Goal: Task Accomplishment & Management: Complete application form

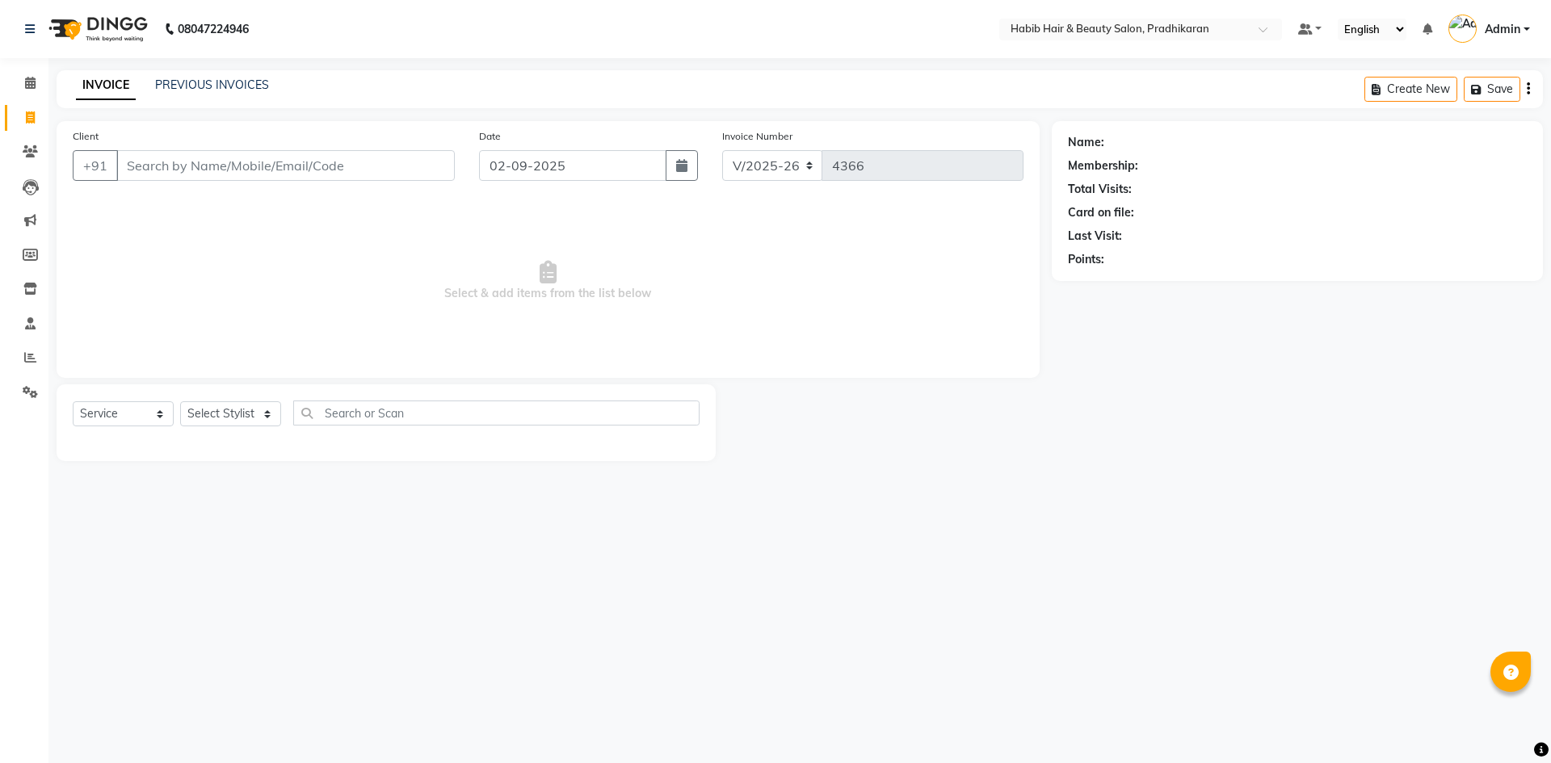
select select "5583"
select select "service"
click at [320, 162] on input "Client" at bounding box center [285, 165] width 338 height 31
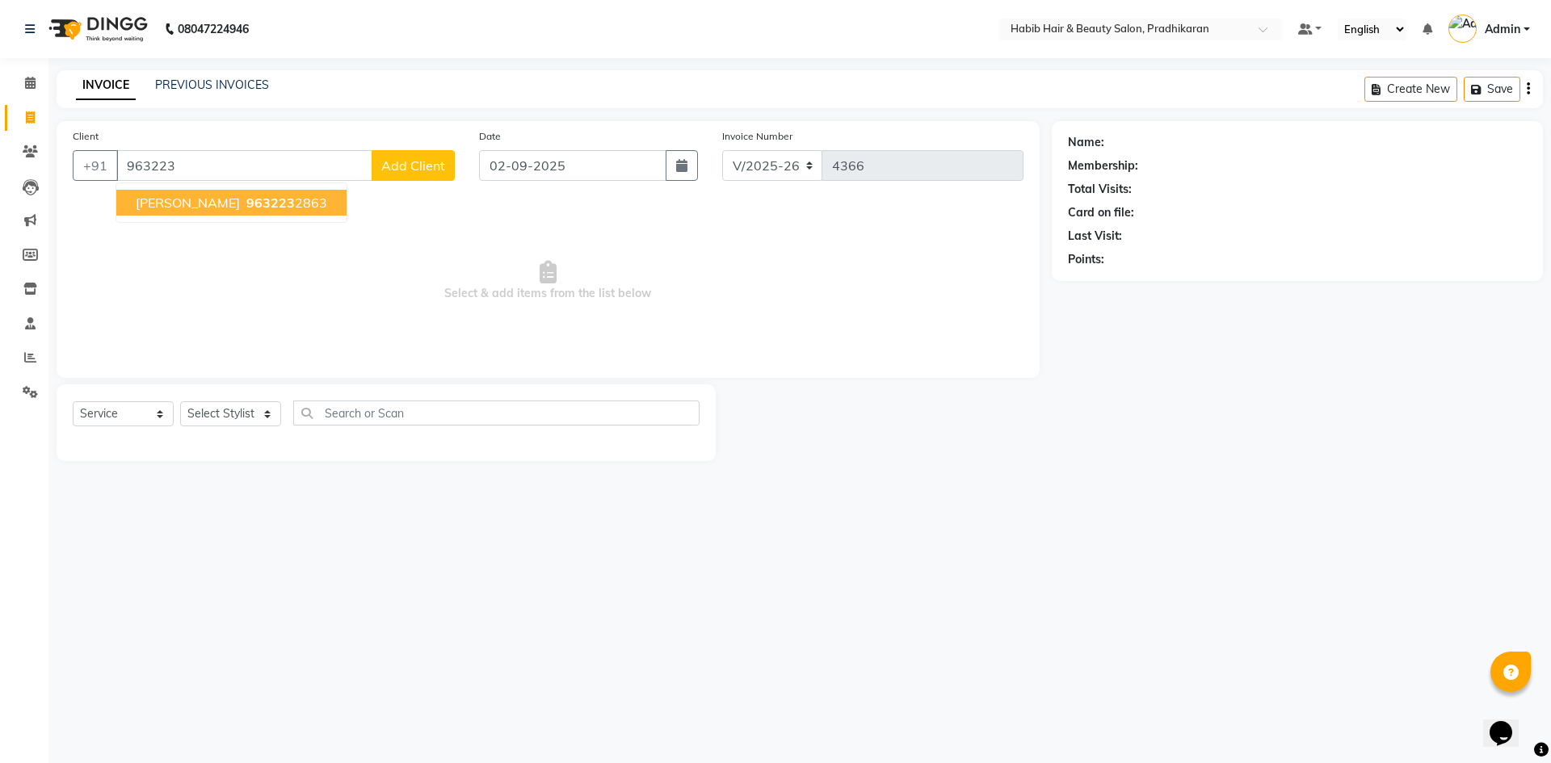
click at [256, 199] on ngb-highlight "963223 2863" at bounding box center [285, 203] width 84 height 16
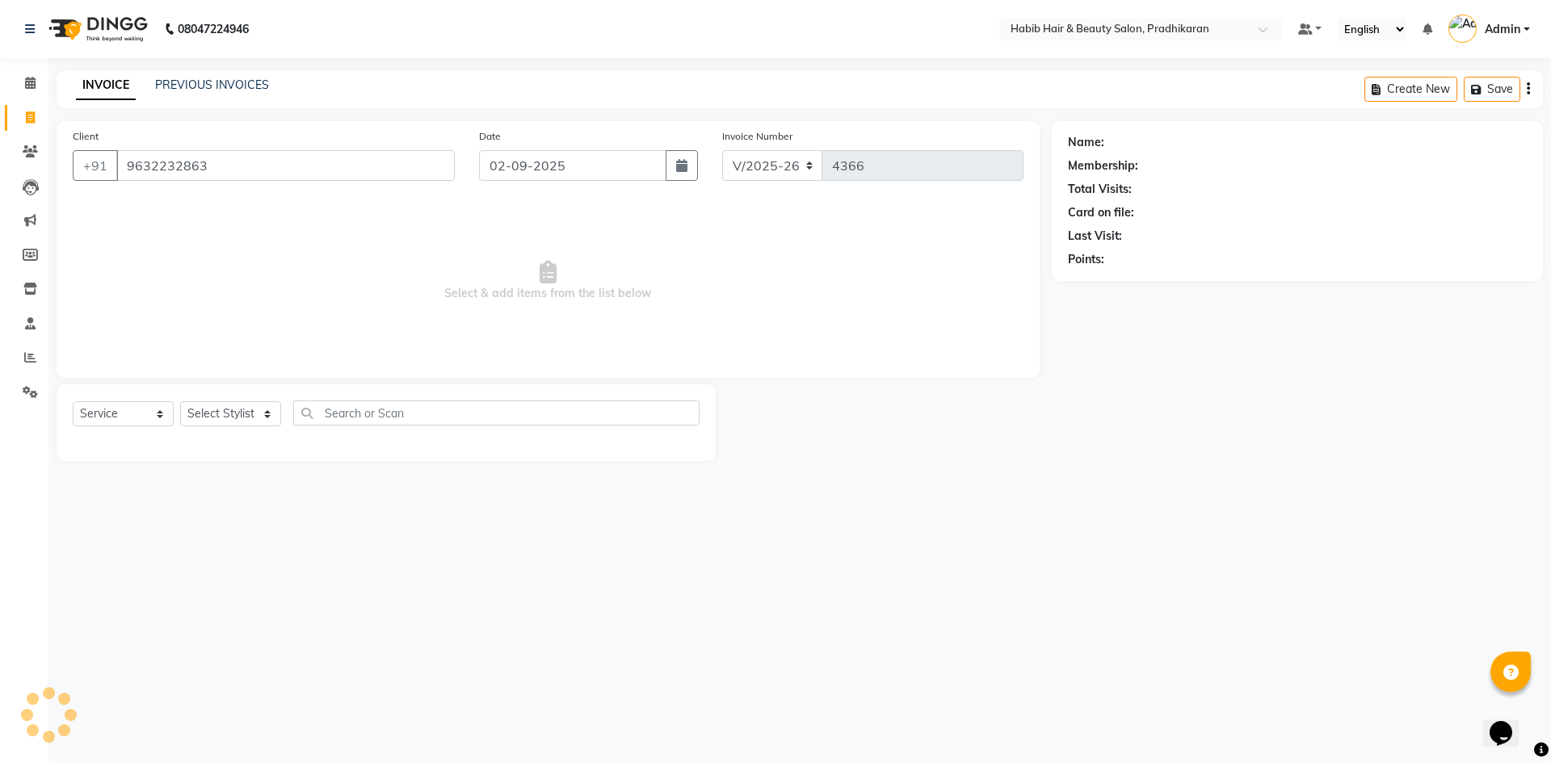
type input "9632232863"
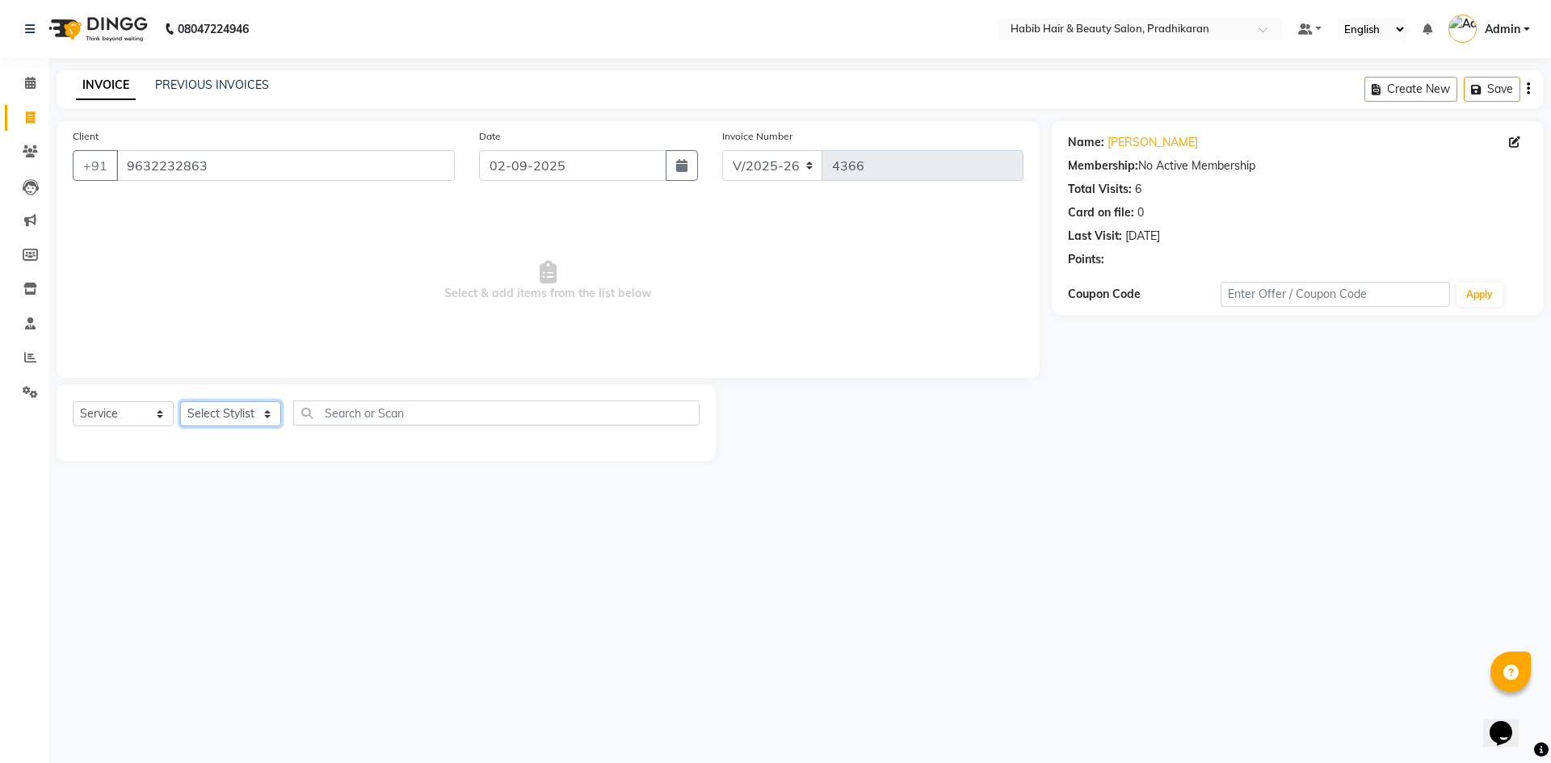
click at [245, 418] on select "Select Stylist Admin Anju [PERSON_NAME] kiran [PERSON_NAME] pritam SHREE" at bounding box center [230, 413] width 101 height 25
select select "89528"
click at [180, 401] on select "Select Stylist Admin Anju [PERSON_NAME] kiran [PERSON_NAME] pritam SHREE" at bounding box center [230, 413] width 101 height 25
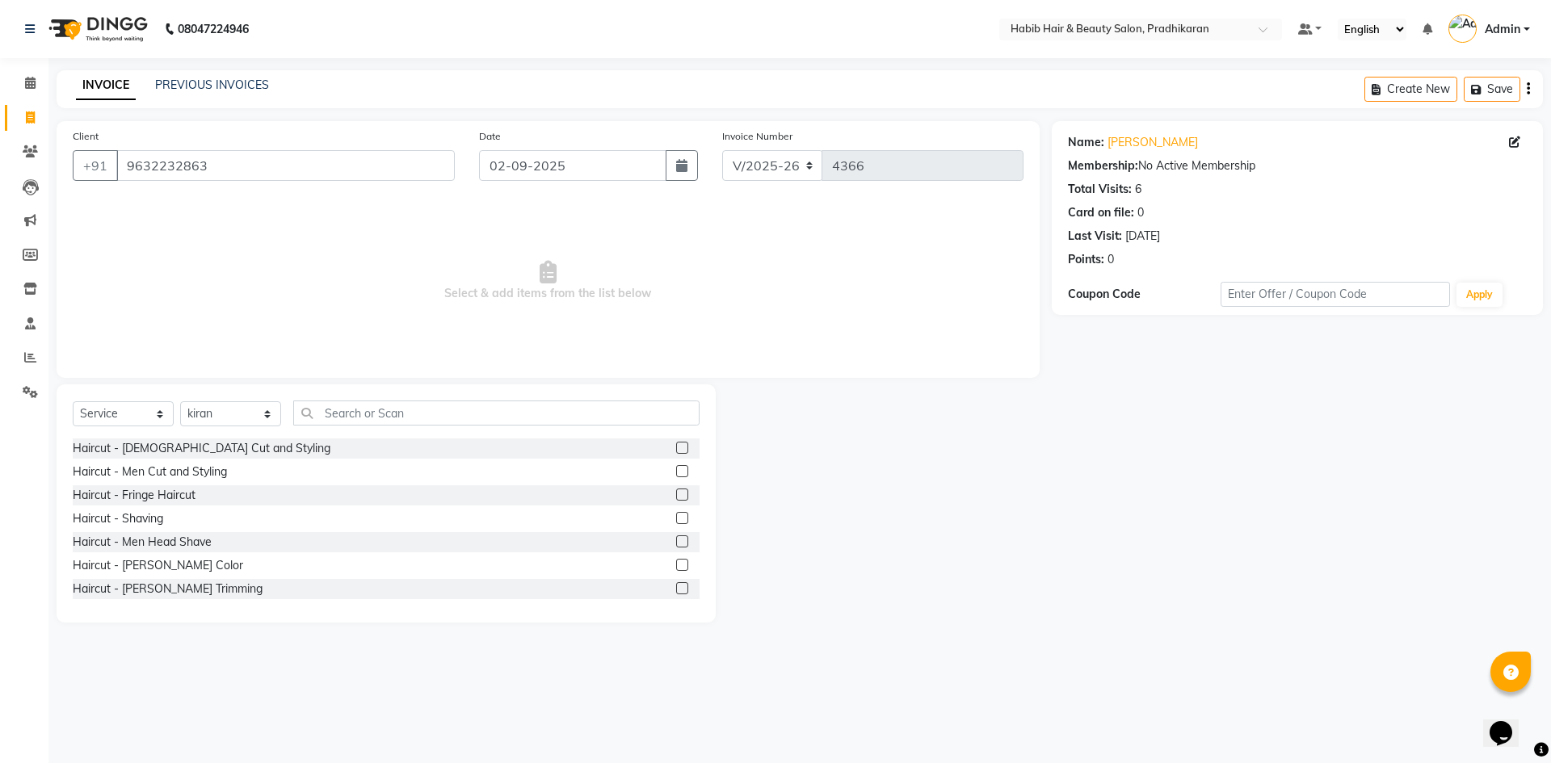
click at [676, 469] on label at bounding box center [682, 471] width 12 height 12
click at [676, 469] on input "checkbox" at bounding box center [681, 472] width 10 height 10
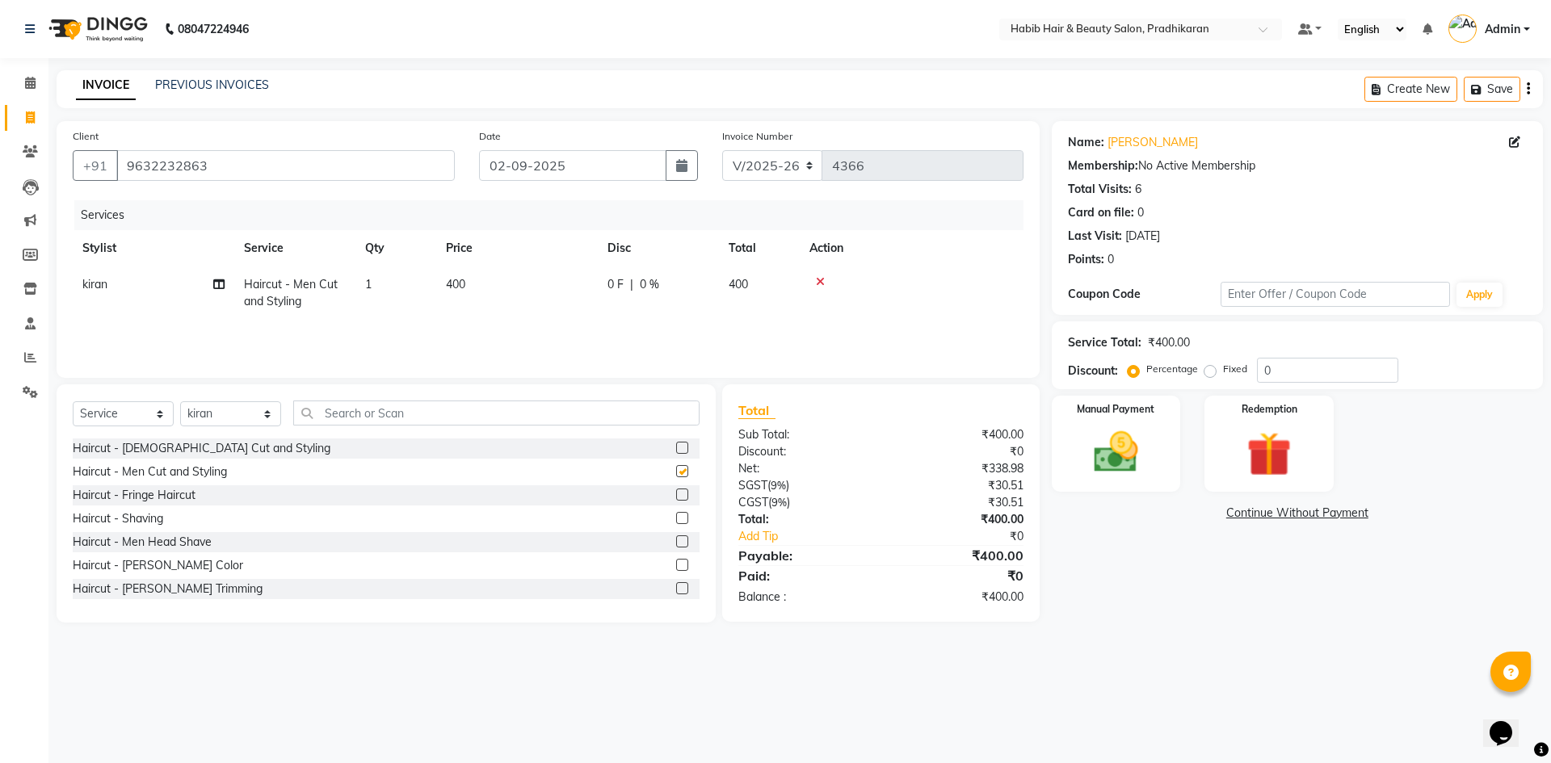
checkbox input "false"
click at [1314, 354] on div "Service Total: ₹400.00 Discount: Percentage Fixed 0" at bounding box center [1297, 355] width 459 height 55
click at [1313, 380] on input "0" at bounding box center [1327, 370] width 141 height 25
type input "50"
click at [1128, 452] on img at bounding box center [1115, 452] width 75 height 53
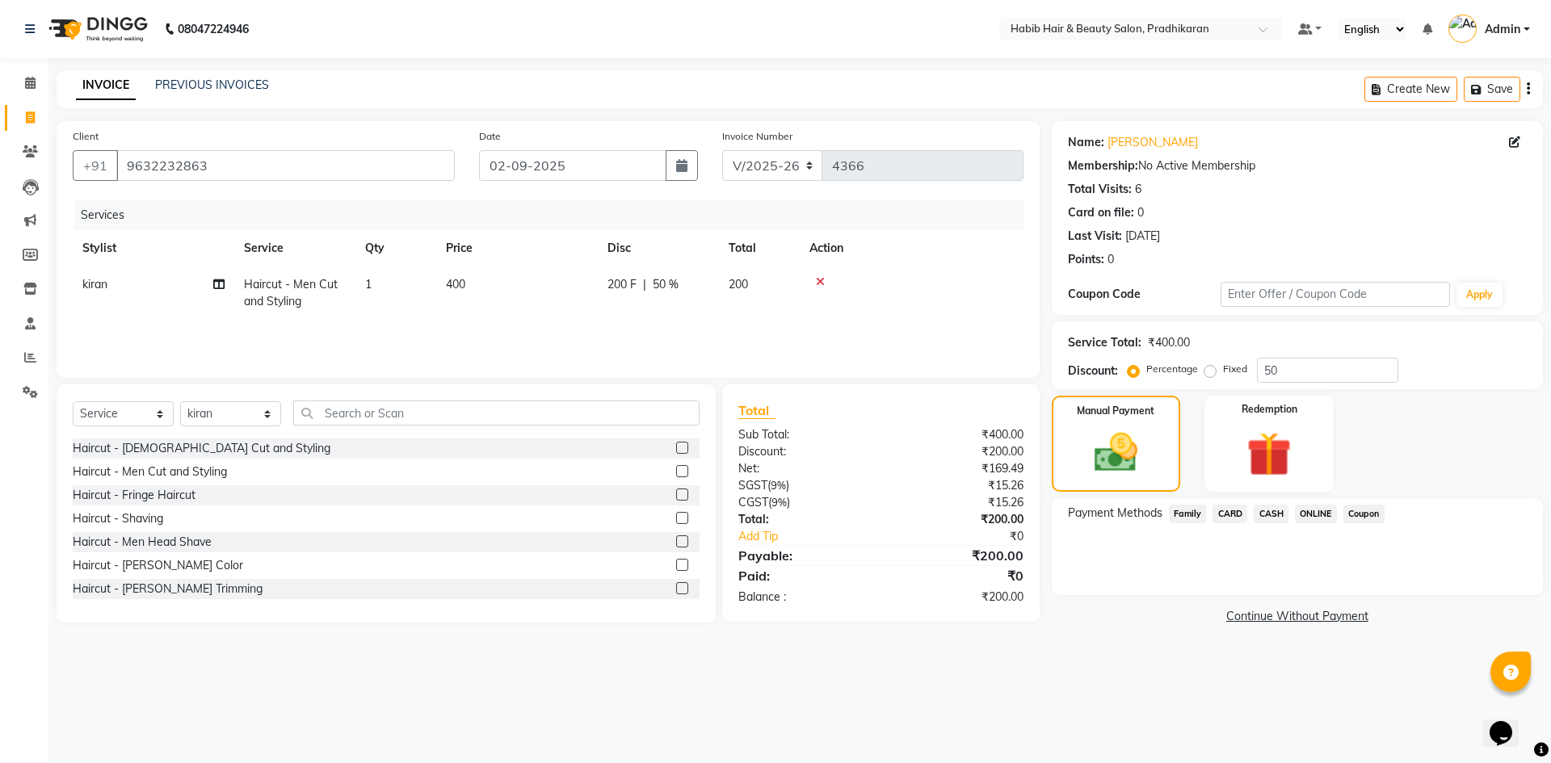
click at [1320, 513] on span "ONLINE" at bounding box center [1316, 514] width 42 height 19
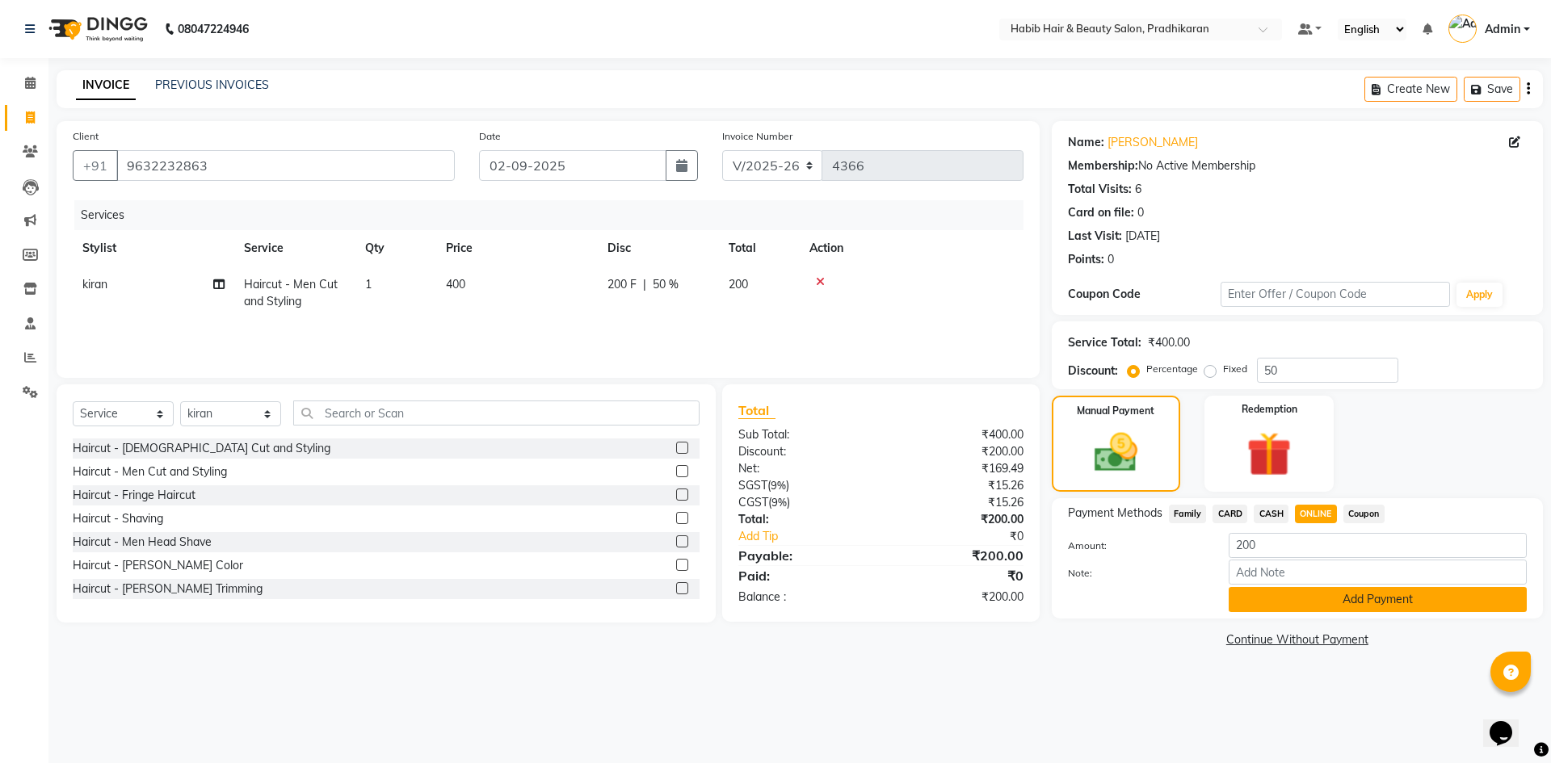
click at [1317, 599] on button "Add Payment" at bounding box center [1377, 599] width 298 height 25
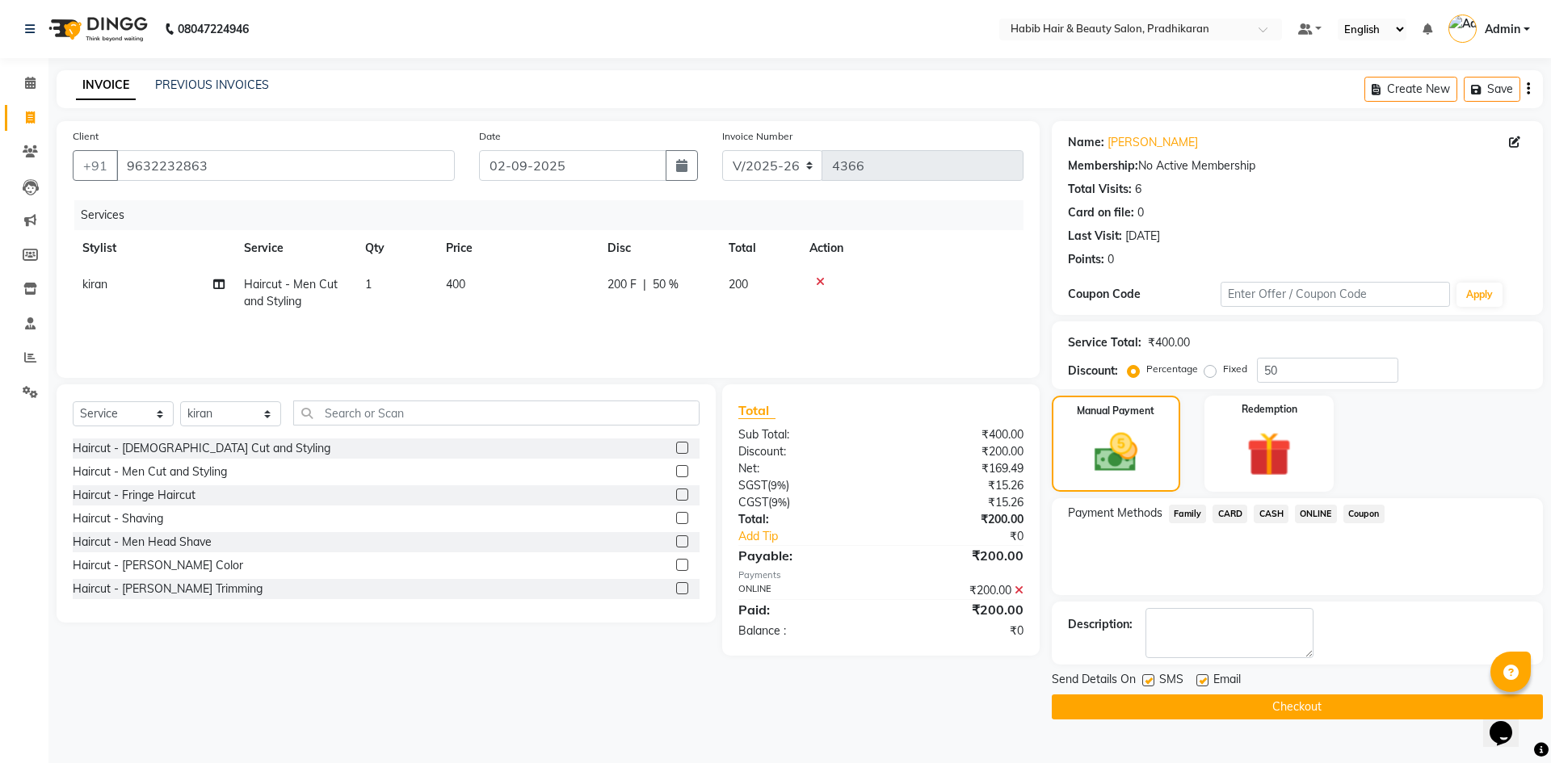
click at [1316, 709] on button "Checkout" at bounding box center [1297, 707] width 491 height 25
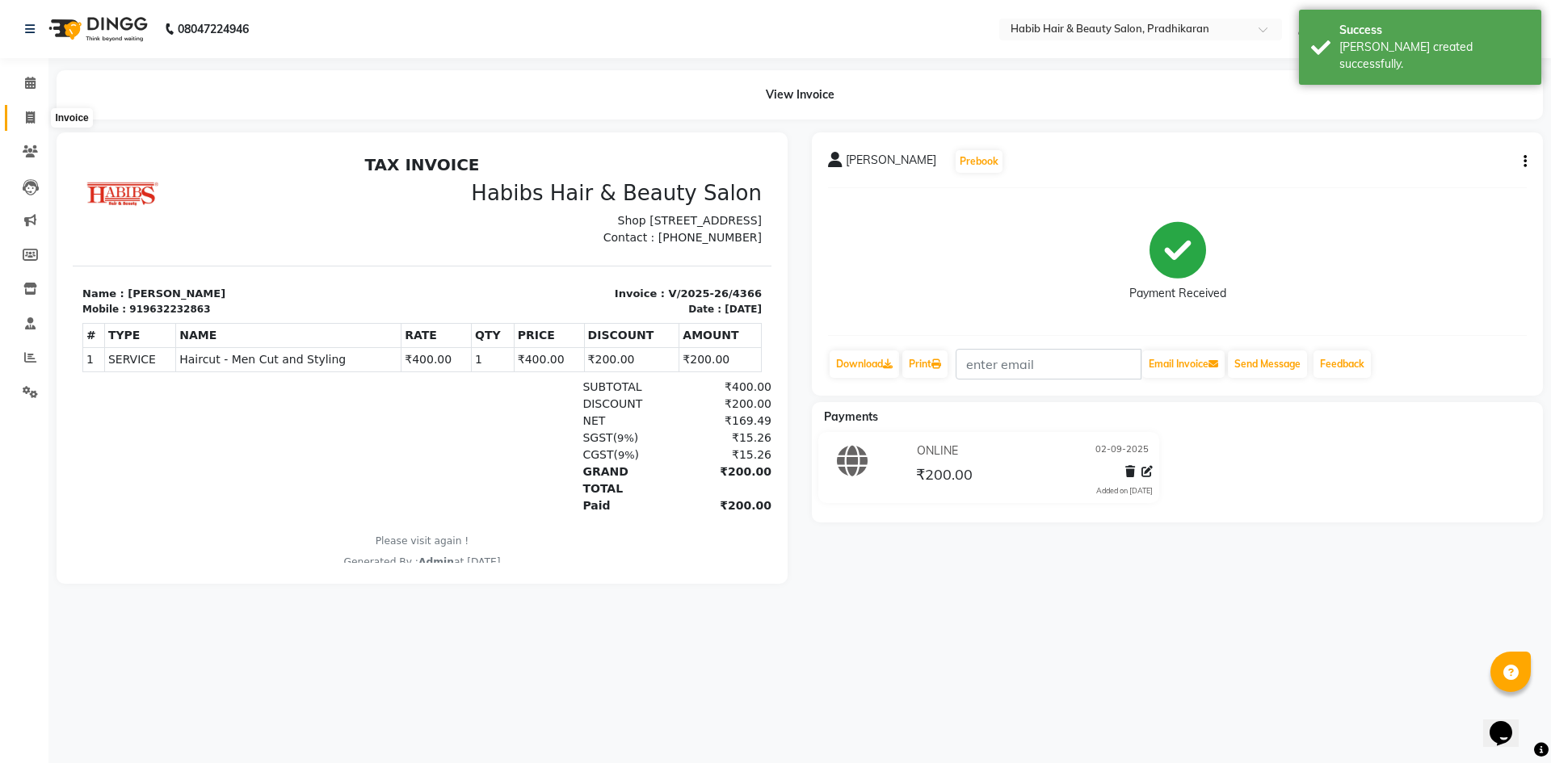
click at [19, 125] on span at bounding box center [30, 118] width 28 height 19
select select "service"
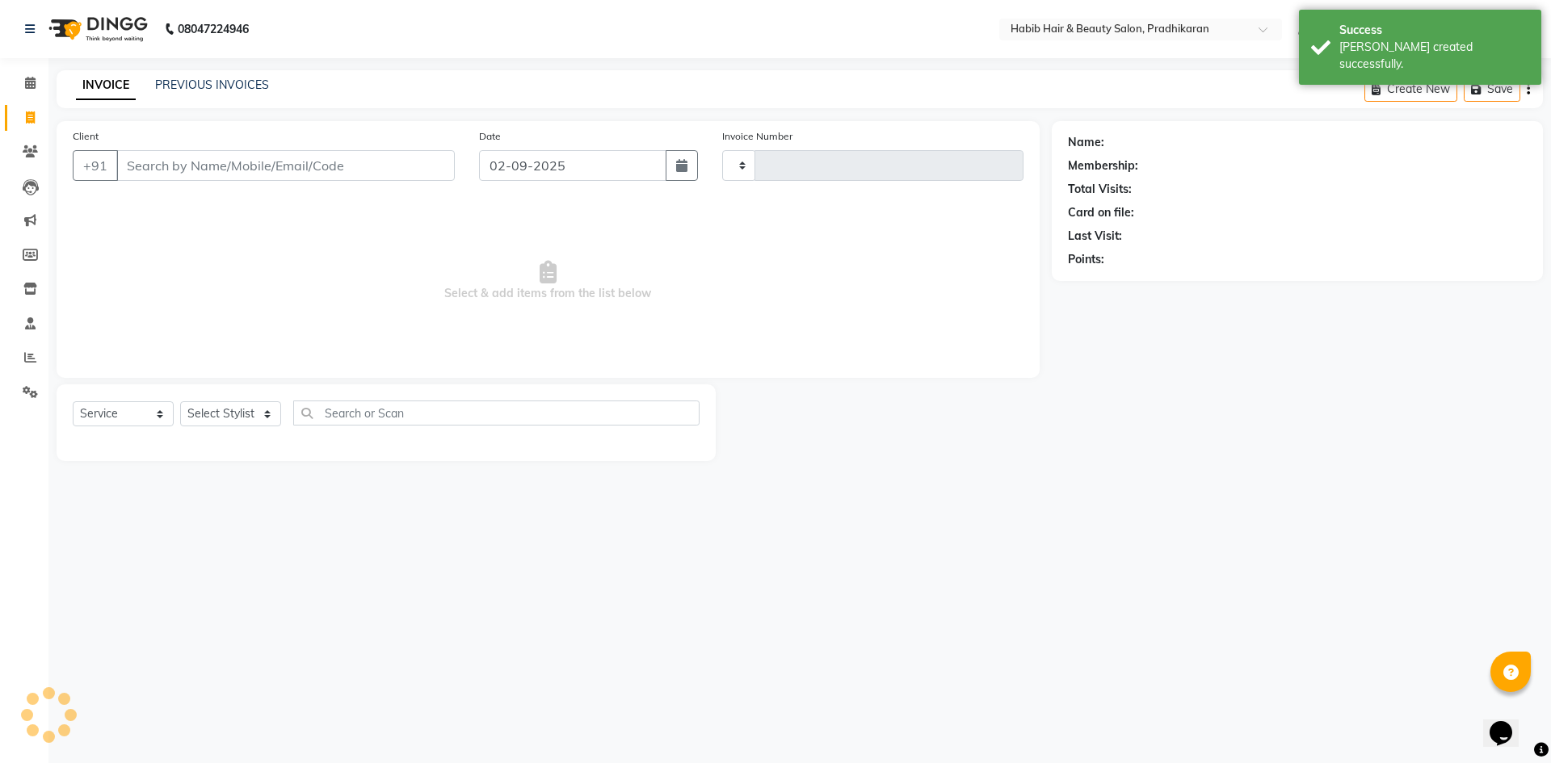
type input "4367"
select select "5583"
click at [244, 425] on select "Select Stylist Admin Anju [PERSON_NAME] kiran [PERSON_NAME] pritam SHREE" at bounding box center [230, 413] width 101 height 25
select select "50171"
click at [180, 401] on select "Select Stylist Admin Anju [PERSON_NAME] kiran [PERSON_NAME] pritam SHREE" at bounding box center [230, 413] width 101 height 25
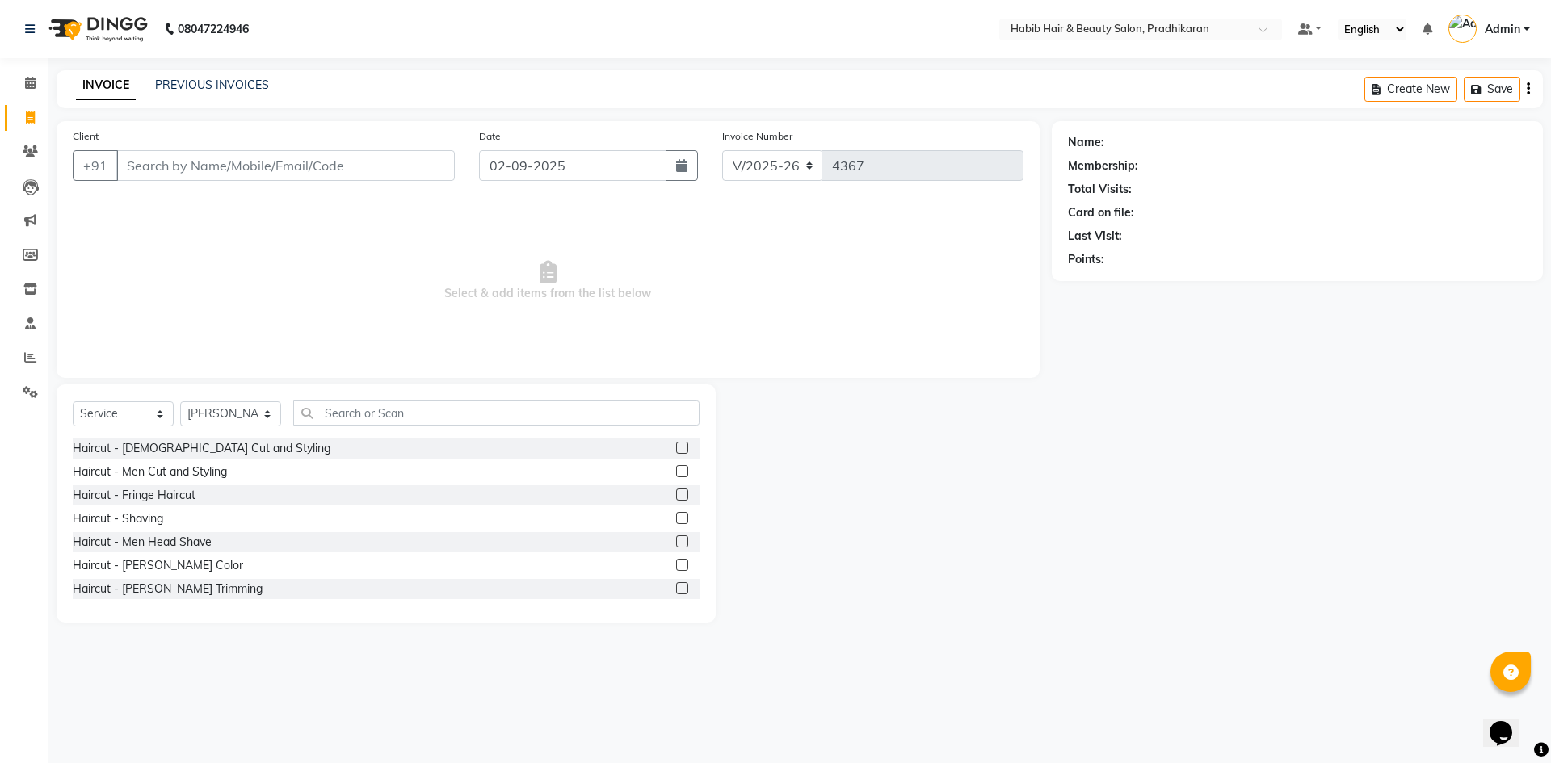
click at [676, 477] on div at bounding box center [681, 473] width 10 height 17
click at [676, 471] on label at bounding box center [682, 471] width 12 height 12
click at [676, 471] on input "checkbox" at bounding box center [681, 472] width 10 height 10
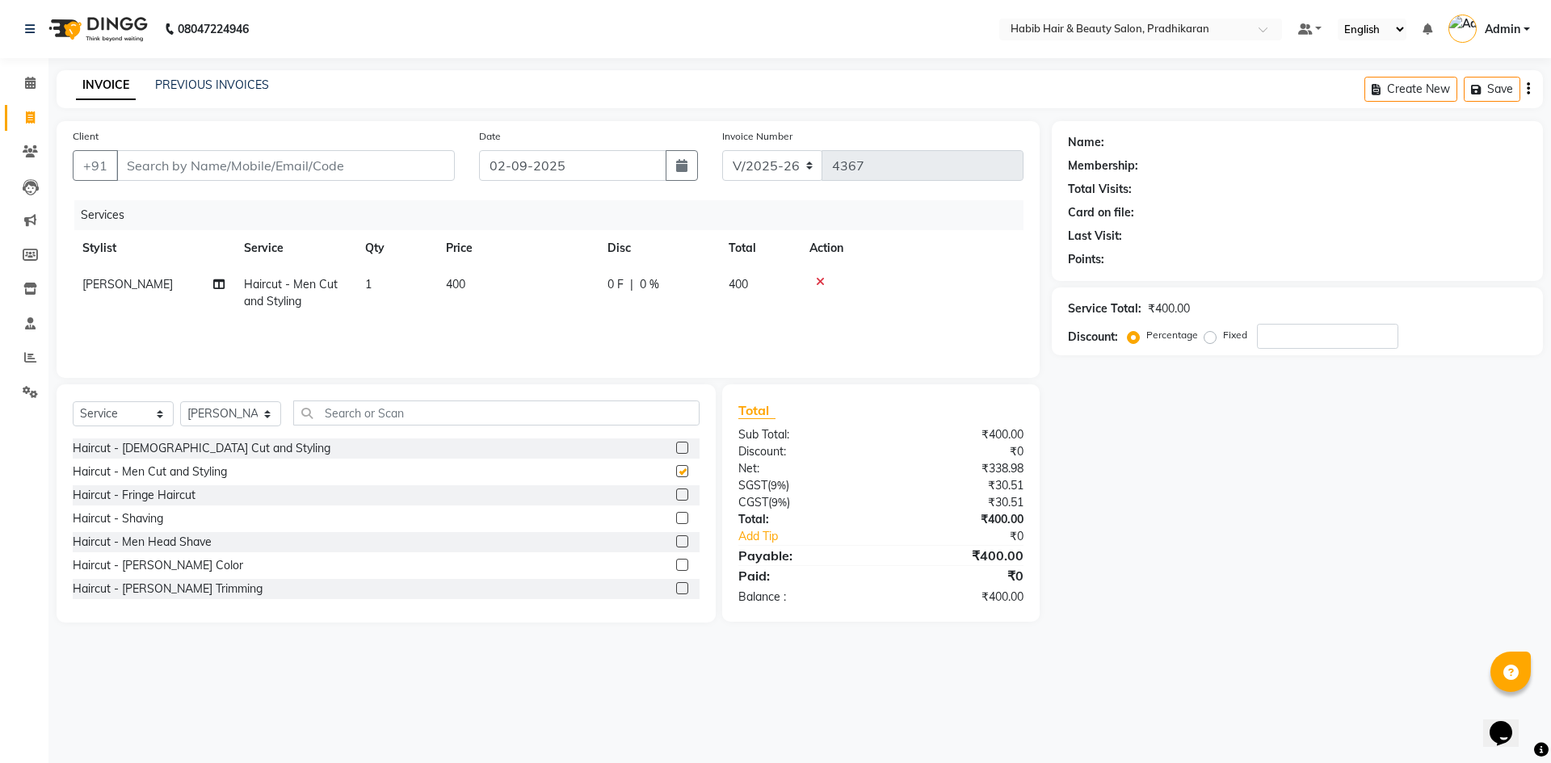
checkbox input "false"
click at [343, 170] on input "Client" at bounding box center [285, 165] width 338 height 31
type input "7"
type input "0"
type input "7021719370"
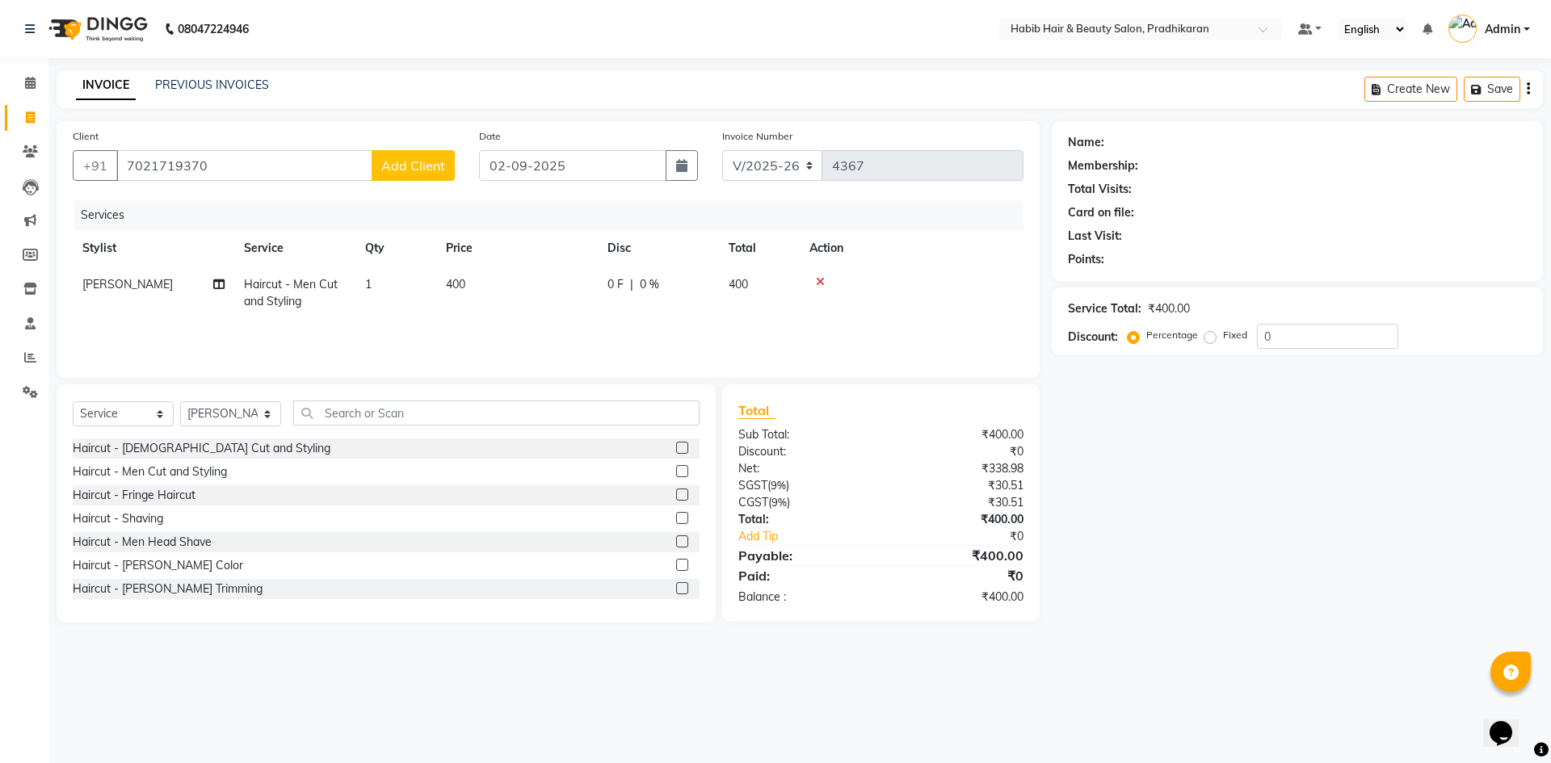
click at [414, 156] on button "Add Client" at bounding box center [413, 165] width 83 height 31
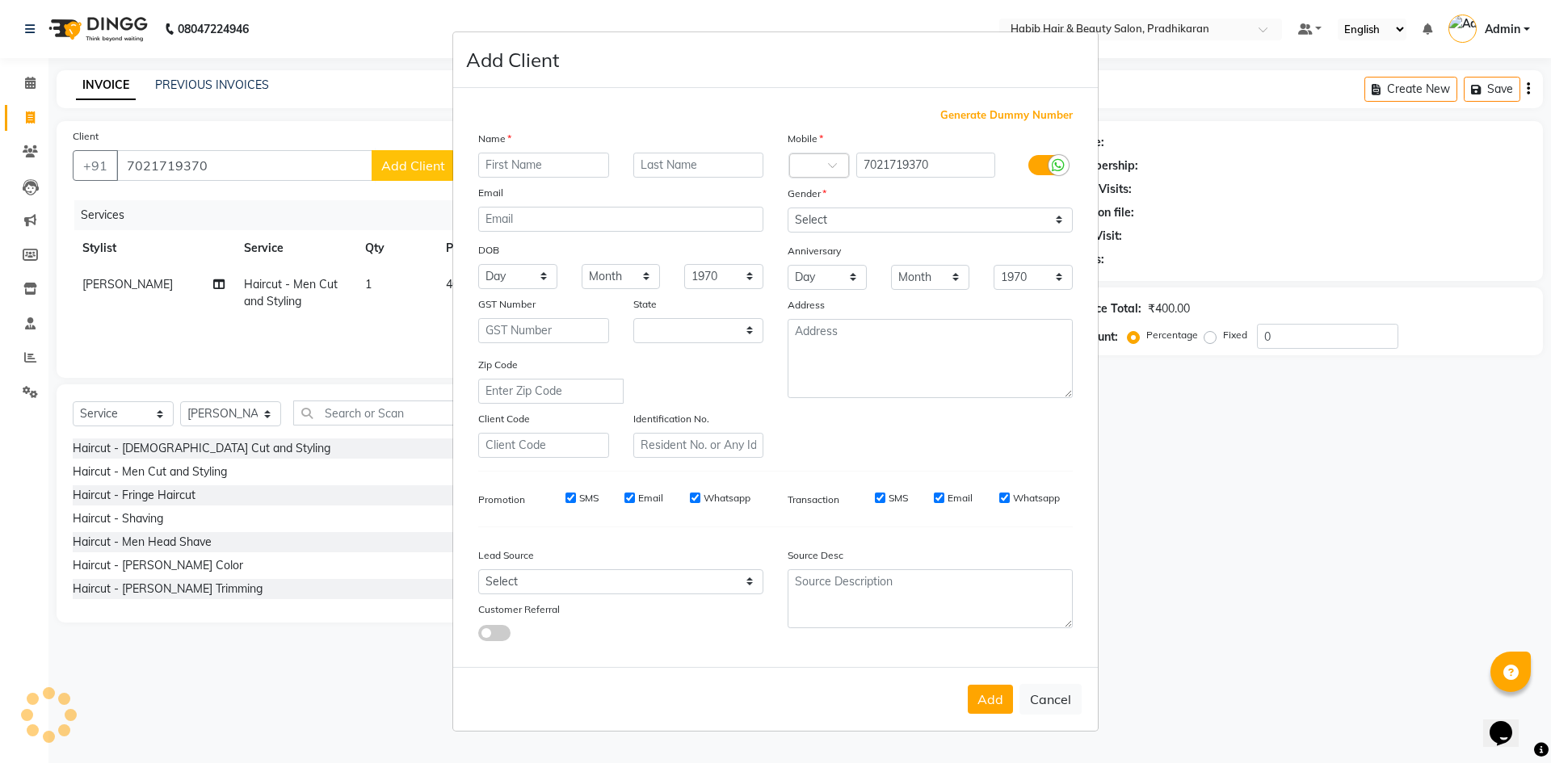
select select "22"
click at [522, 170] on input "text" at bounding box center [543, 165] width 131 height 25
type input "karan"
click at [1051, 219] on select "Select [DEMOGRAPHIC_DATA] [DEMOGRAPHIC_DATA] Other Prefer Not To Say" at bounding box center [929, 220] width 285 height 25
select select "[DEMOGRAPHIC_DATA]"
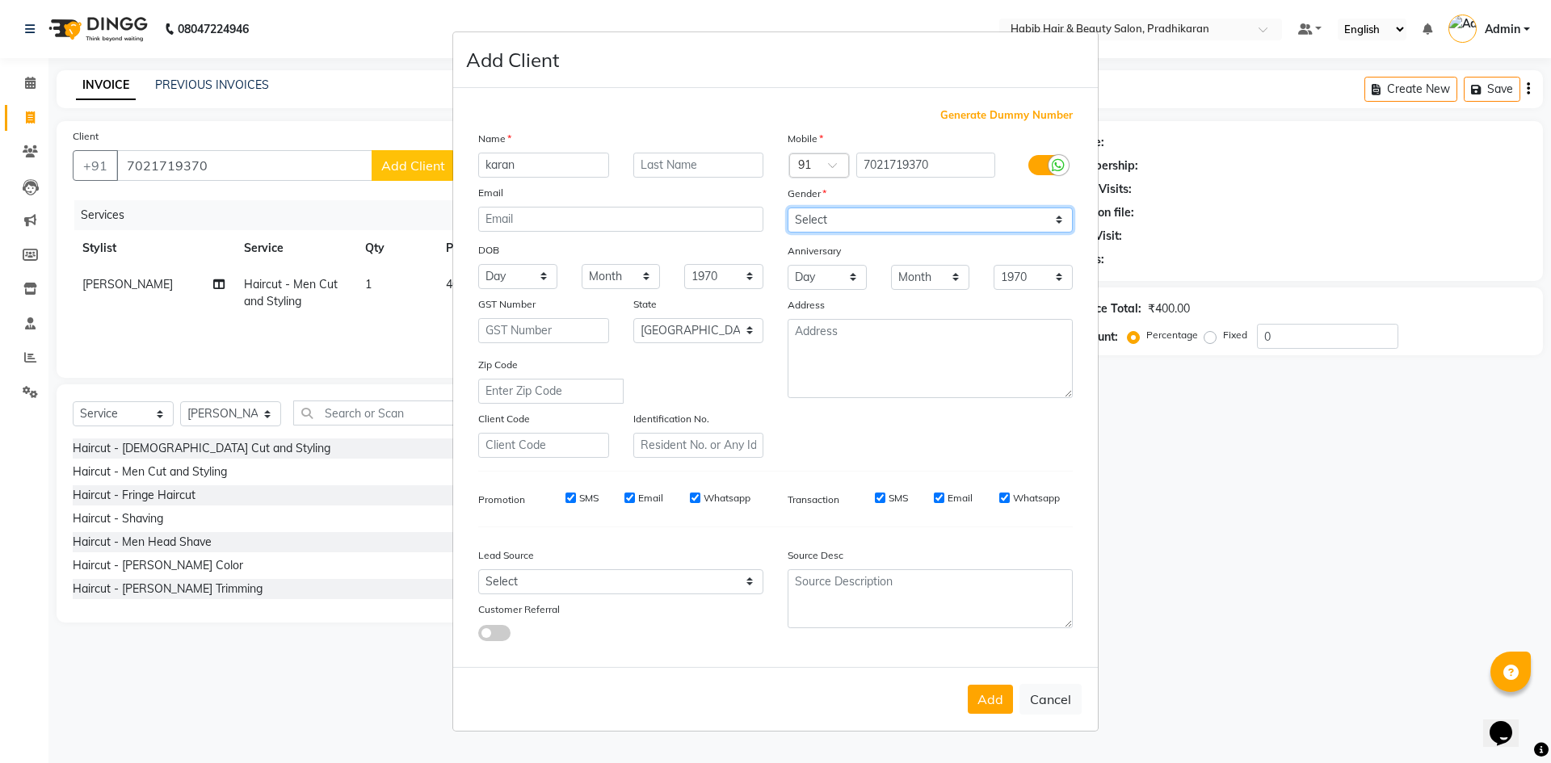
click at [787, 208] on select "Select [DEMOGRAPHIC_DATA] [DEMOGRAPHIC_DATA] Other Prefer Not To Say" at bounding box center [929, 220] width 285 height 25
click at [985, 705] on button "Add" at bounding box center [990, 699] width 45 height 29
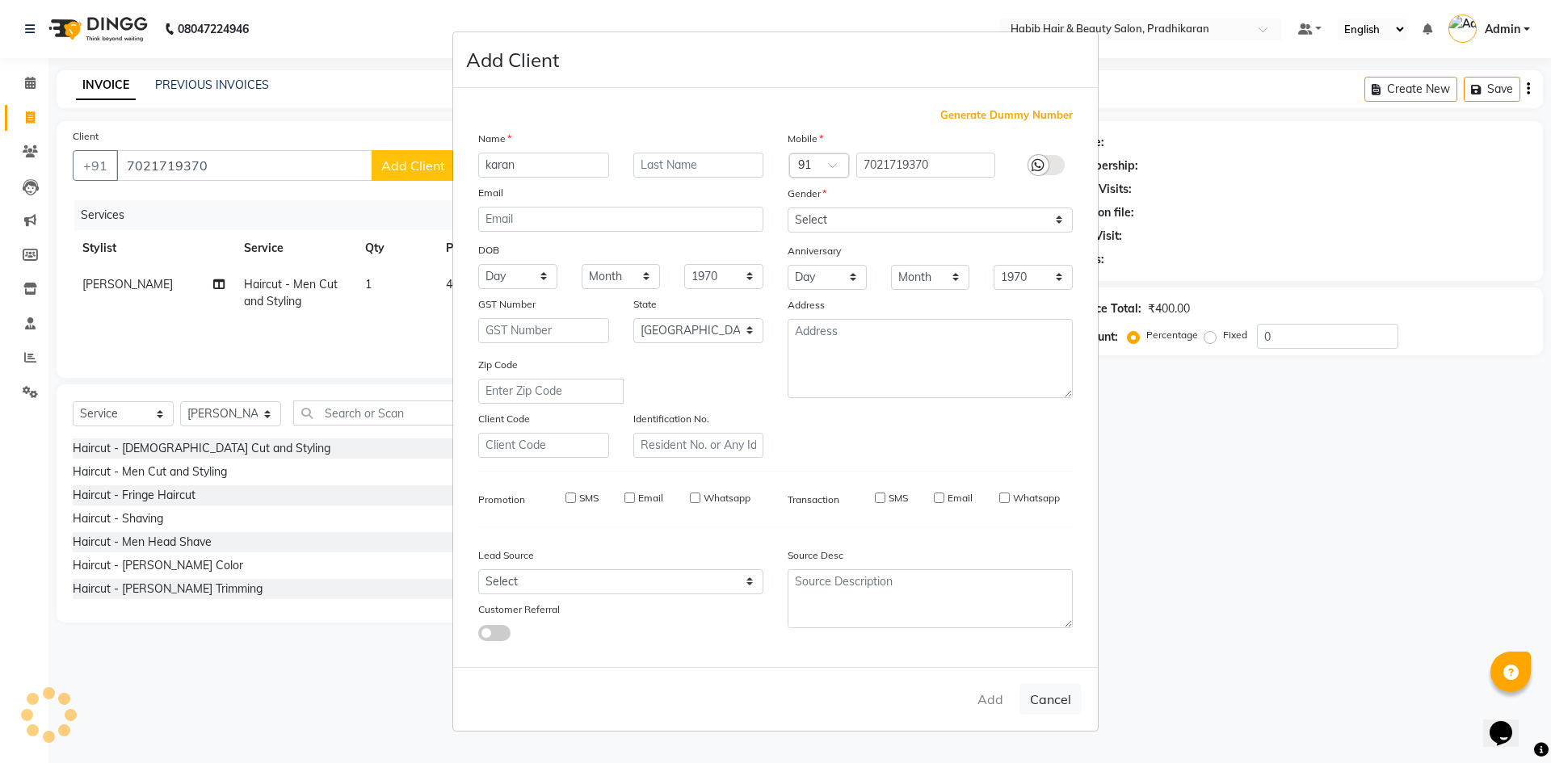
select select
select select "null"
select select
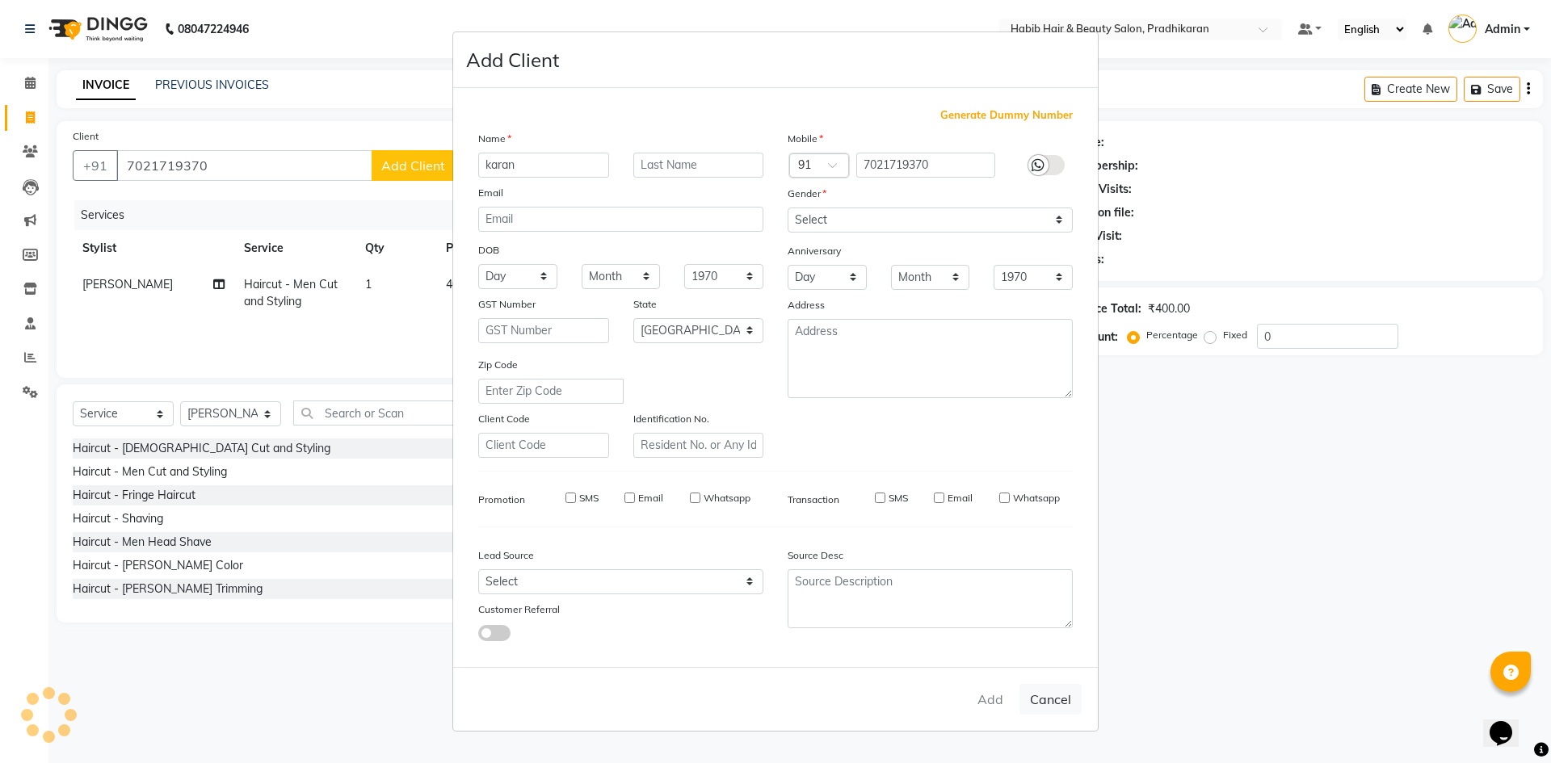
select select
checkbox input "false"
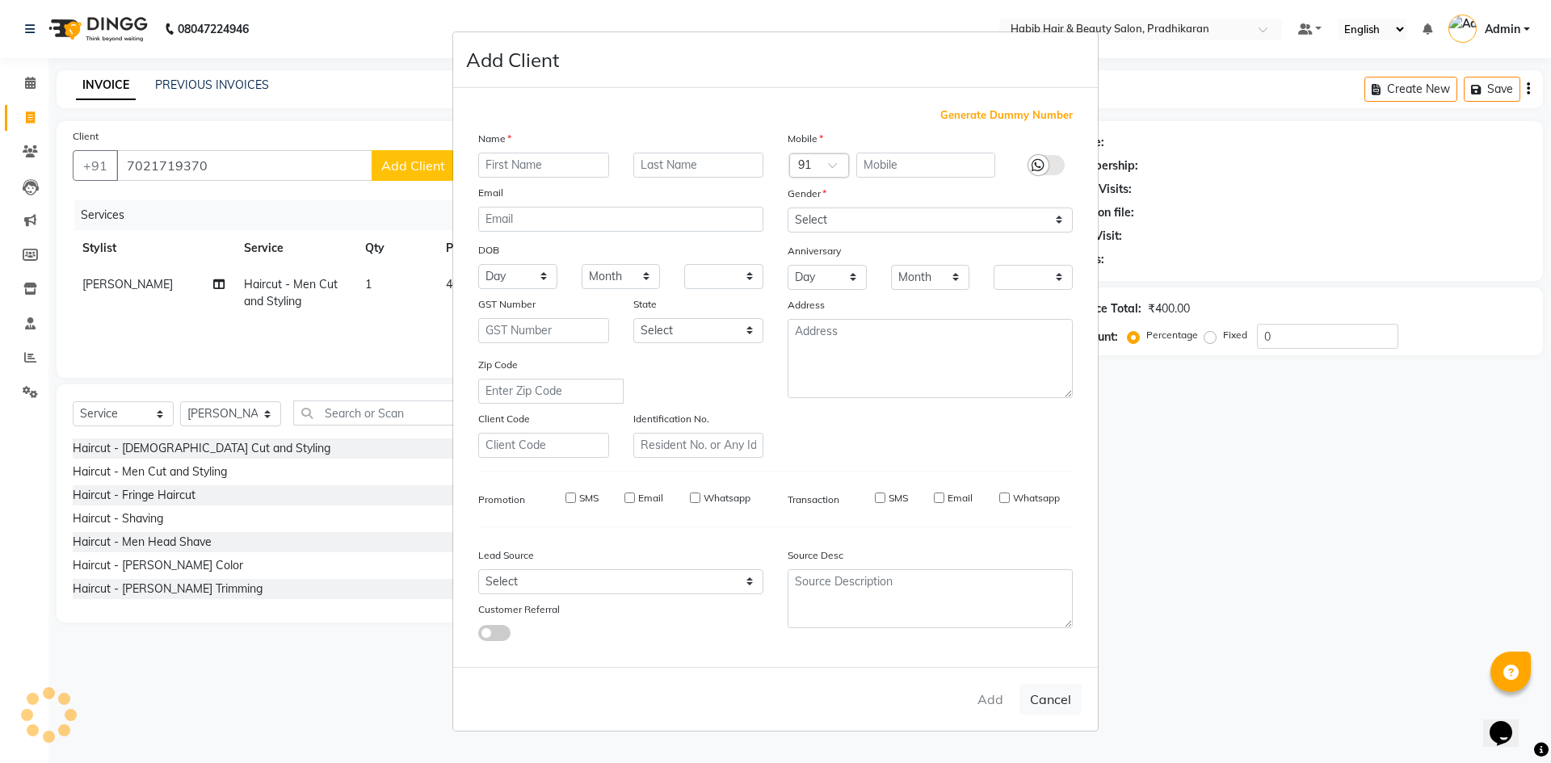
checkbox input "false"
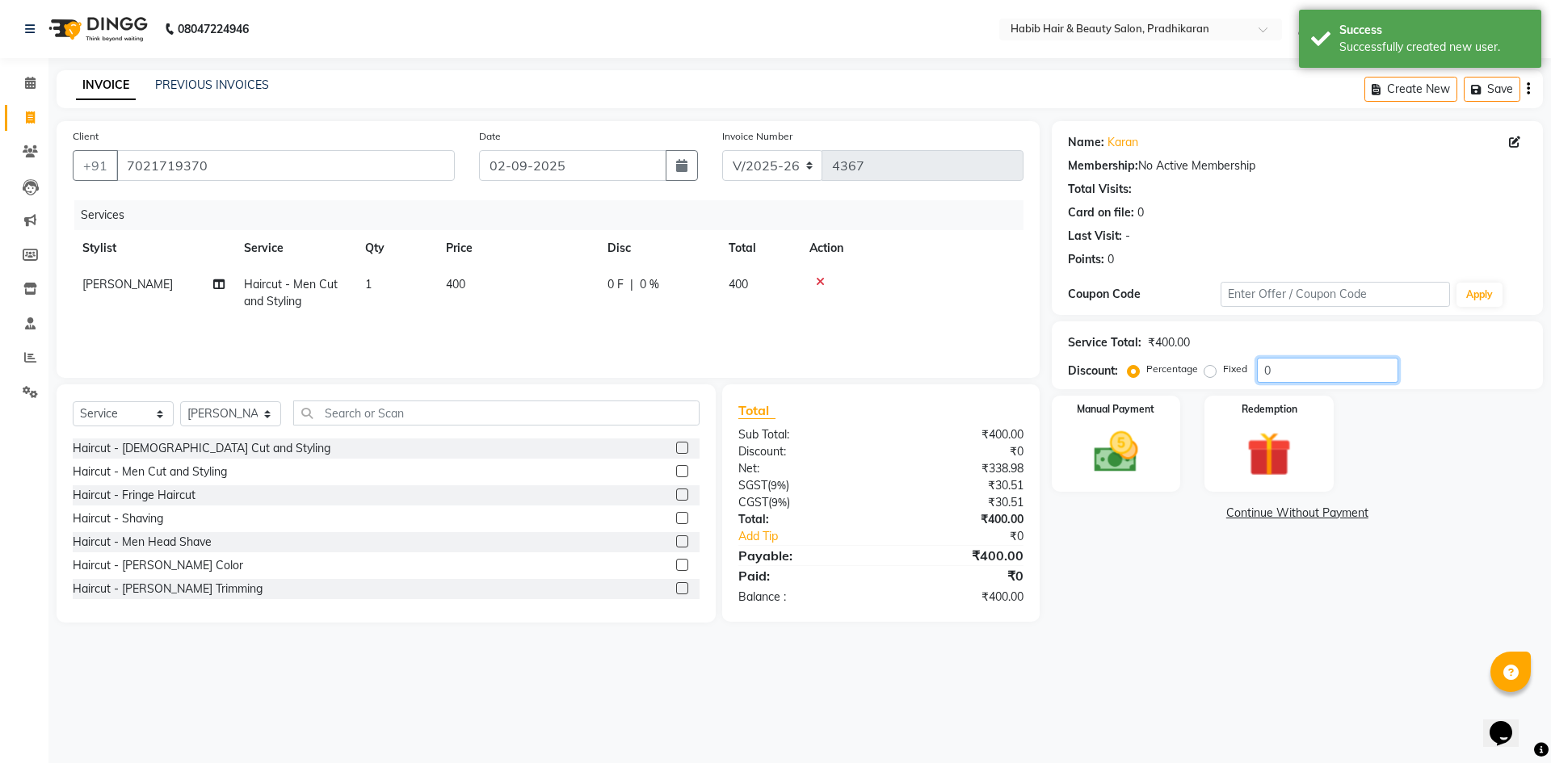
click at [1320, 376] on input "0" at bounding box center [1327, 370] width 141 height 25
type input "50"
click at [1097, 457] on img at bounding box center [1115, 452] width 75 height 53
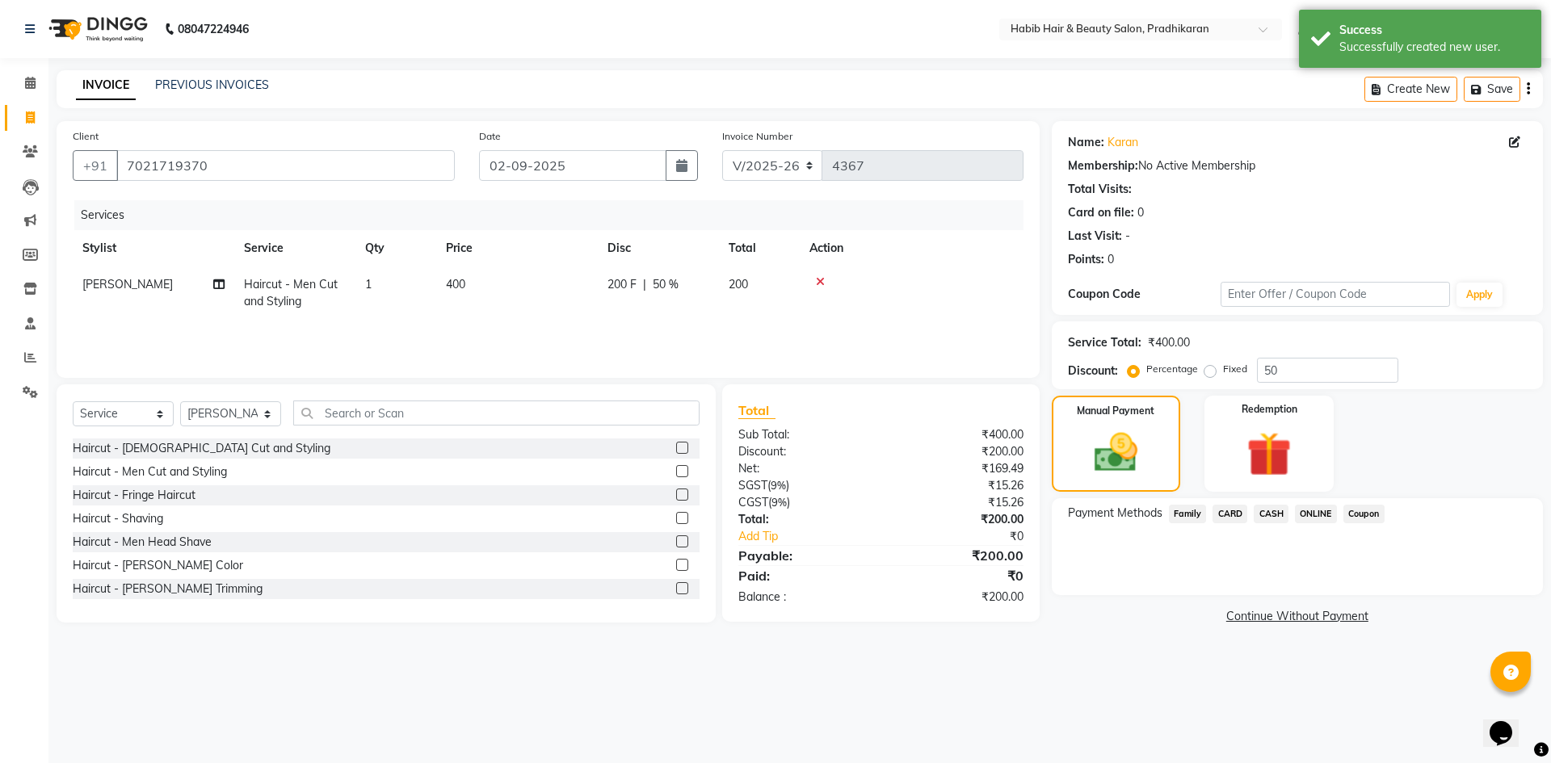
click at [1308, 508] on span "ONLINE" at bounding box center [1316, 514] width 42 height 19
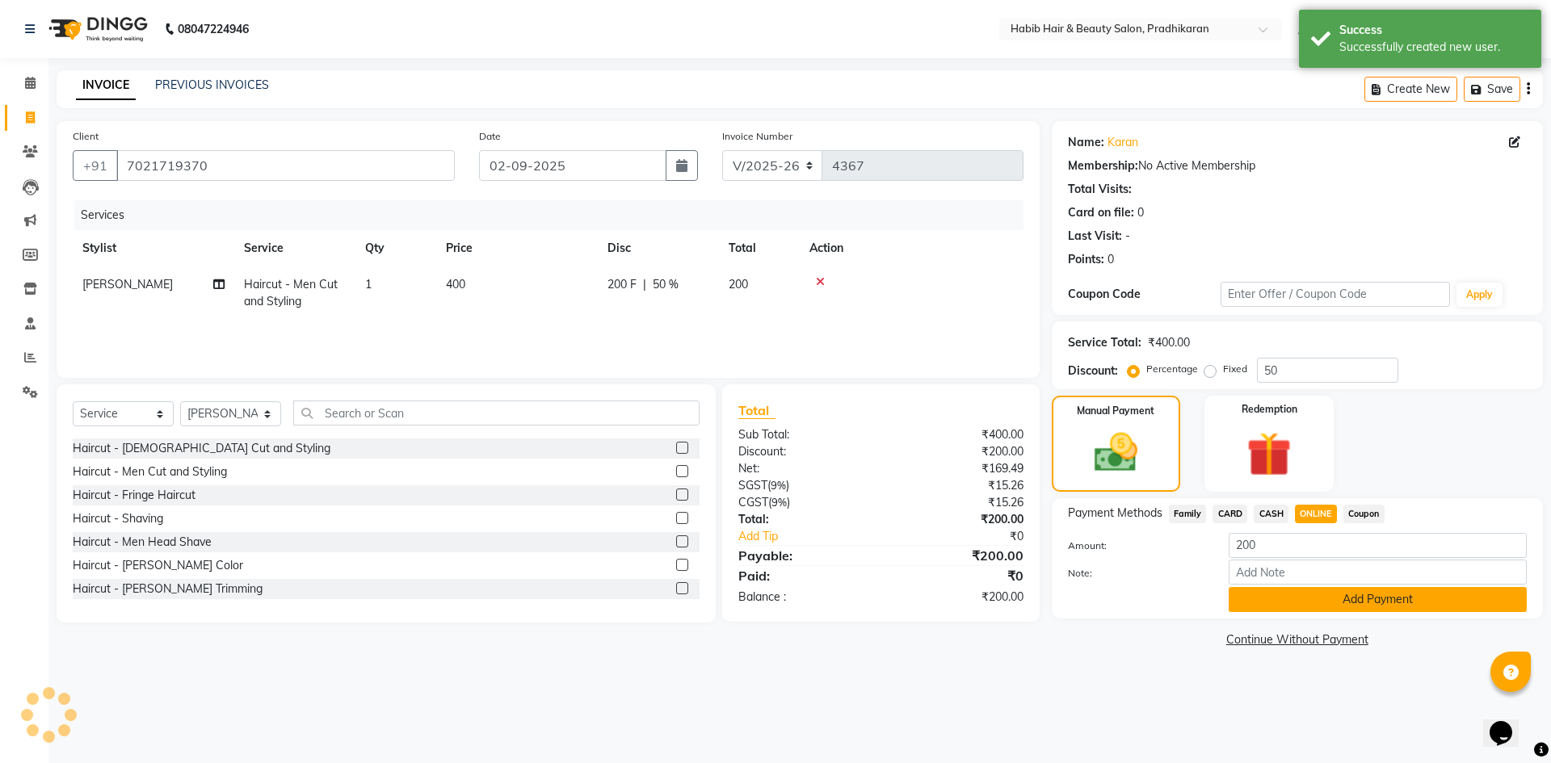
click at [1322, 598] on button "Add Payment" at bounding box center [1377, 599] width 298 height 25
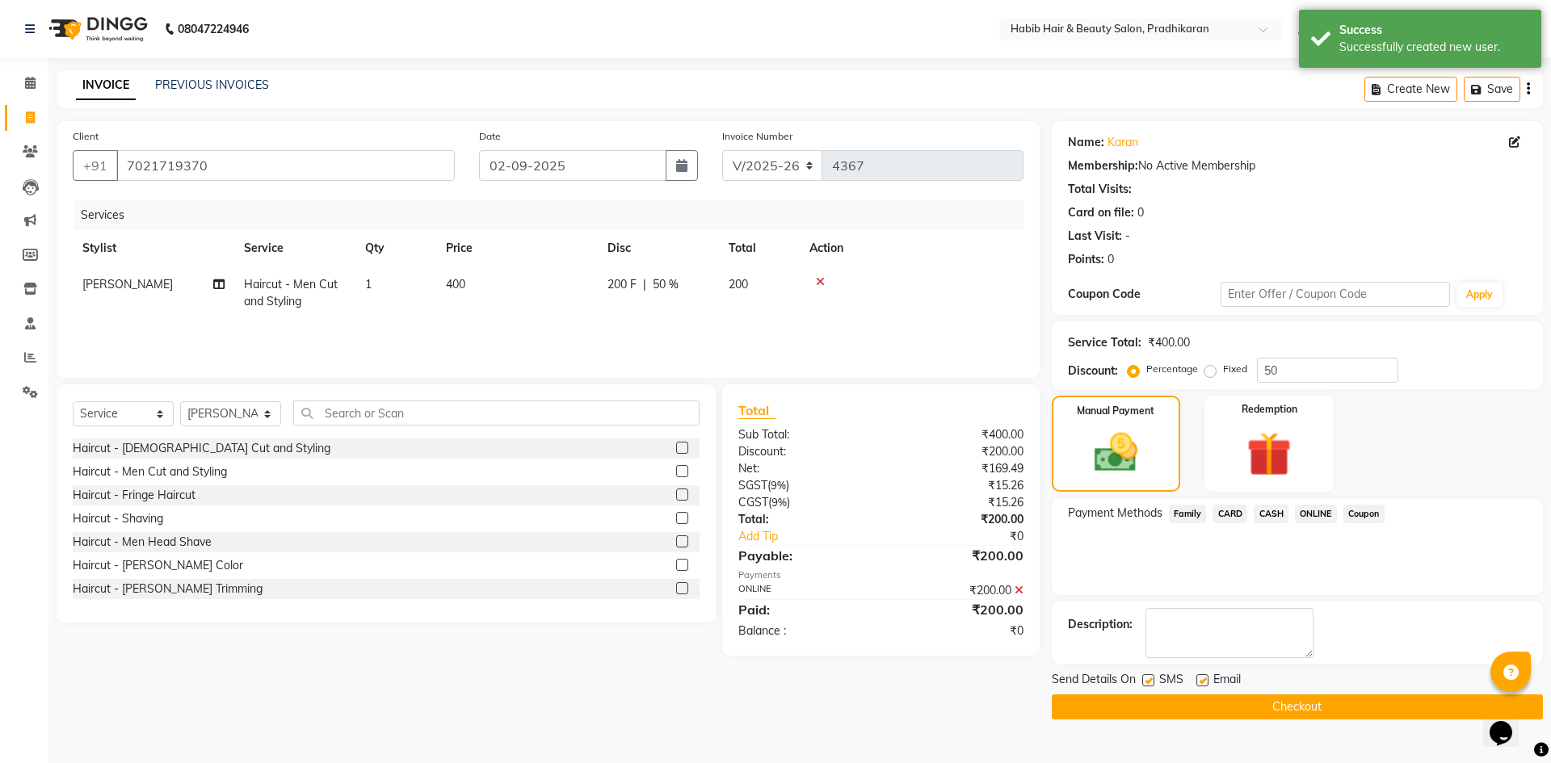
click at [1300, 697] on button "Checkout" at bounding box center [1297, 707] width 491 height 25
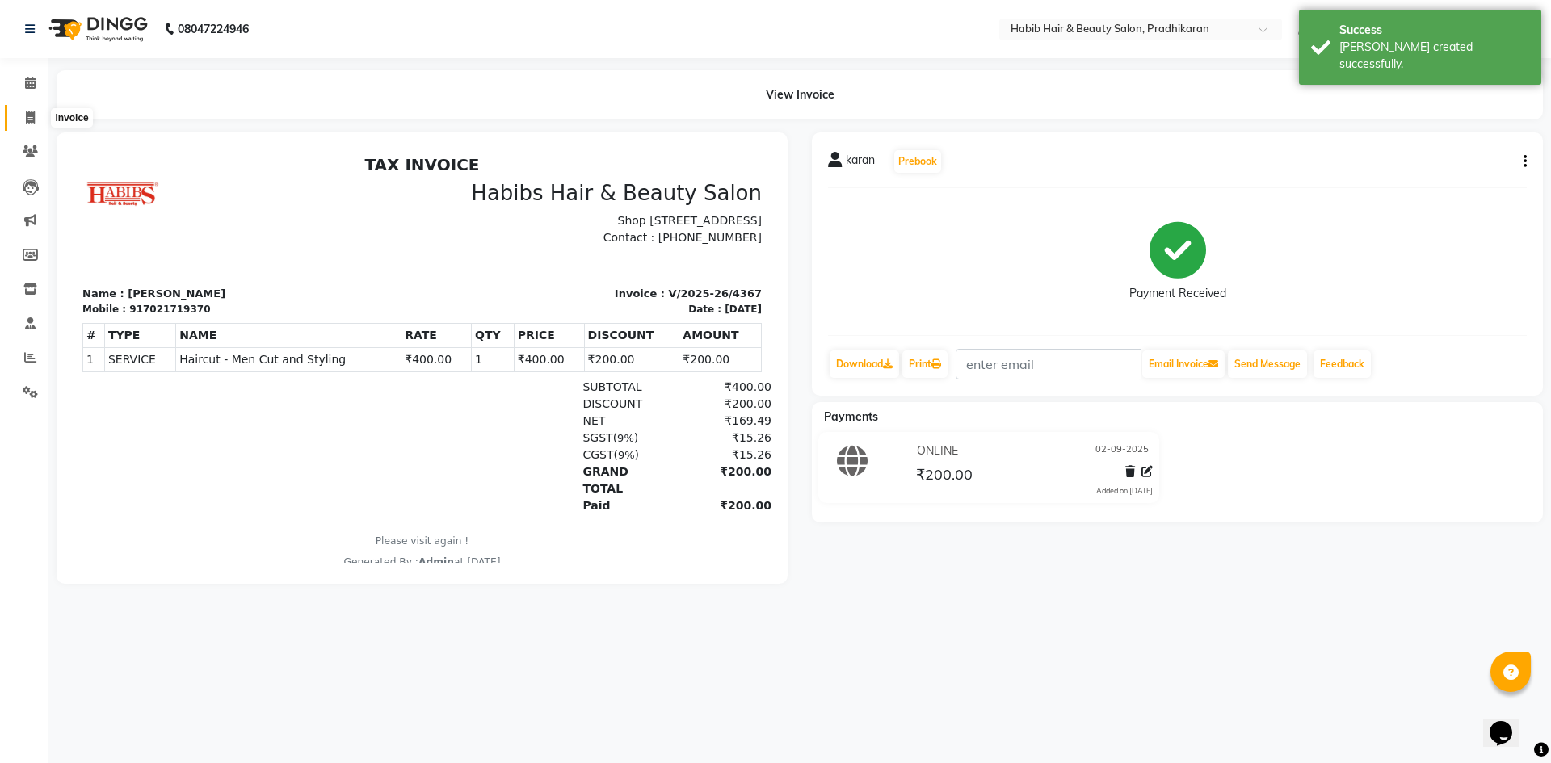
click at [36, 118] on span at bounding box center [30, 118] width 28 height 19
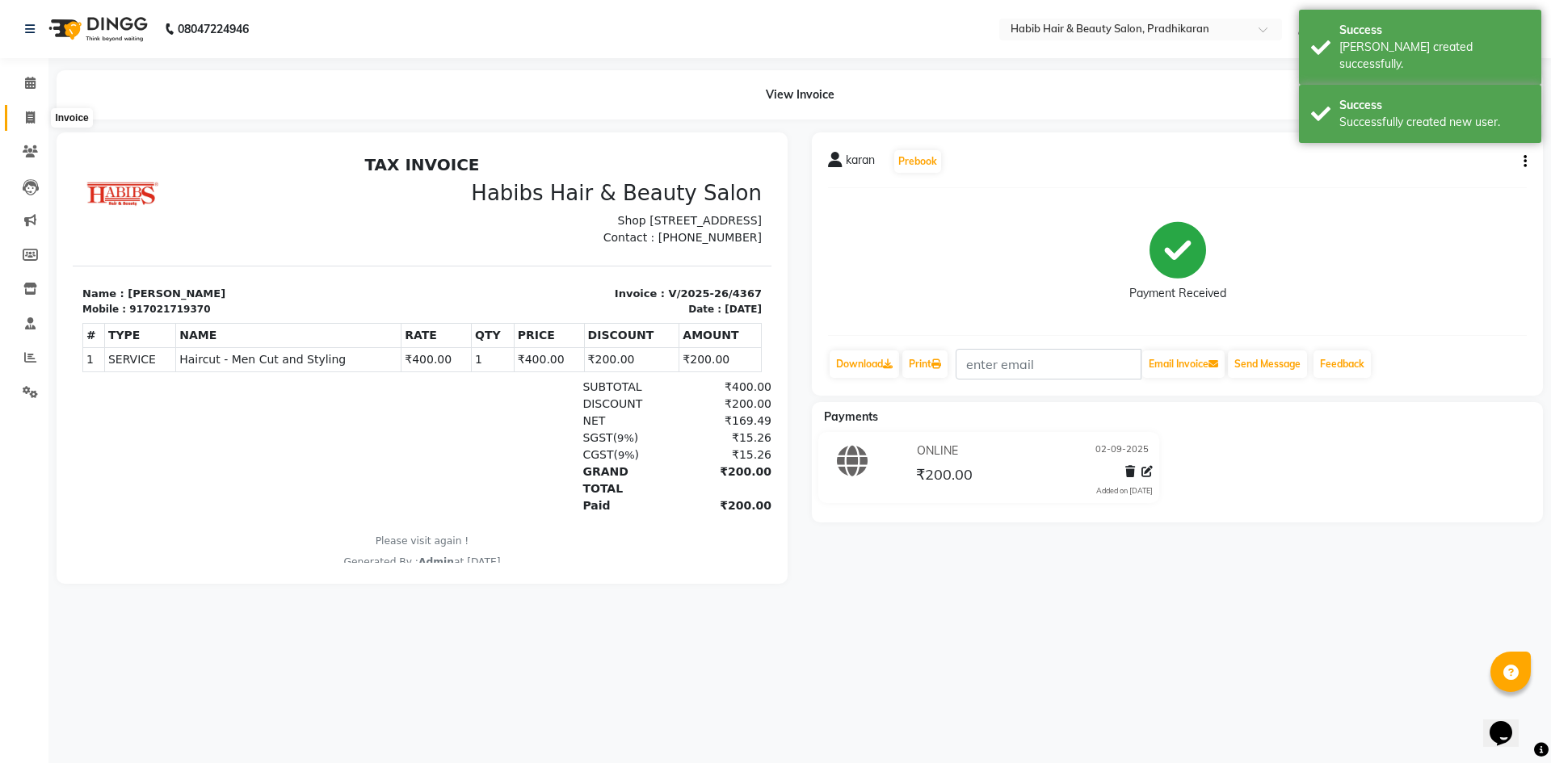
select select "service"
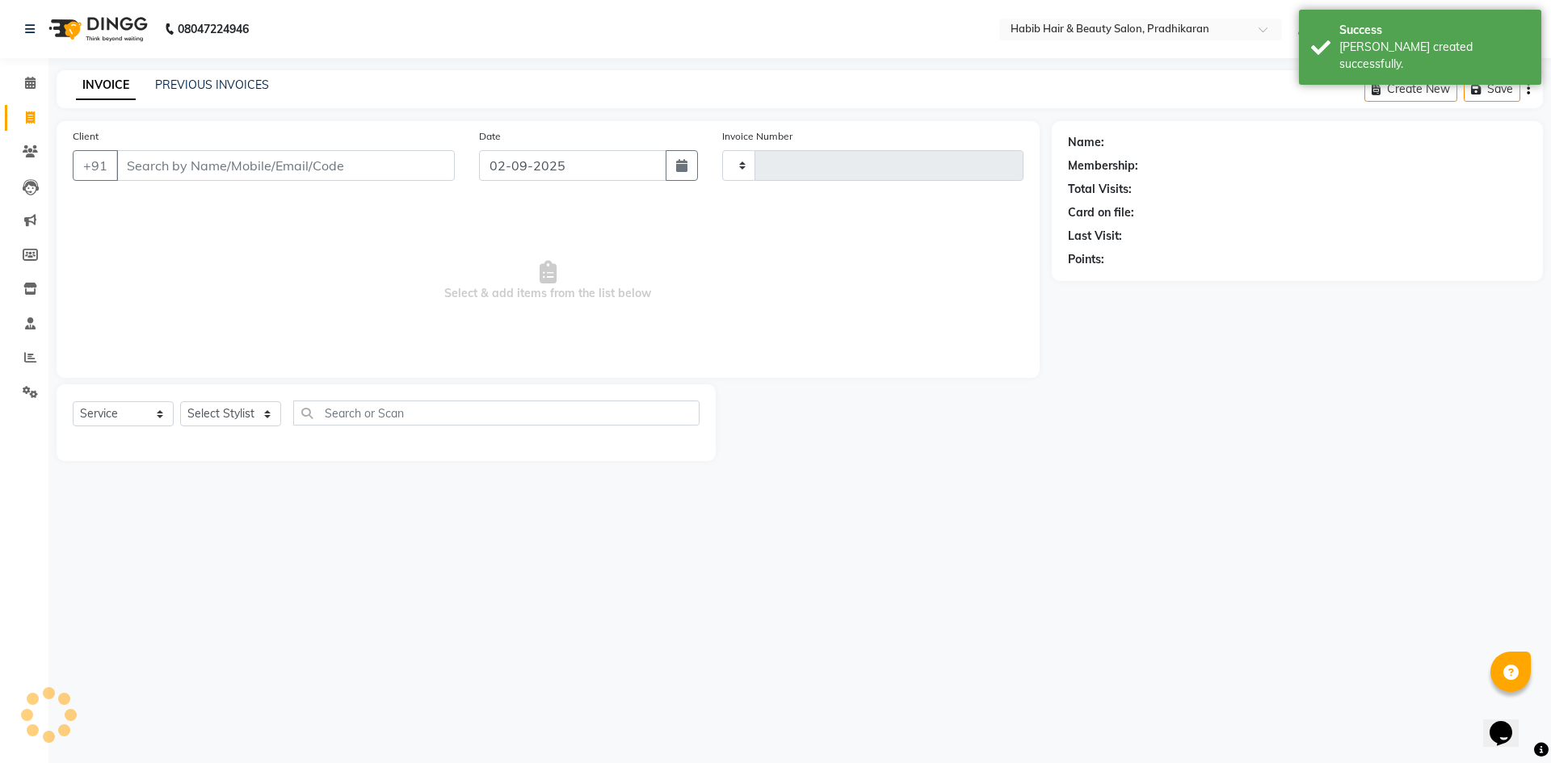
type input "4368"
select select "5583"
click at [234, 413] on select "Select Stylist Admin Anju [PERSON_NAME] kiran [PERSON_NAME] pritam SHREE" at bounding box center [230, 413] width 101 height 25
select select "50171"
click at [180, 401] on select "Select Stylist Admin Anju [PERSON_NAME] kiran [PERSON_NAME] pritam SHREE" at bounding box center [230, 413] width 101 height 25
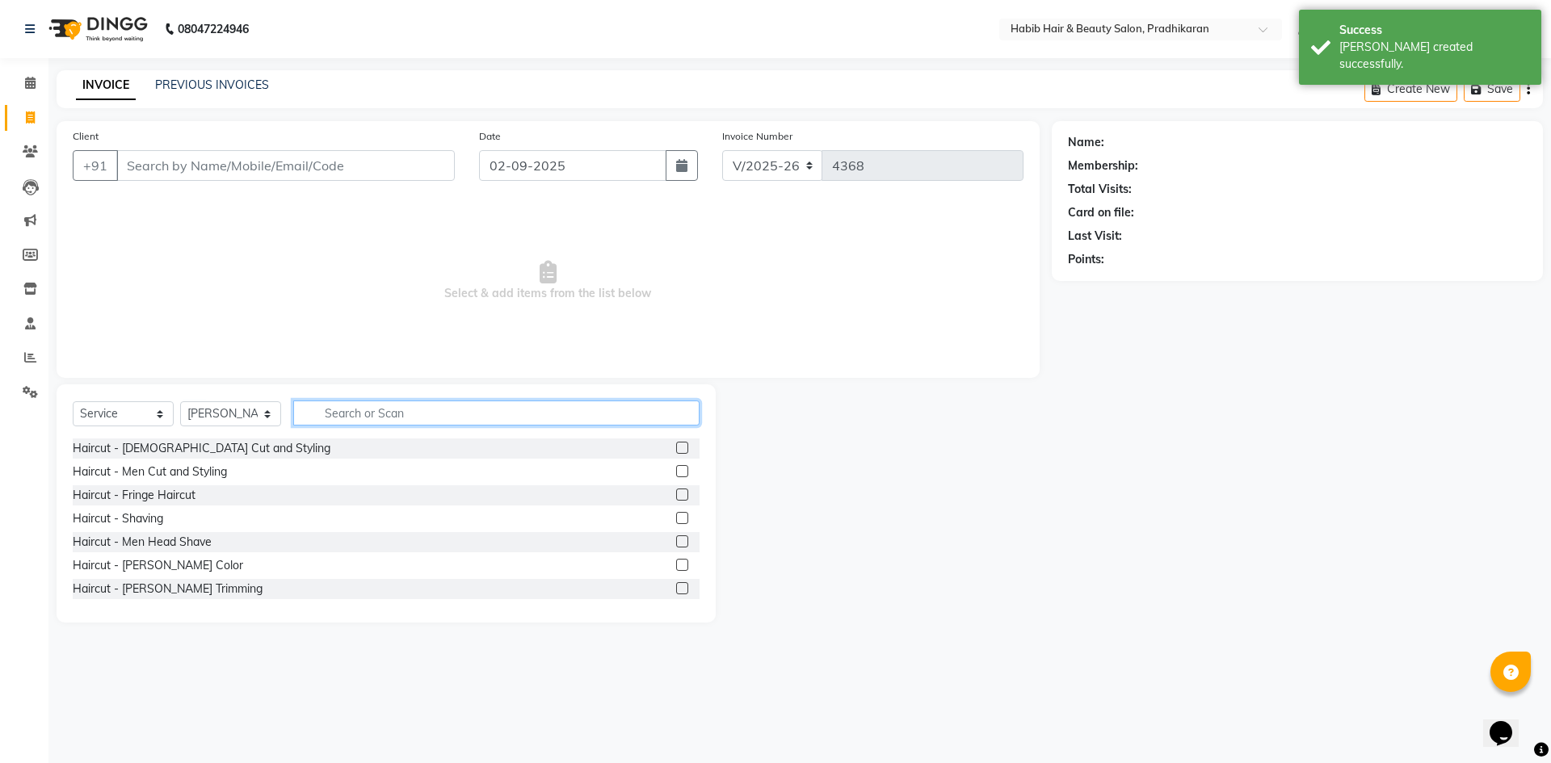
click at [344, 404] on input "text" at bounding box center [496, 413] width 406 height 25
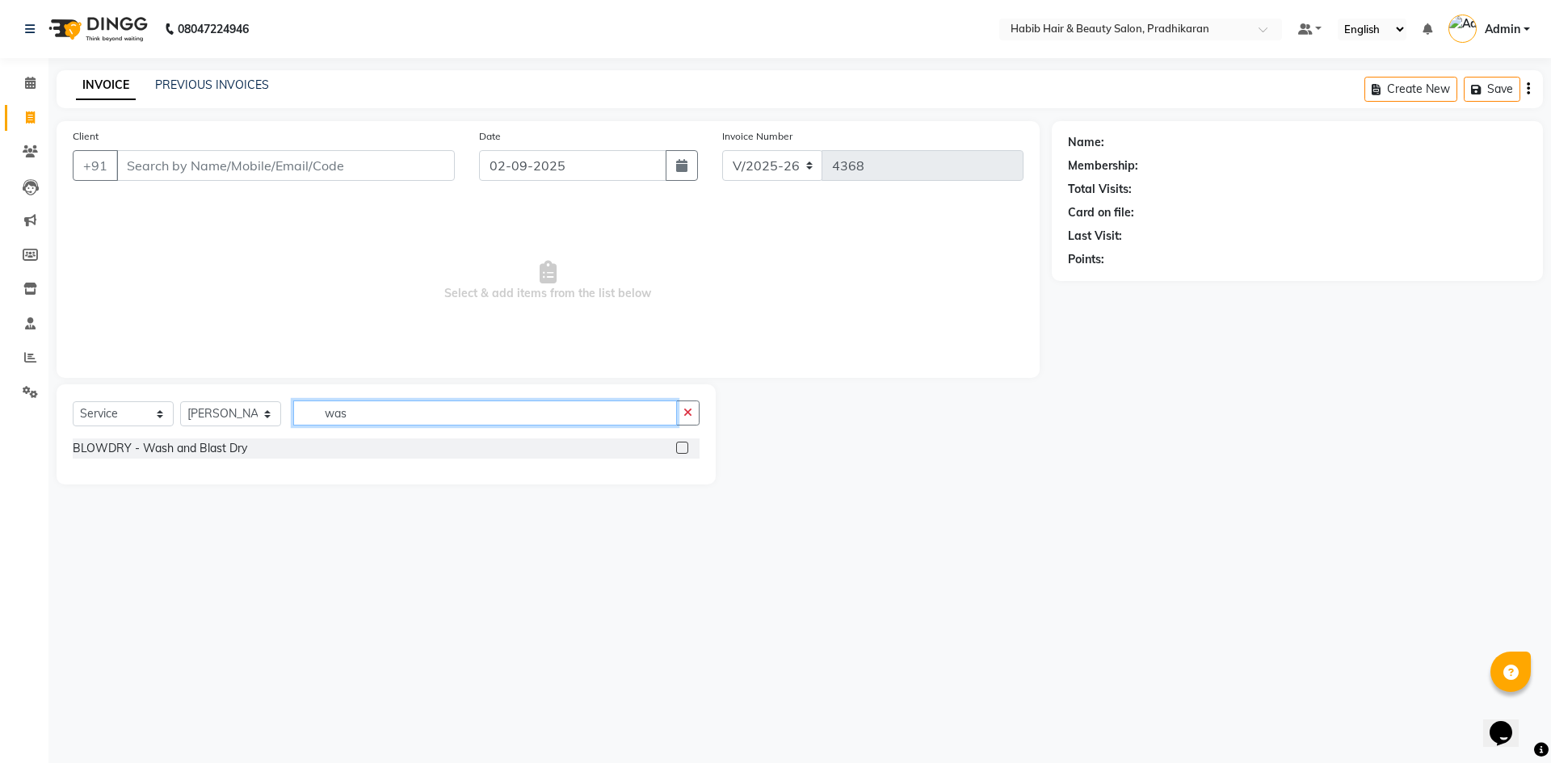
type input "was"
click at [682, 450] on label at bounding box center [682, 448] width 12 height 12
click at [682, 450] on input "checkbox" at bounding box center [681, 448] width 10 height 10
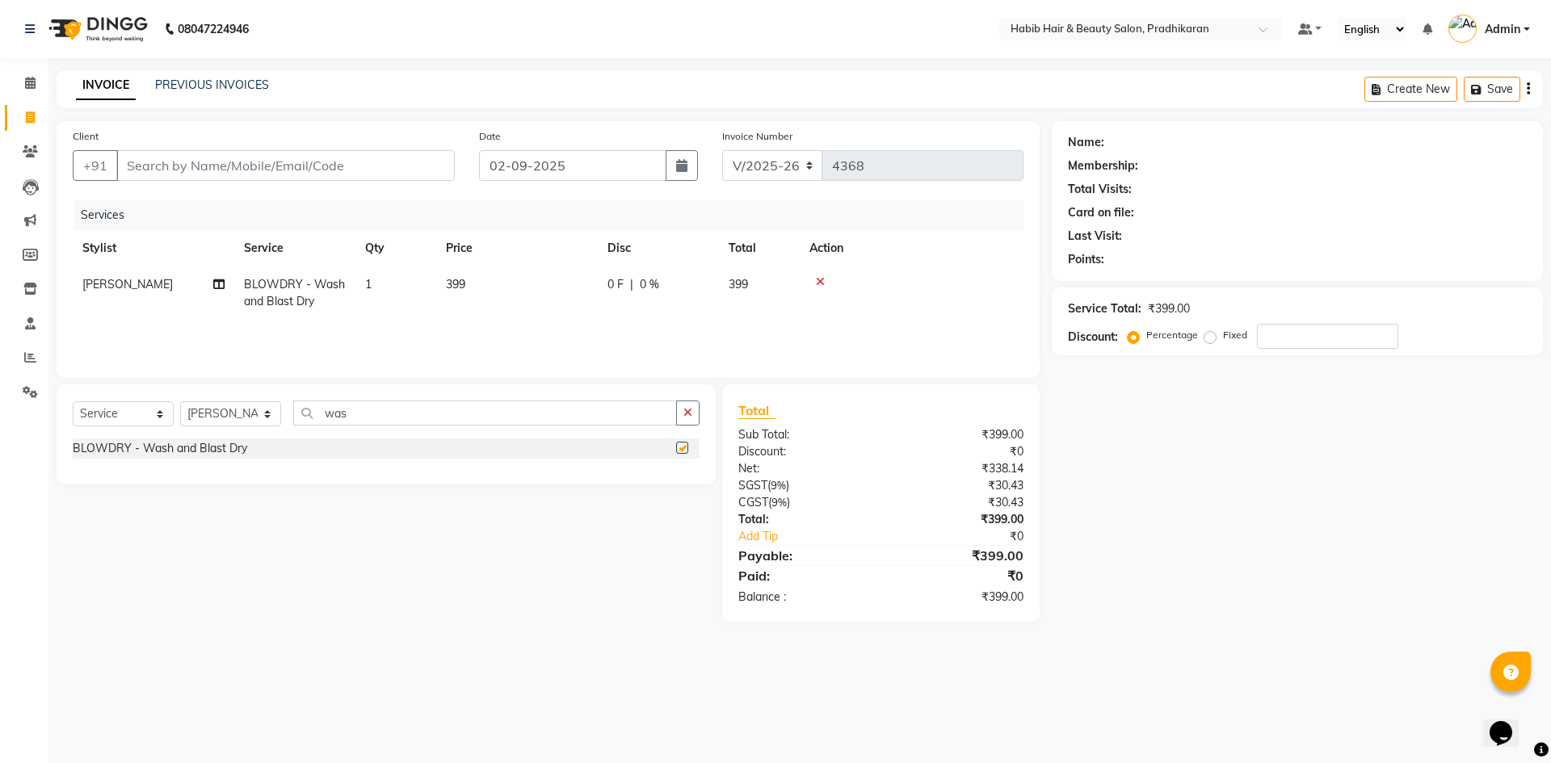
checkbox input "false"
click at [543, 288] on td "399" at bounding box center [517, 293] width 162 height 53
select select "50171"
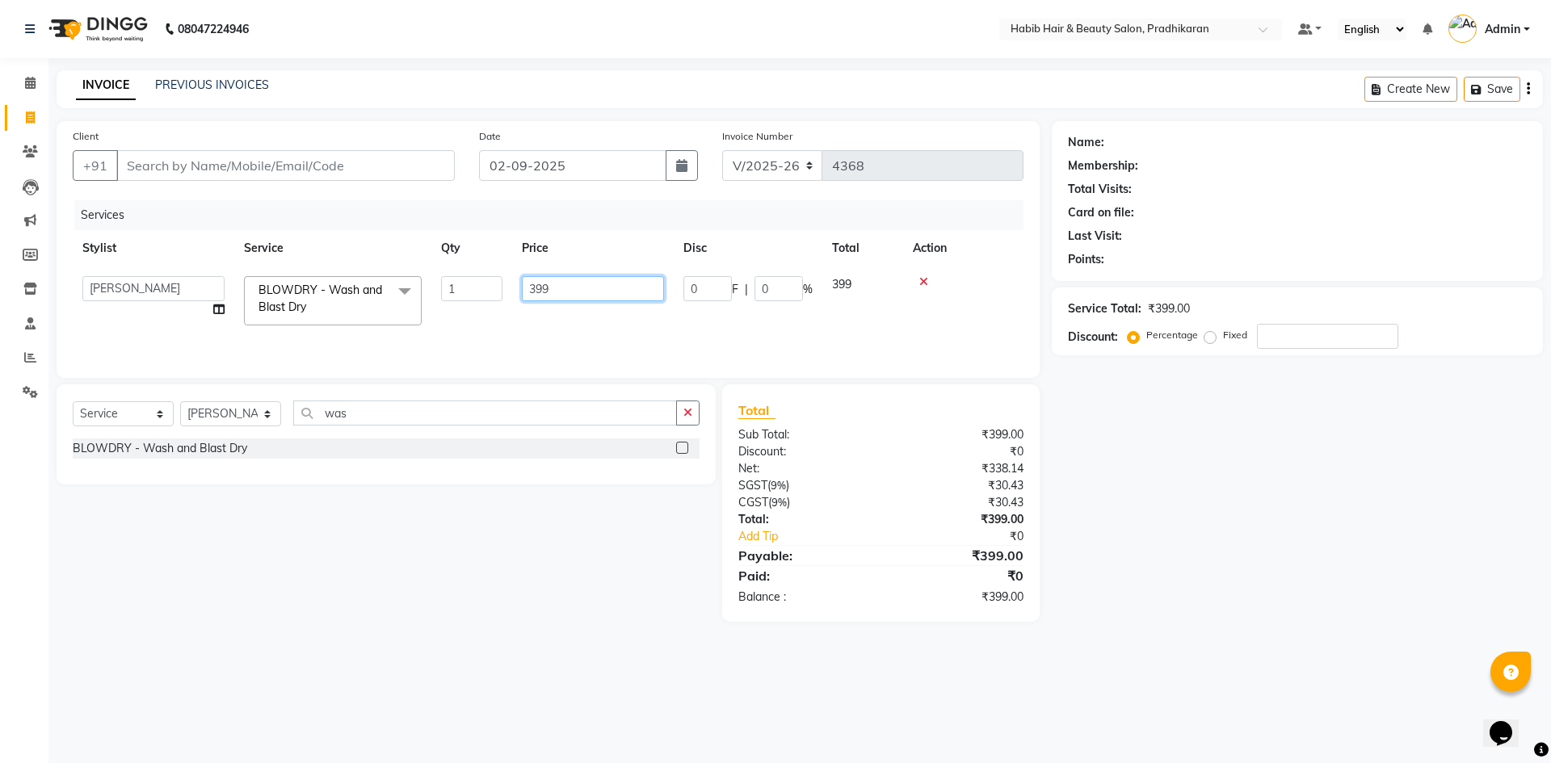
click at [582, 280] on input "399" at bounding box center [593, 288] width 142 height 25
type input "3"
type input "200"
click at [351, 164] on input "Client" at bounding box center [285, 165] width 338 height 31
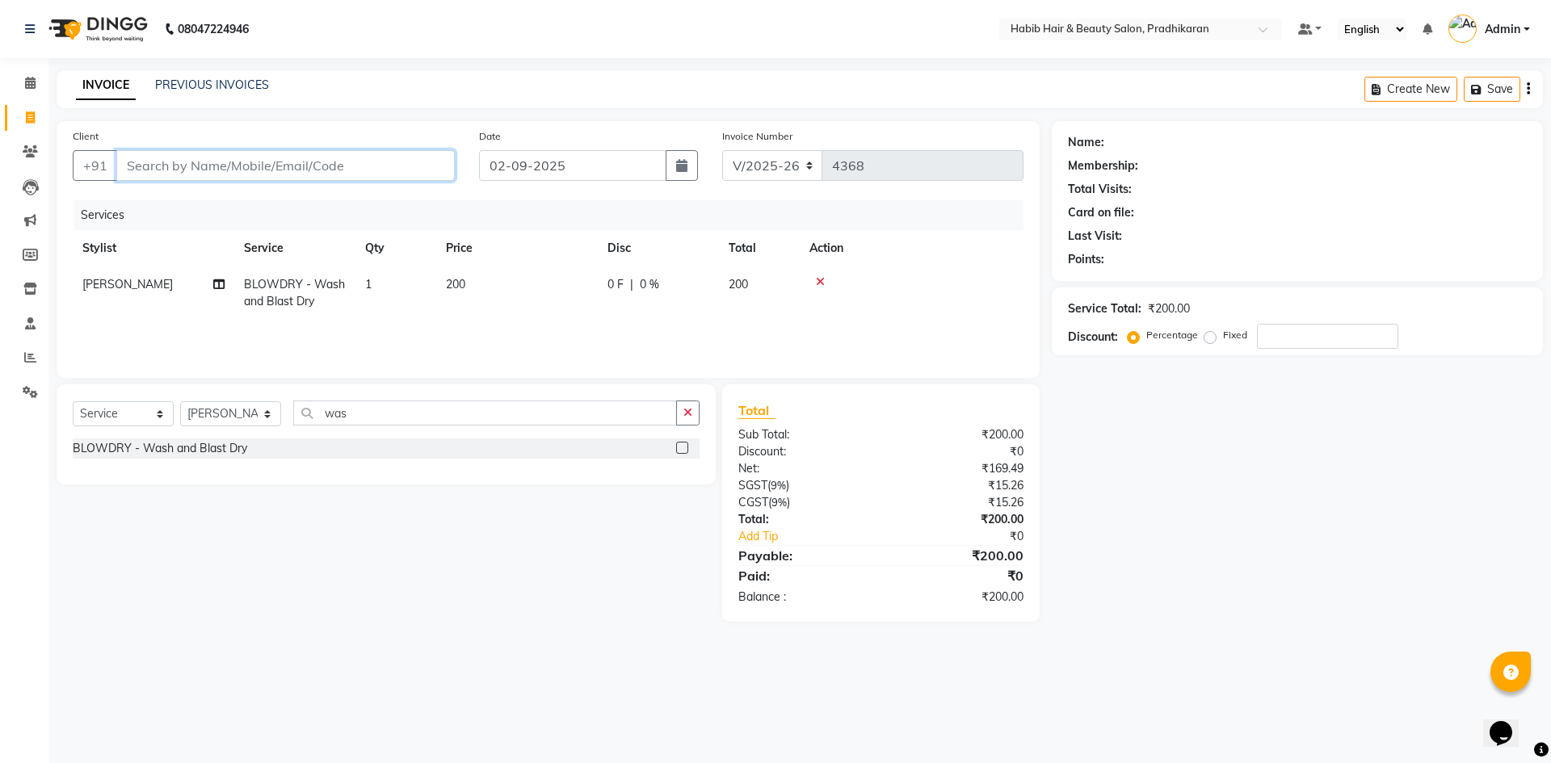
type input "7"
type input "0"
type input "7378810945"
click at [409, 161] on span "Add Client" at bounding box center [413, 165] width 64 height 16
select select "22"
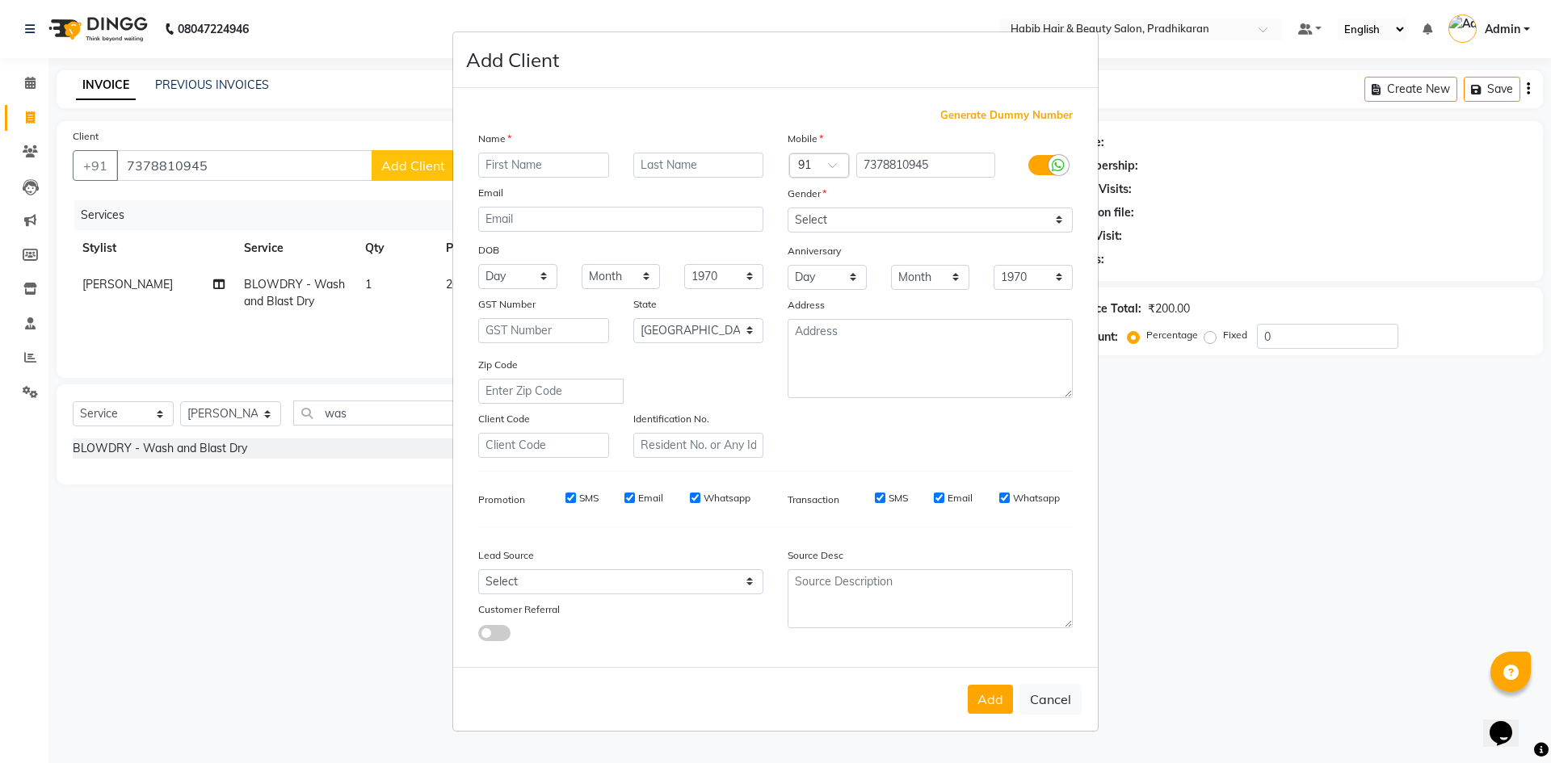
click at [531, 162] on input "text" at bounding box center [543, 165] width 131 height 25
type input "[DEMOGRAPHIC_DATA]"
click at [1058, 224] on select "Select [DEMOGRAPHIC_DATA] [DEMOGRAPHIC_DATA] Other Prefer Not To Say" at bounding box center [929, 220] width 285 height 25
select select "[DEMOGRAPHIC_DATA]"
click at [787, 208] on select "Select [DEMOGRAPHIC_DATA] [DEMOGRAPHIC_DATA] Other Prefer Not To Say" at bounding box center [929, 220] width 285 height 25
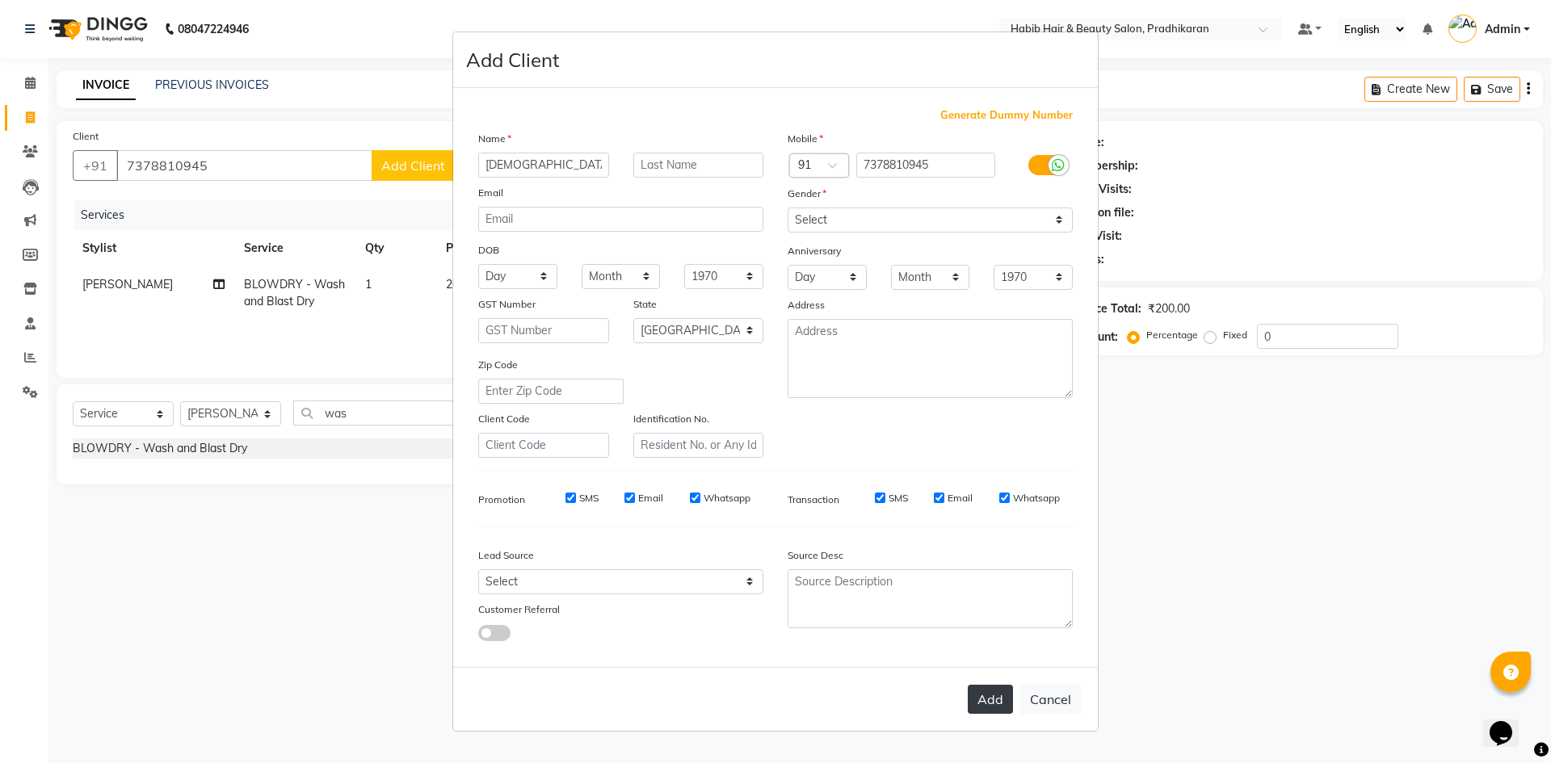
click at [983, 698] on button "Add" at bounding box center [990, 699] width 45 height 29
select select
select select "null"
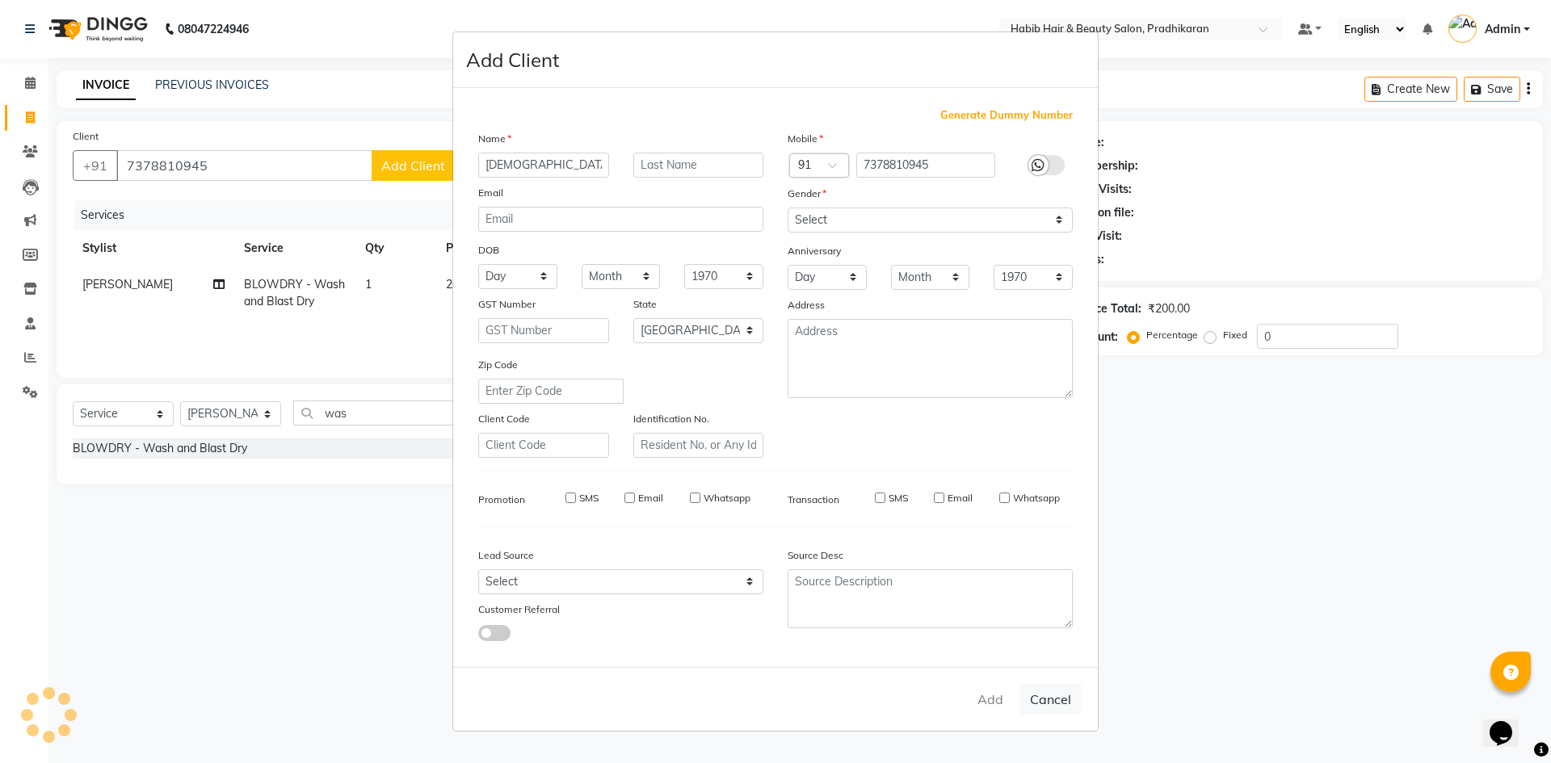
select select
checkbox input "false"
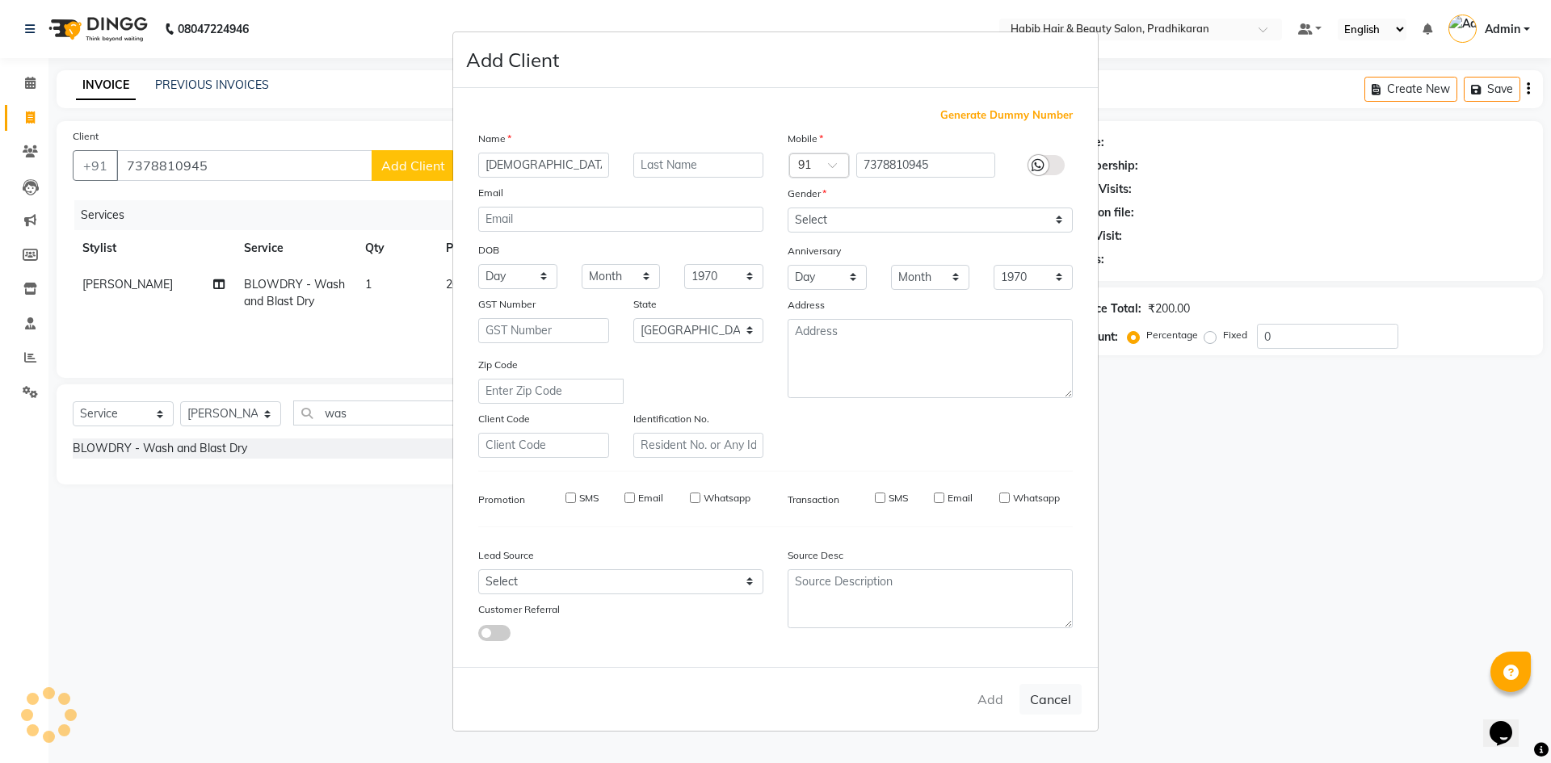
checkbox input "false"
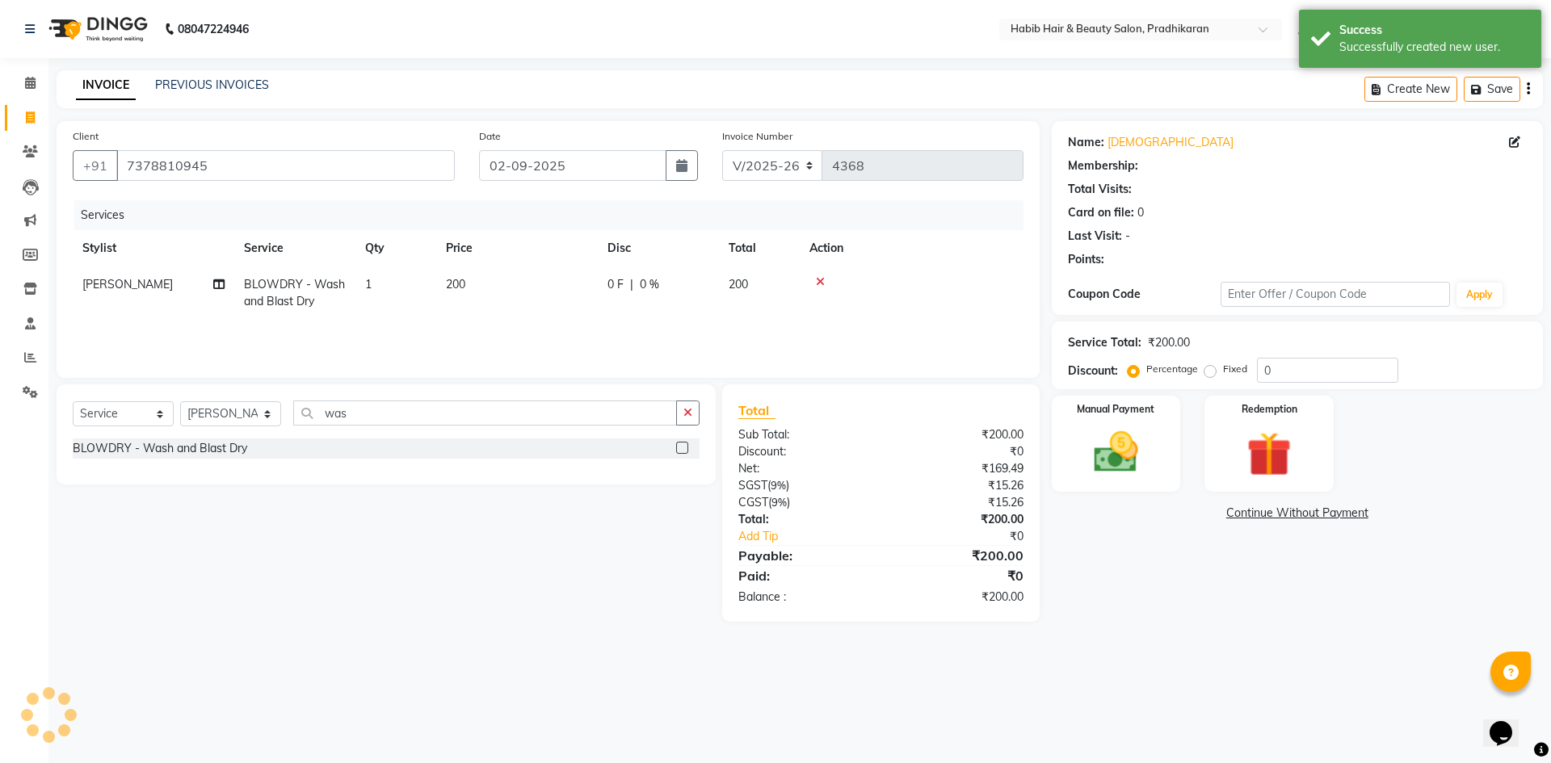
click at [1308, 338] on div "Service Total: ₹200.00" at bounding box center [1297, 342] width 459 height 17
click at [1291, 379] on input "0" at bounding box center [1327, 370] width 141 height 25
type input "50"
click at [1157, 432] on div "Manual Payment" at bounding box center [1115, 443] width 134 height 99
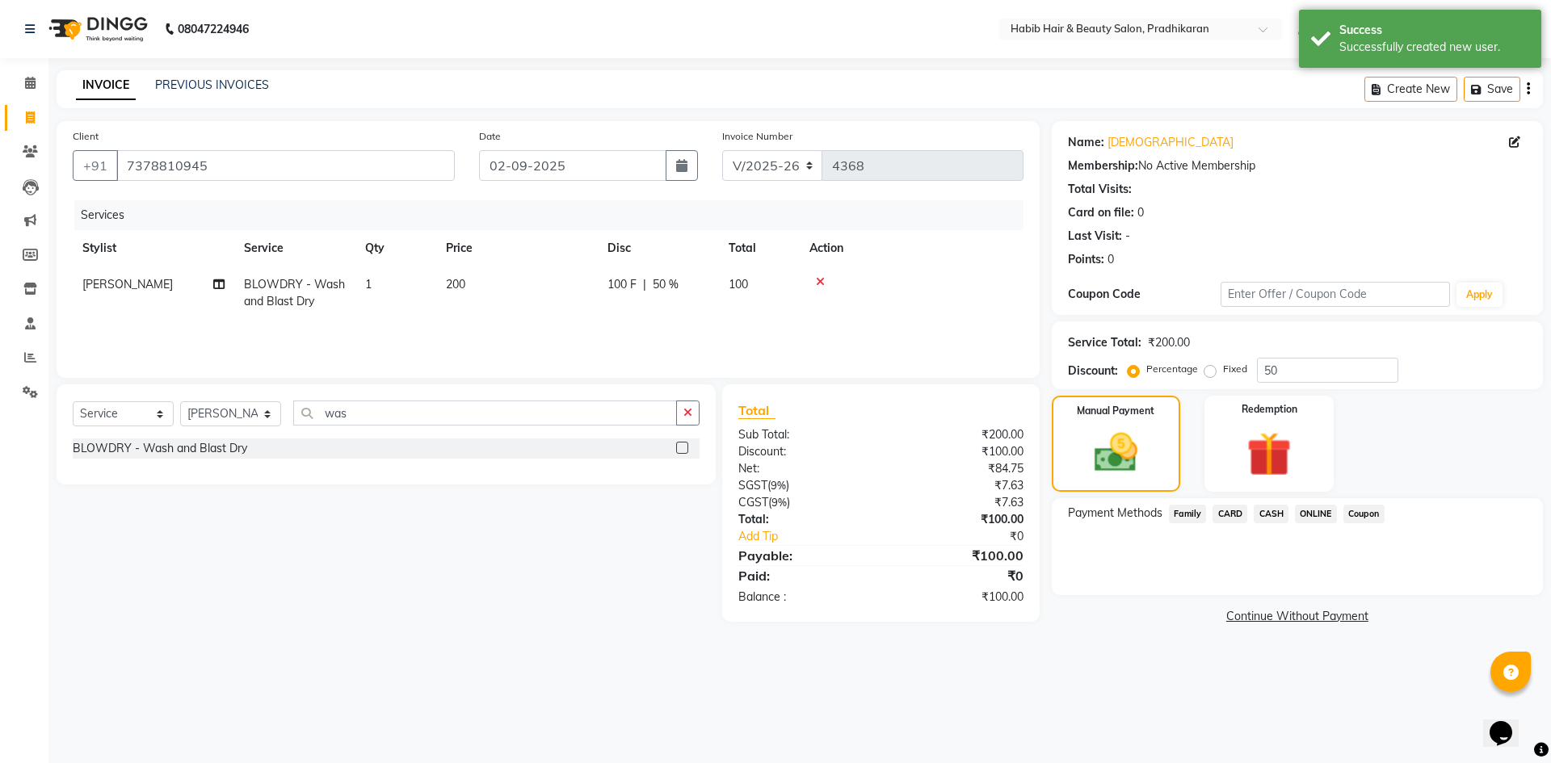
click at [484, 310] on td "200" at bounding box center [517, 293] width 162 height 53
select select "50171"
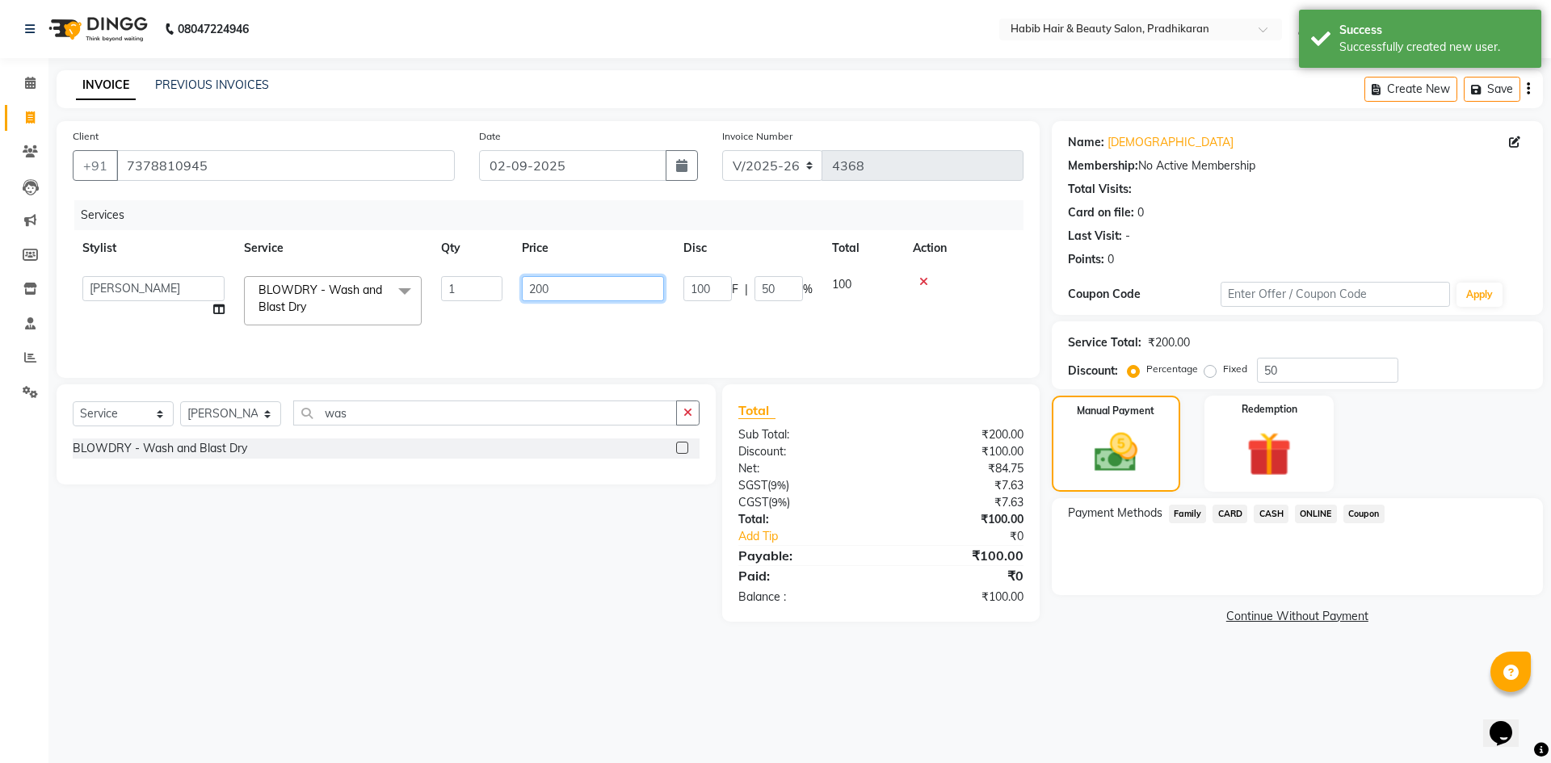
click at [582, 288] on input "200" at bounding box center [593, 288] width 142 height 25
type input "2"
type input "400"
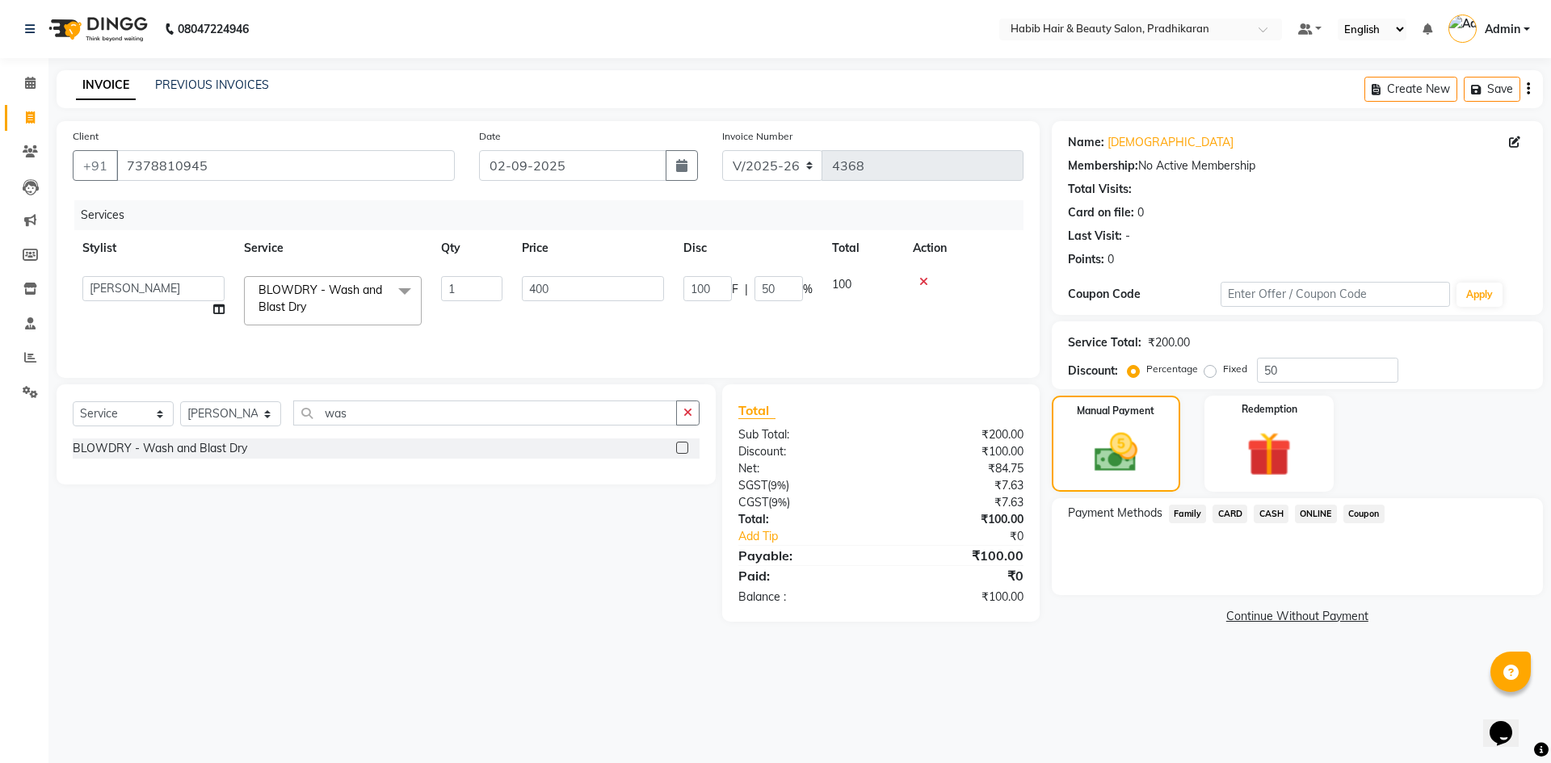
click at [785, 310] on tr "Admin Anju [PERSON_NAME] kiran [PERSON_NAME] pritam SHREE BLOWDRY - Wash and Bl…" at bounding box center [548, 301] width 951 height 69
click at [1278, 510] on span "CASH" at bounding box center [1271, 514] width 35 height 19
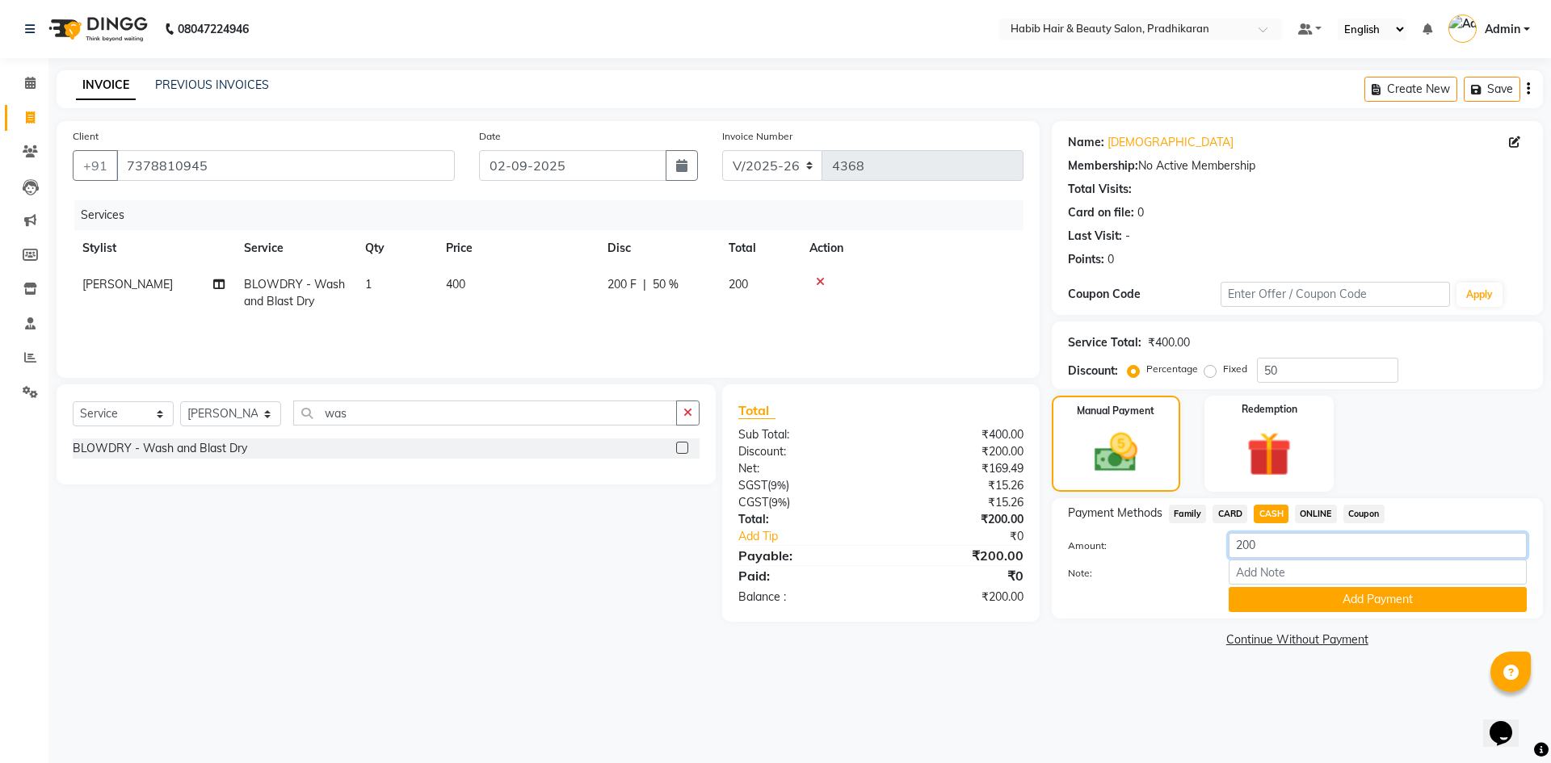
click at [1267, 550] on input "200" at bounding box center [1377, 545] width 298 height 25
type input "2"
type input "100"
click at [1420, 605] on button "Add Payment" at bounding box center [1377, 599] width 298 height 25
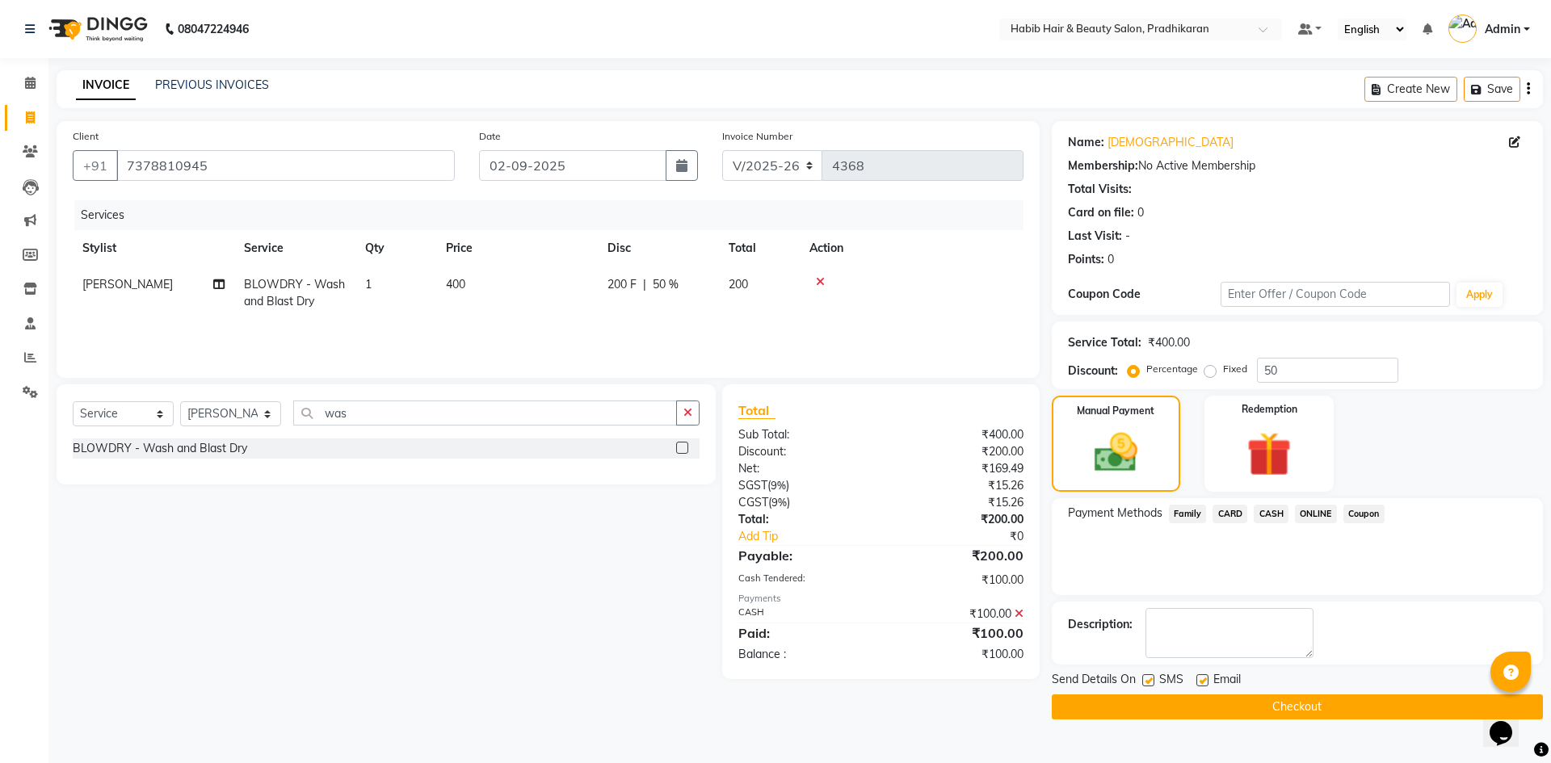
click at [1307, 520] on span "ONLINE" at bounding box center [1316, 514] width 42 height 19
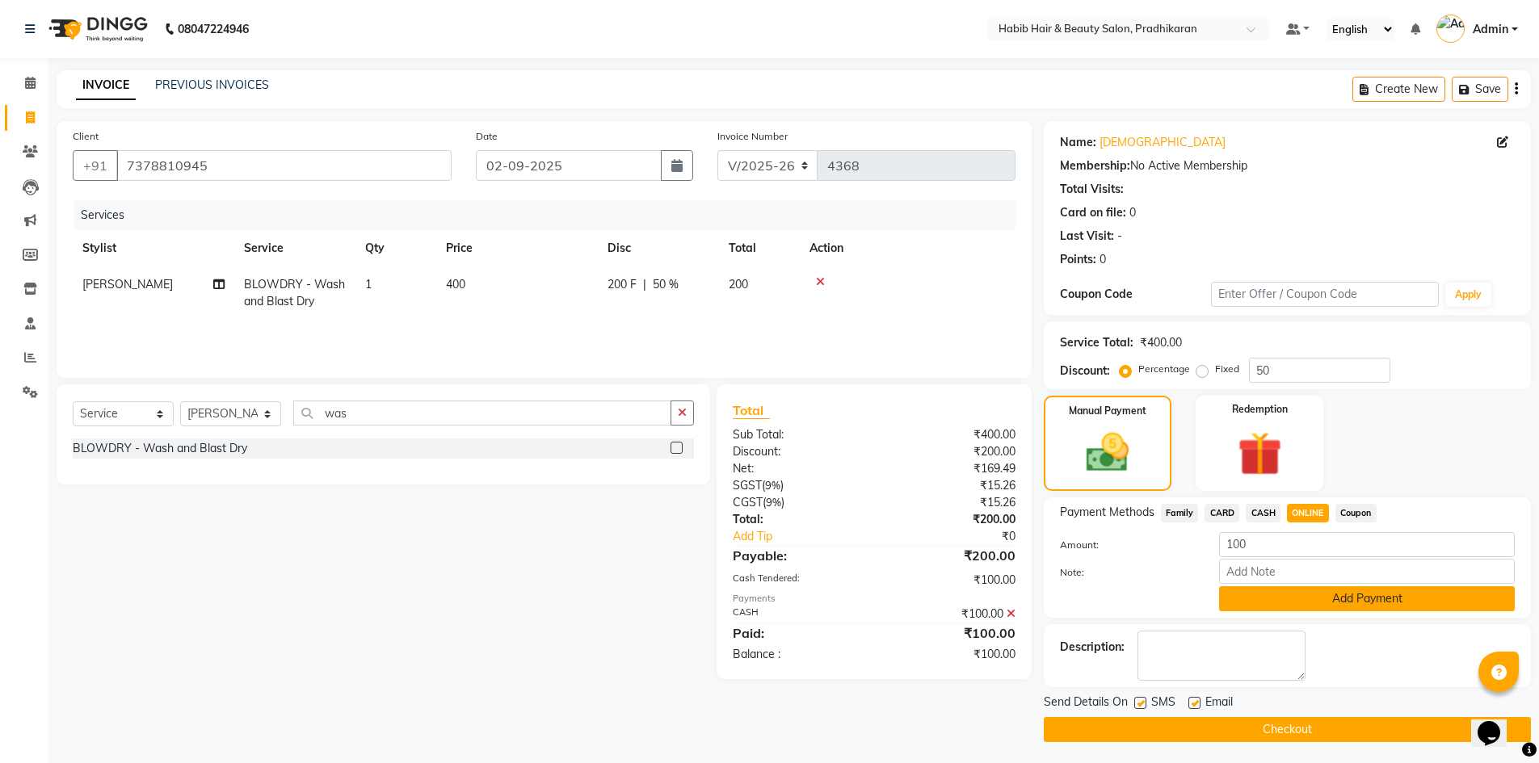
click at [1332, 604] on button "Add Payment" at bounding box center [1367, 598] width 296 height 25
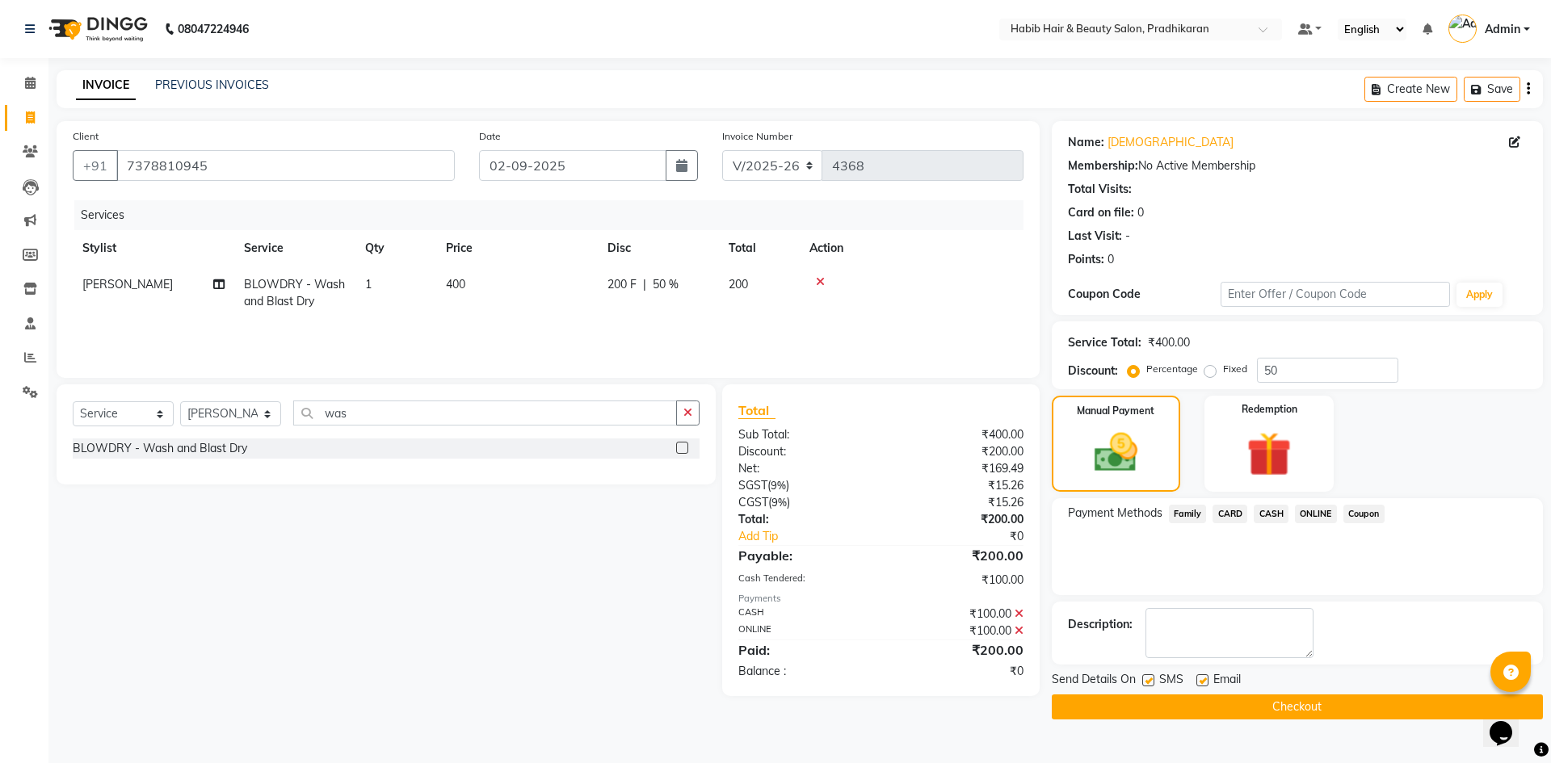
click at [1195, 701] on button "Checkout" at bounding box center [1297, 707] width 491 height 25
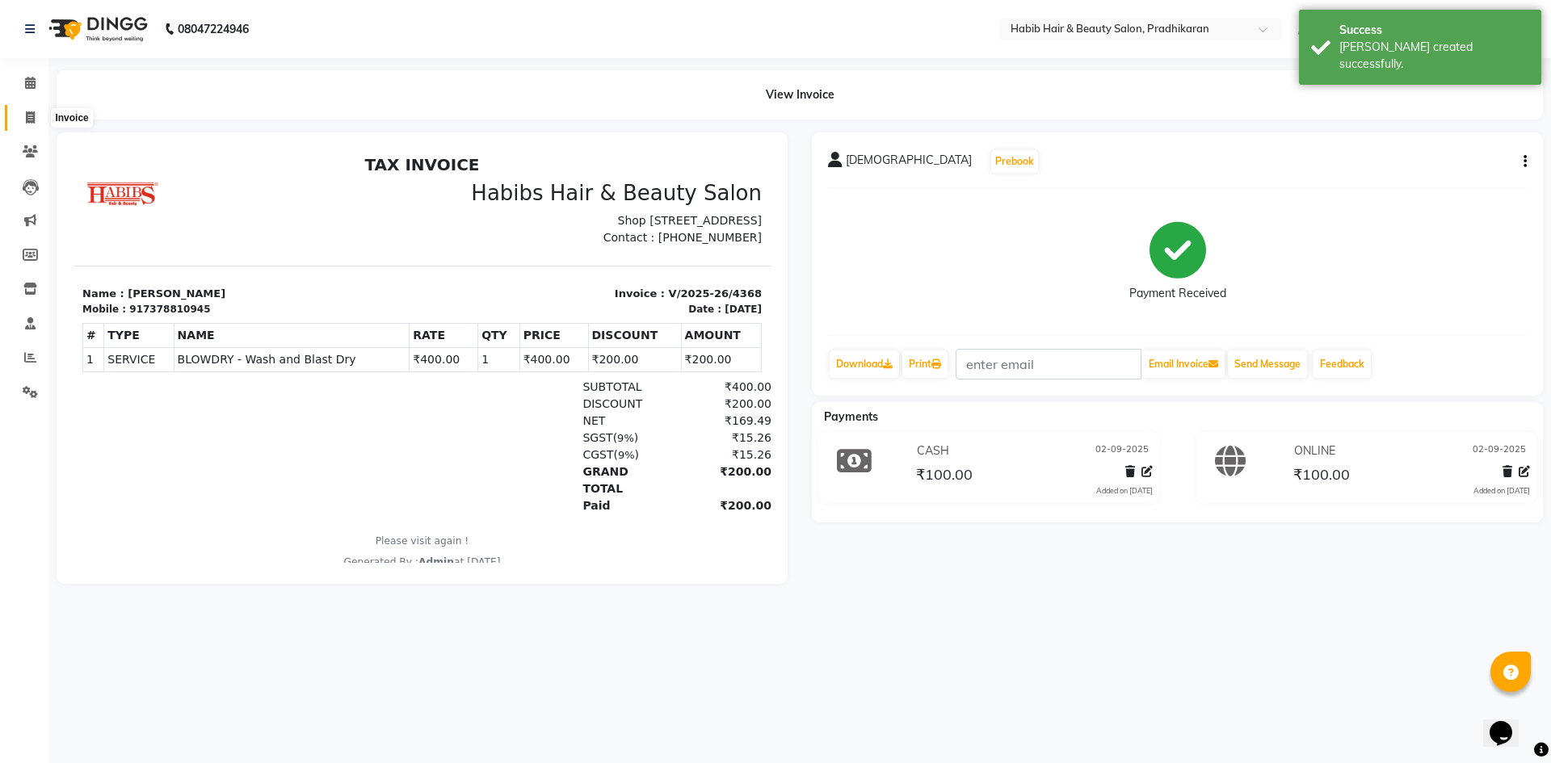
click at [17, 121] on span at bounding box center [30, 118] width 28 height 19
select select "service"
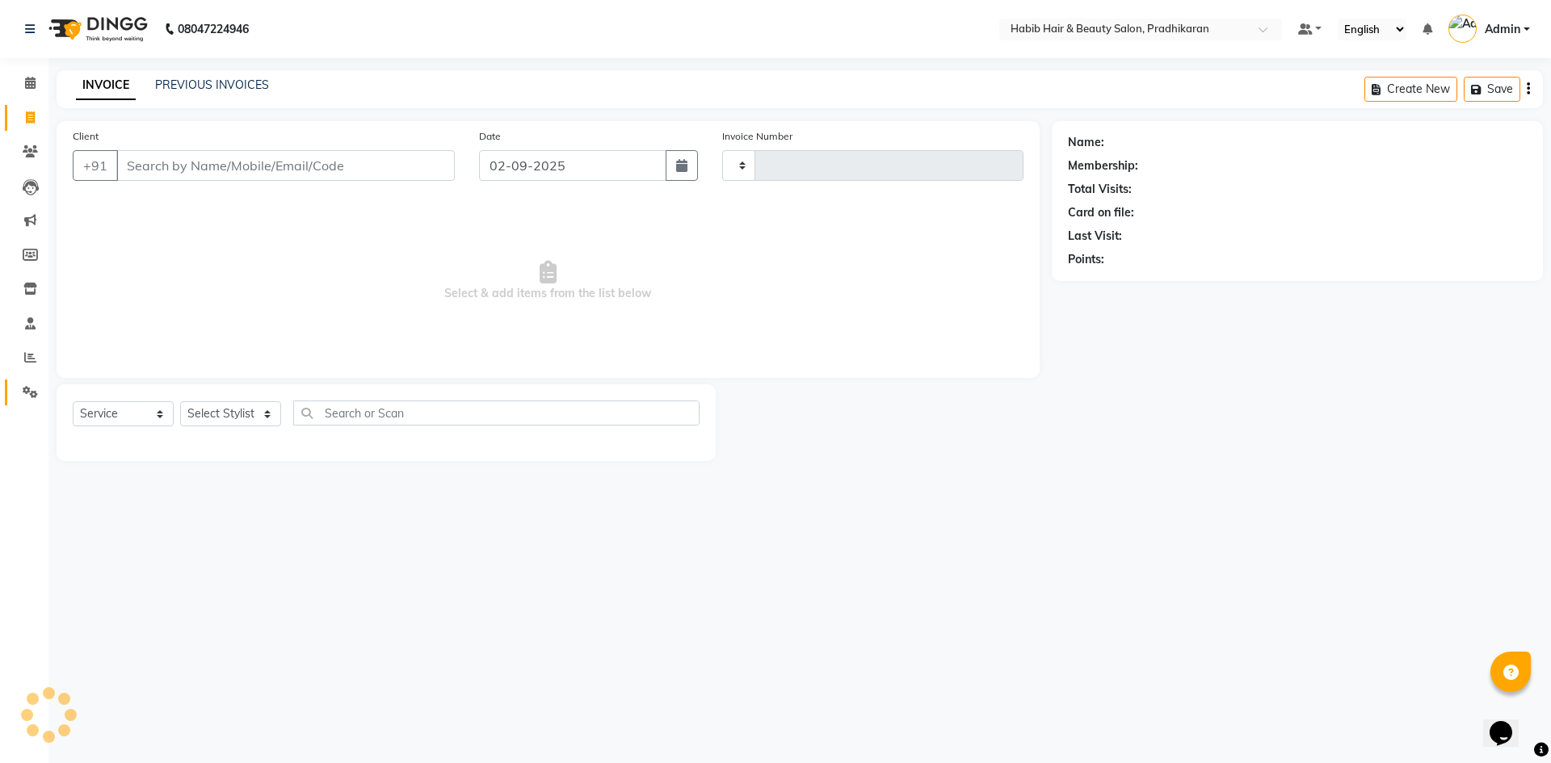
type input "4369"
select select "5583"
click at [19, 387] on span at bounding box center [30, 393] width 28 height 19
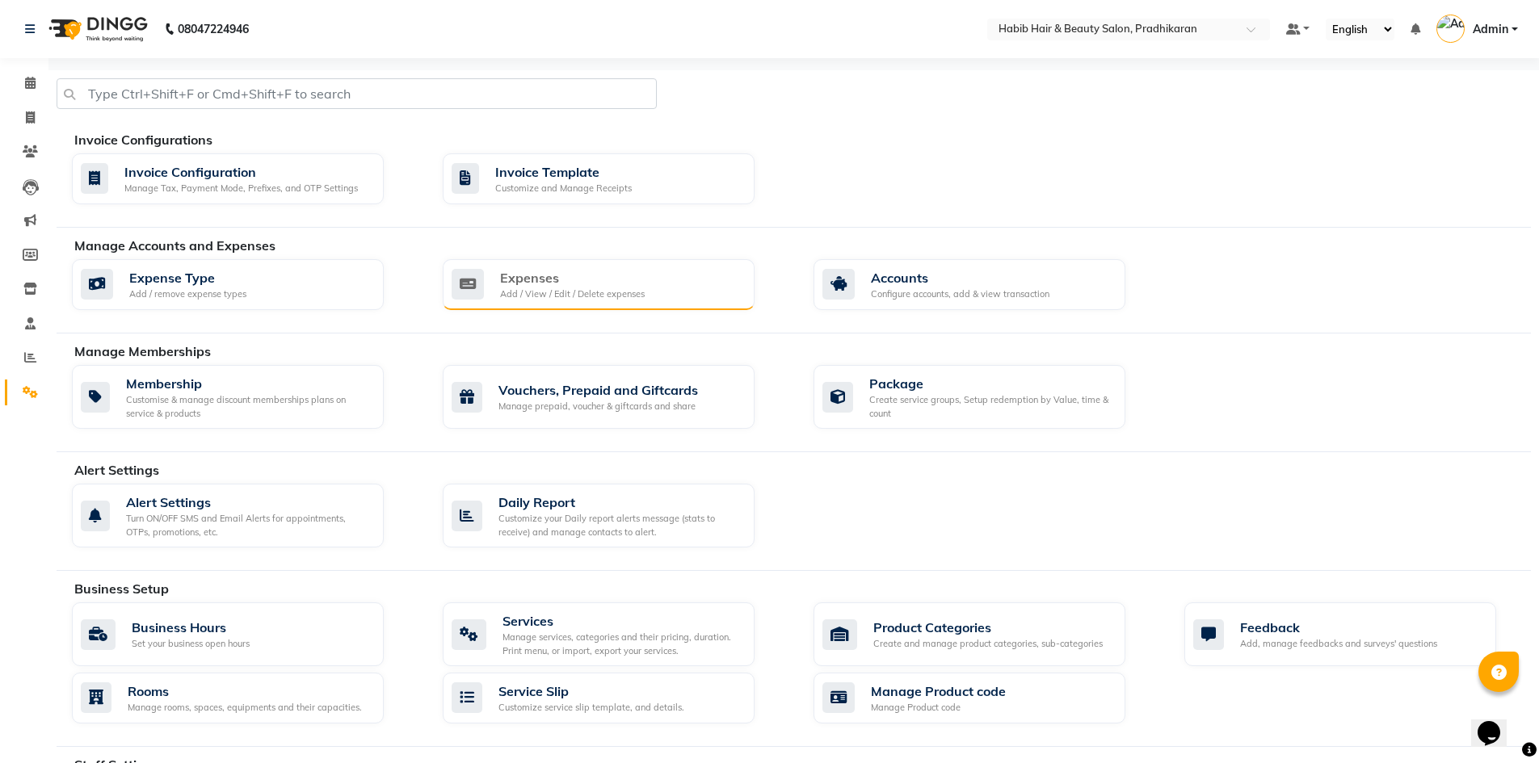
click at [531, 299] on div "Add / View / Edit / Delete expenses" at bounding box center [572, 295] width 145 height 14
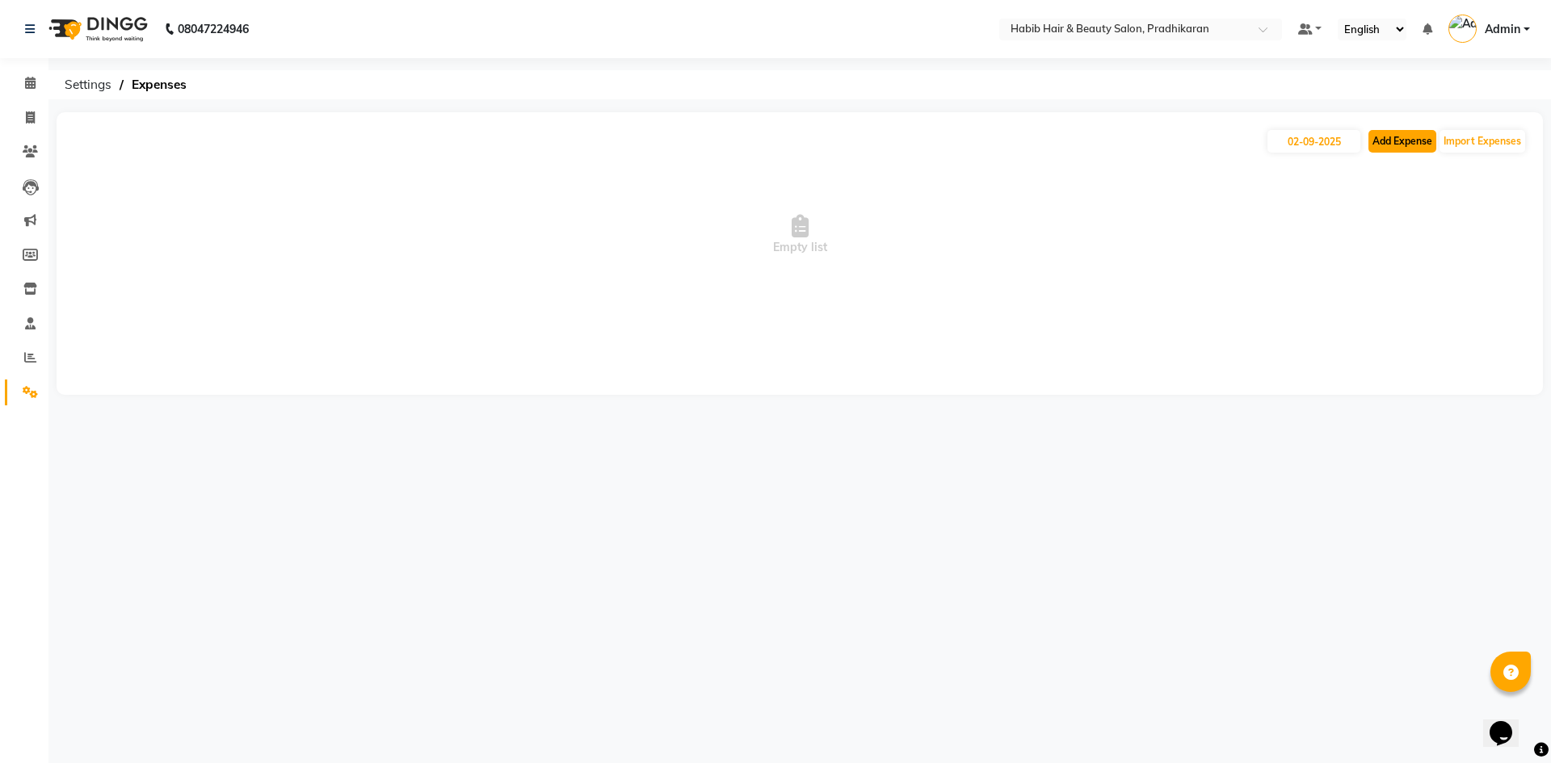
click at [1395, 149] on button "Add Expense" at bounding box center [1402, 141] width 68 height 23
select select "1"
select select "4519"
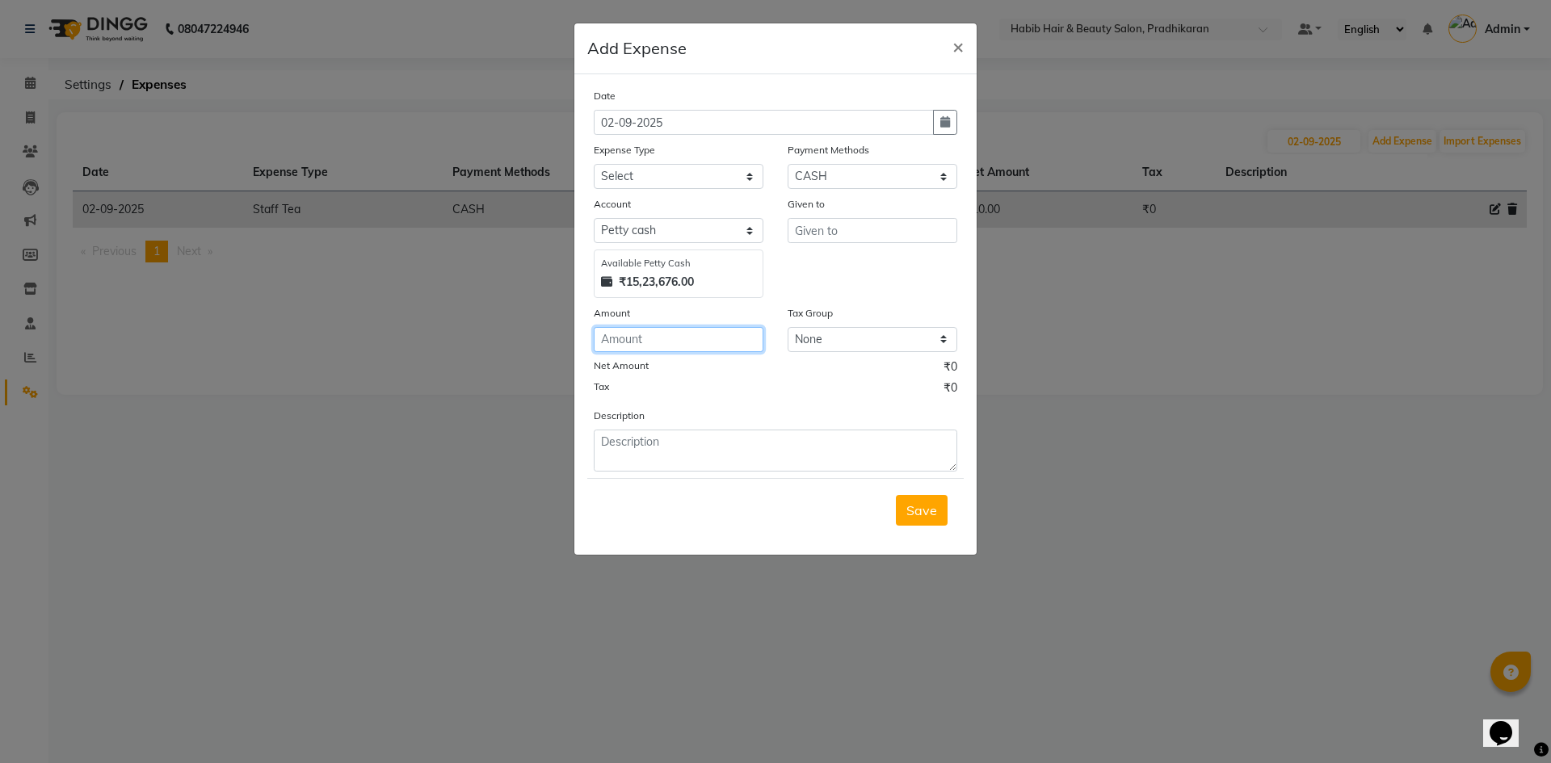
drag, startPoint x: 684, startPoint y: 343, endPoint x: 796, endPoint y: 336, distance: 111.7
click at [701, 343] on input "number" at bounding box center [679, 339] width 170 height 25
type input "20"
click at [749, 178] on select "Select 500 ADVANCE PAYMENT Cash Hand Over To Hub Cash Hand Over To Hub Client T…" at bounding box center [679, 176] width 170 height 25
select select "15912"
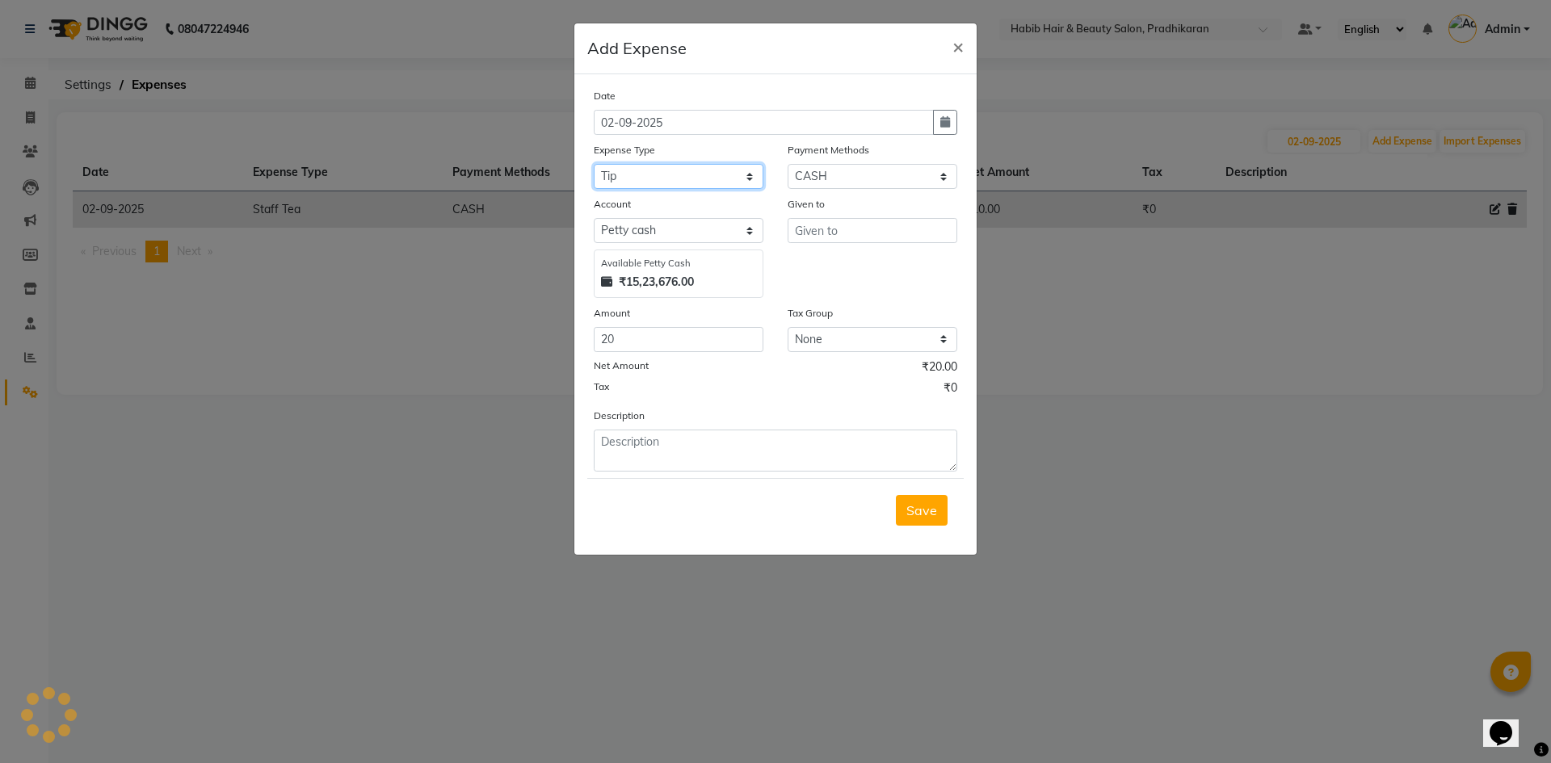
click at [594, 164] on select "Select 500 ADVANCE PAYMENT Cash Hand Over To Hub Cash Hand Over To Hub Client T…" at bounding box center [679, 176] width 170 height 25
drag, startPoint x: 653, startPoint y: 451, endPoint x: 802, endPoint y: 463, distance: 149.0
click at [715, 459] on textarea at bounding box center [775, 451] width 363 height 42
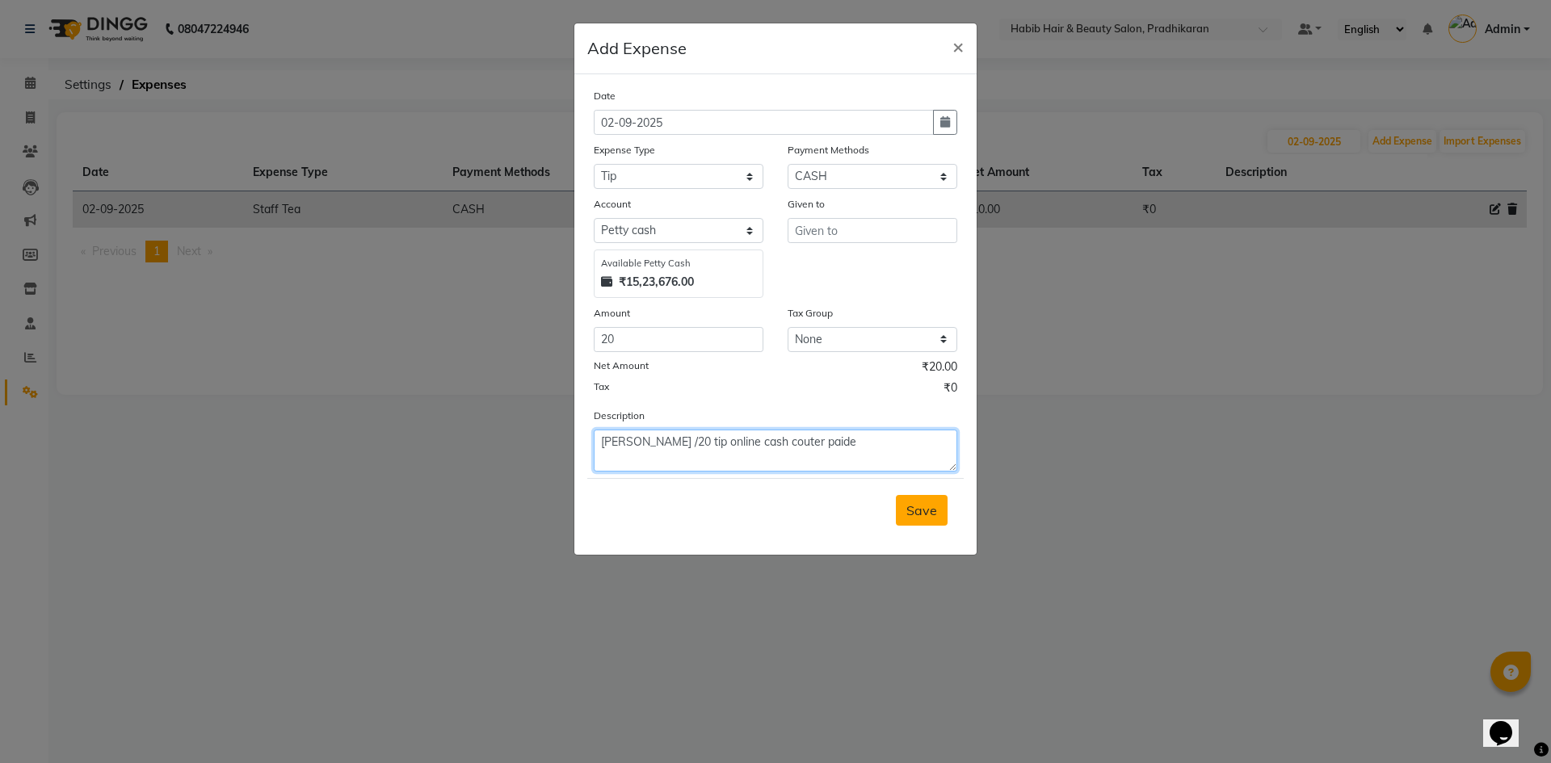
type textarea "[PERSON_NAME] /20 tip online cash couter paide"
click at [911, 511] on span "Save" at bounding box center [921, 510] width 31 height 16
click at [885, 237] on input "text" at bounding box center [872, 230] width 170 height 25
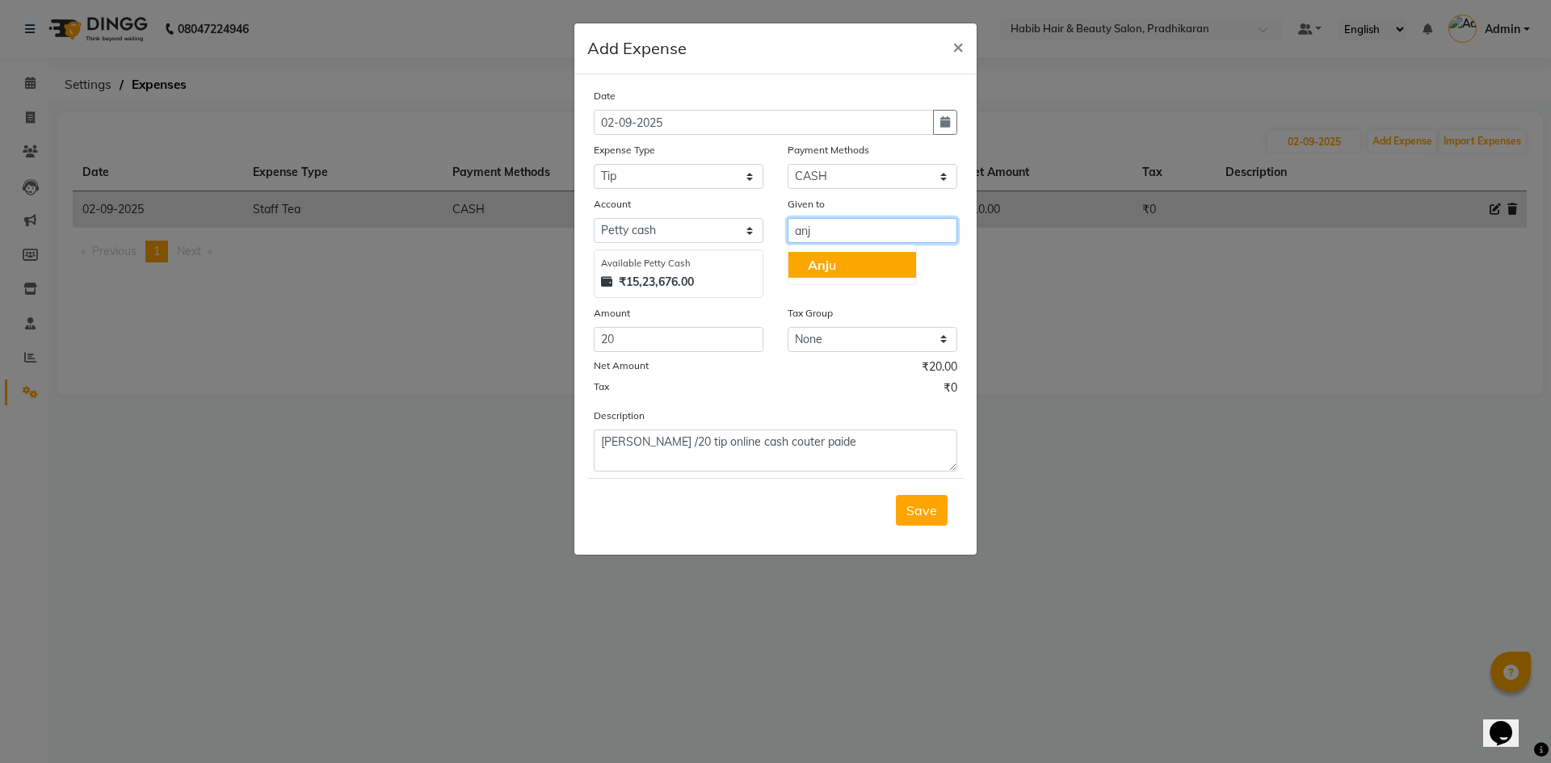
click at [849, 268] on button "Anj u" at bounding box center [852, 265] width 128 height 26
type input "Anju"
drag, startPoint x: 920, startPoint y: 501, endPoint x: 921, endPoint y: 534, distance: 33.1
click at [920, 524] on button "Save" at bounding box center [922, 510] width 52 height 31
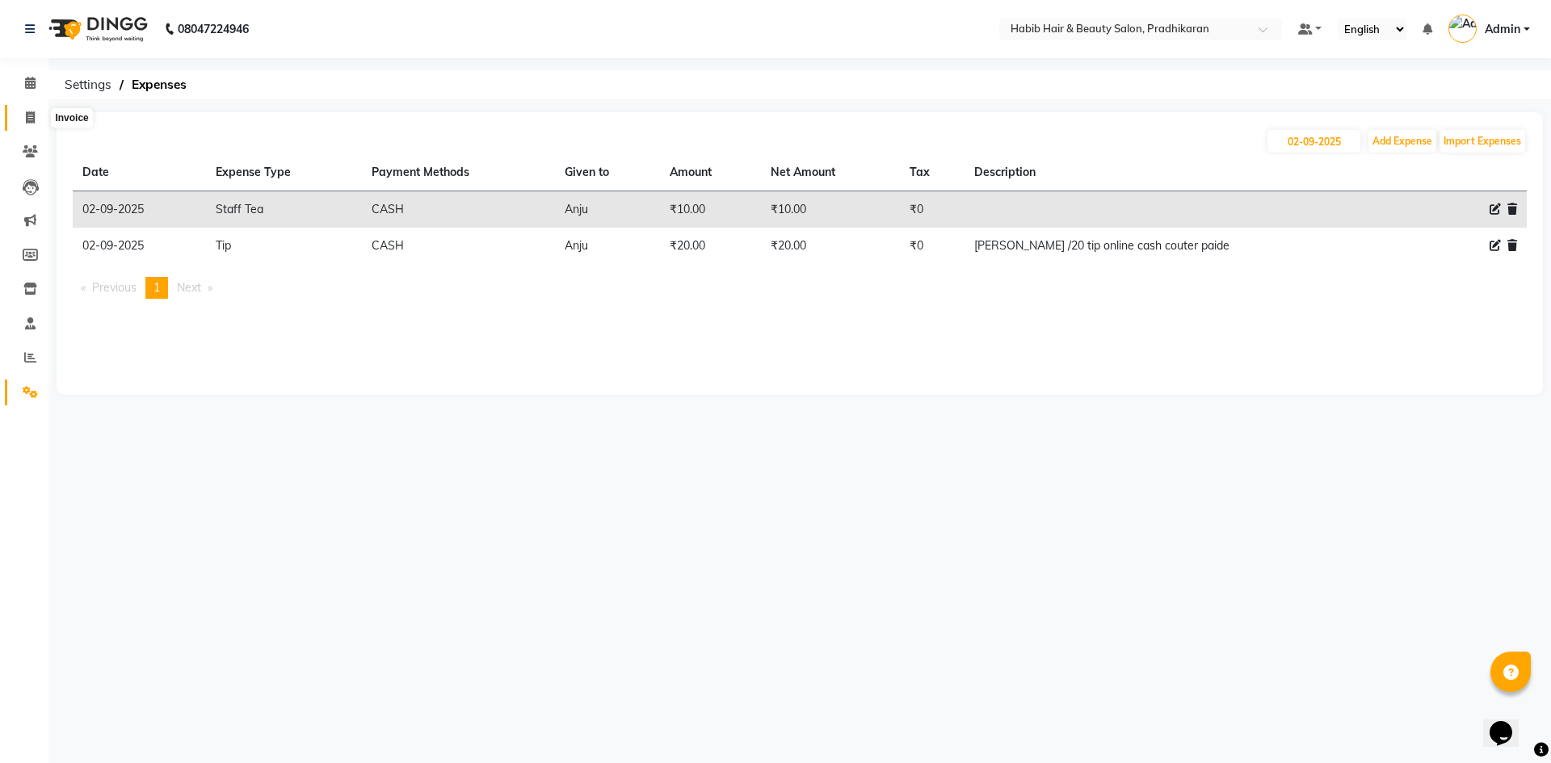
click at [39, 115] on span at bounding box center [30, 118] width 28 height 19
select select "service"
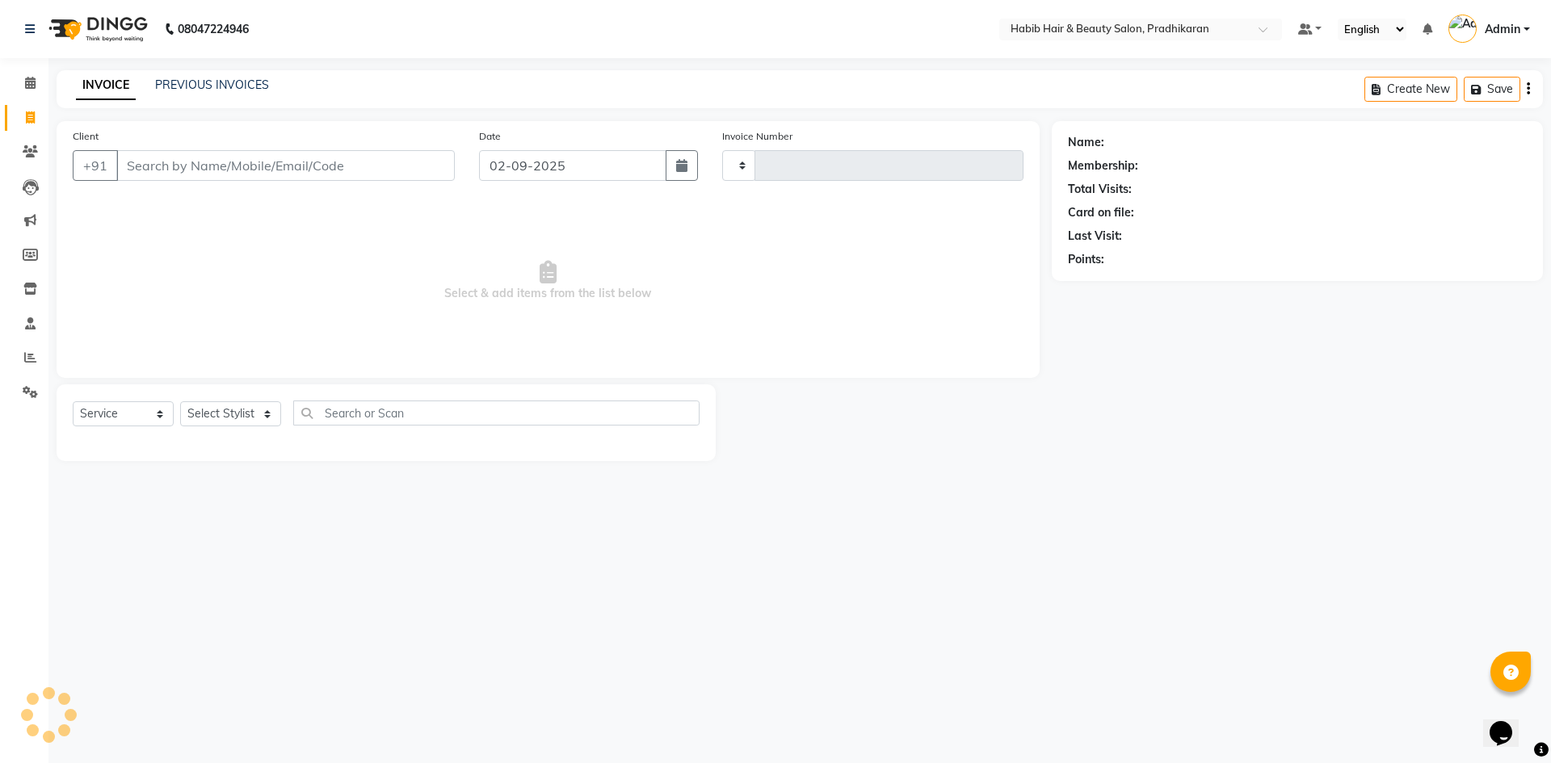
type input "4369"
select select "5583"
click at [179, 166] on input "Client" at bounding box center [285, 165] width 338 height 31
type input "8"
type input "9"
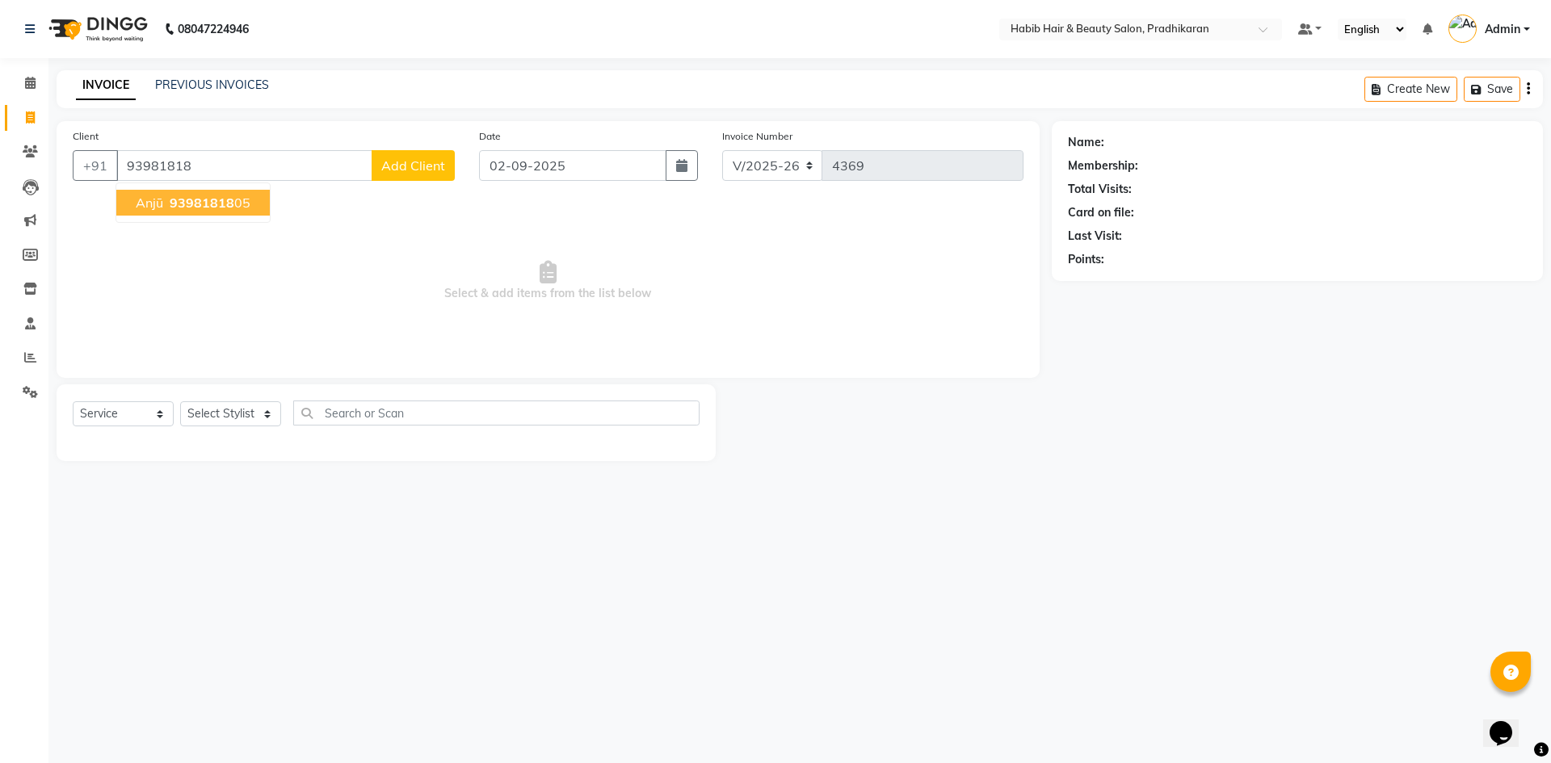
click at [253, 198] on button "anjū 93981818 05" at bounding box center [192, 203] width 153 height 26
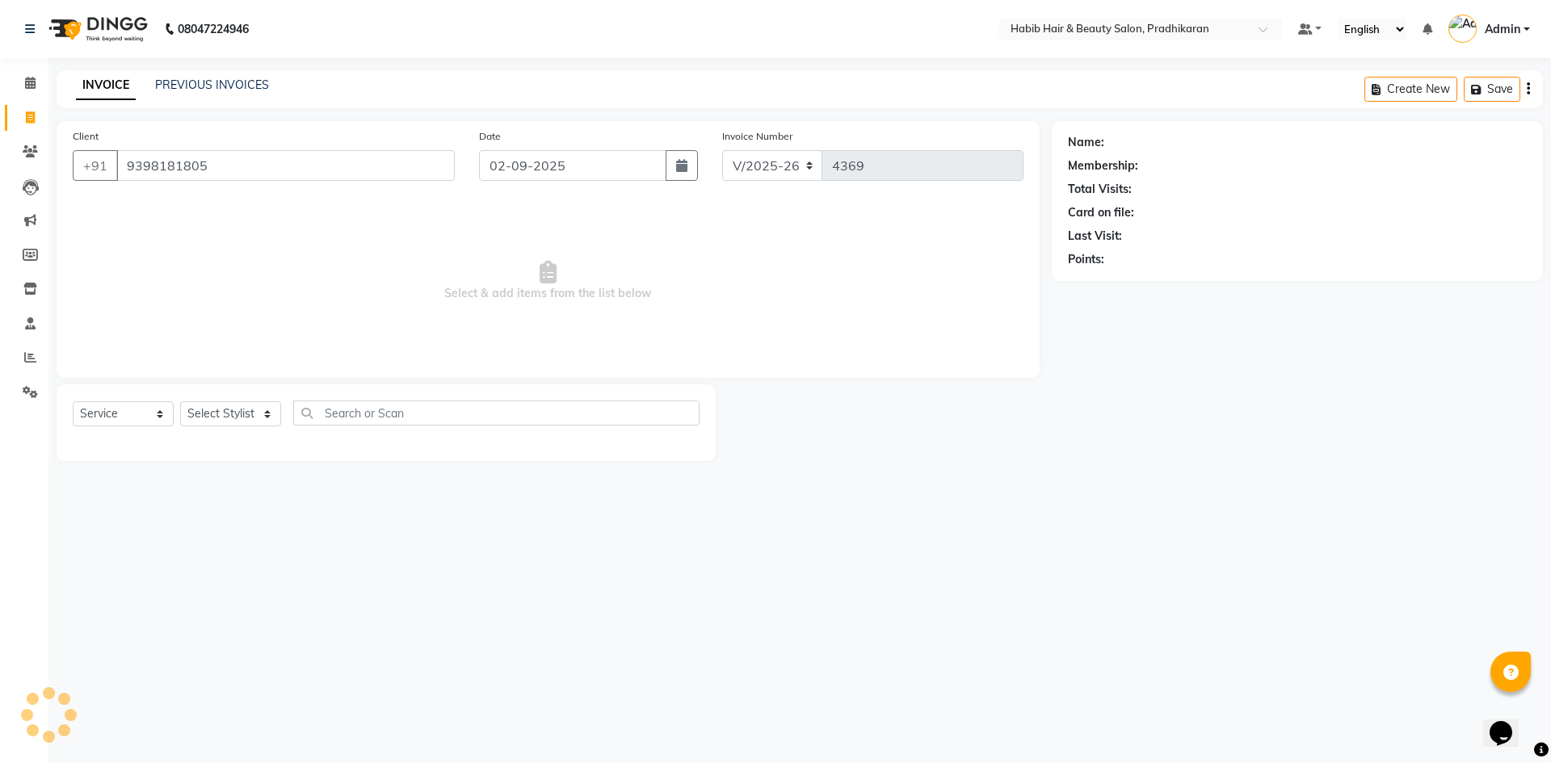
type input "9398181805"
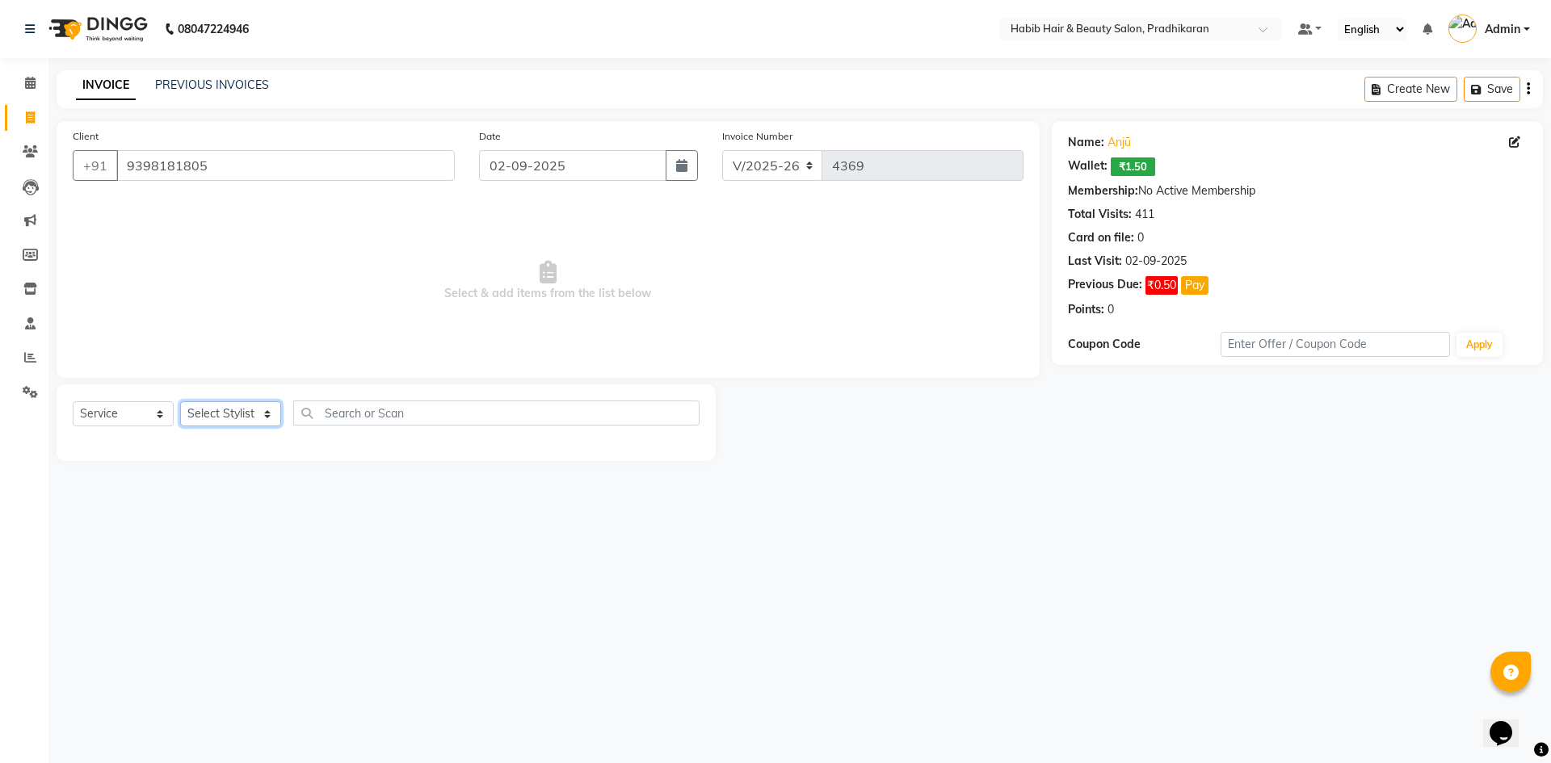
click at [275, 414] on select "Select Stylist Admin Anju [PERSON_NAME] kiran [PERSON_NAME] pritam SHREE" at bounding box center [230, 413] width 101 height 25
select select "89528"
click at [180, 401] on select "Select Stylist Admin Anju [PERSON_NAME] kiran [PERSON_NAME] pritam SHREE" at bounding box center [230, 413] width 101 height 25
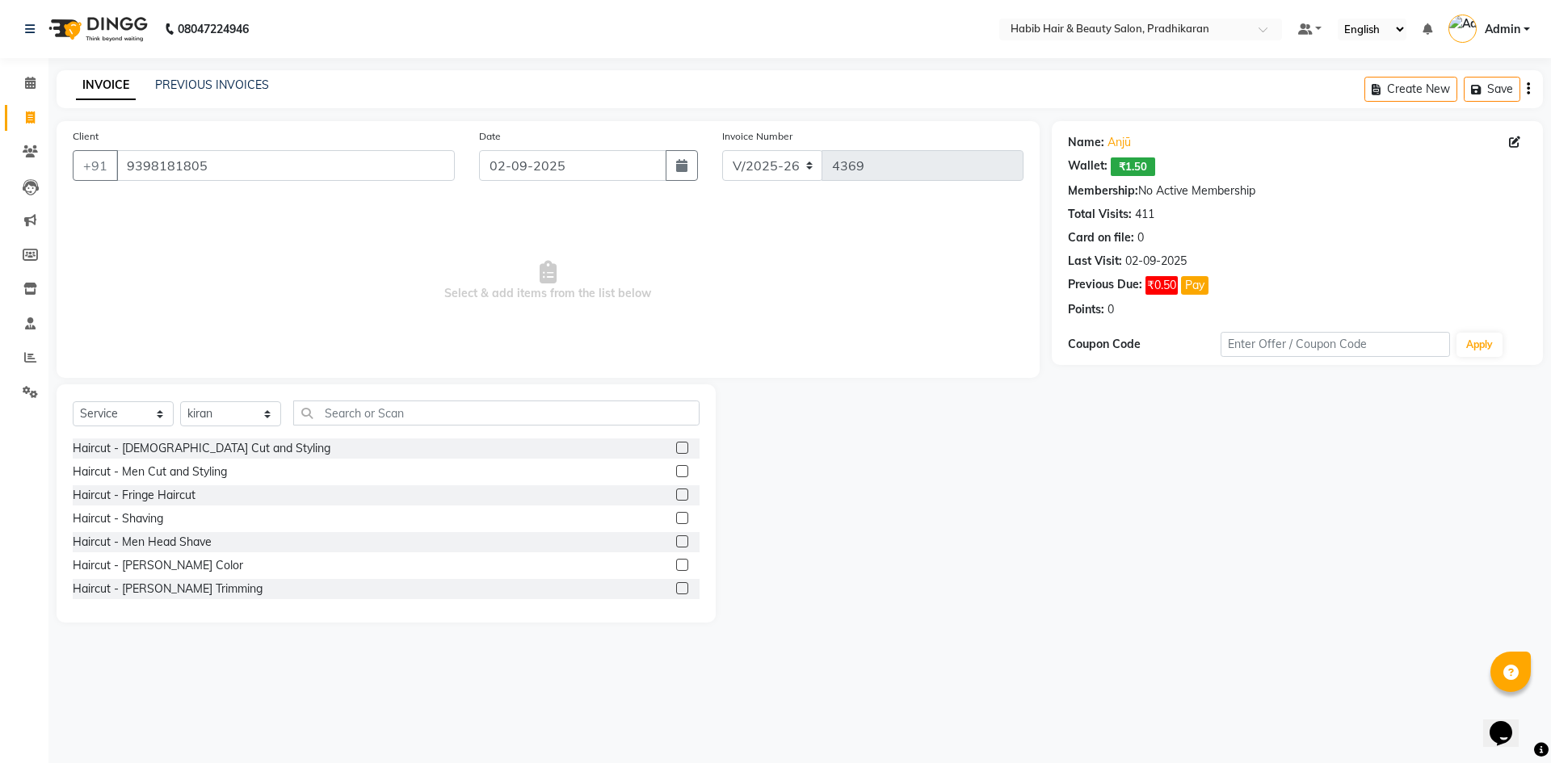
click at [676, 470] on label at bounding box center [682, 471] width 12 height 12
click at [676, 470] on input "checkbox" at bounding box center [681, 472] width 10 height 10
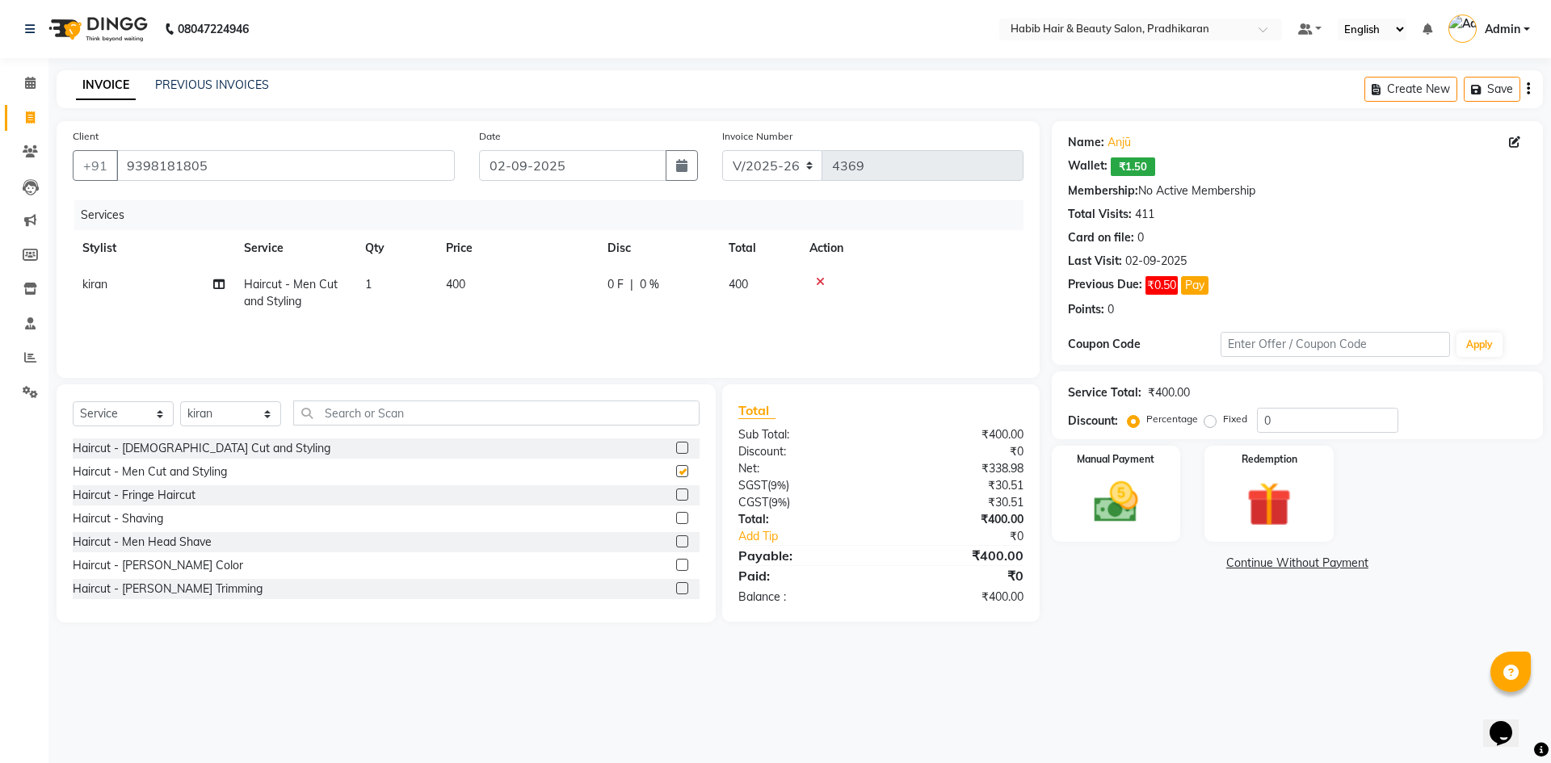
checkbox input "false"
click at [1283, 419] on input "0" at bounding box center [1327, 420] width 141 height 25
type input "50"
click at [1063, 527] on div "Manual Payment" at bounding box center [1115, 493] width 134 height 99
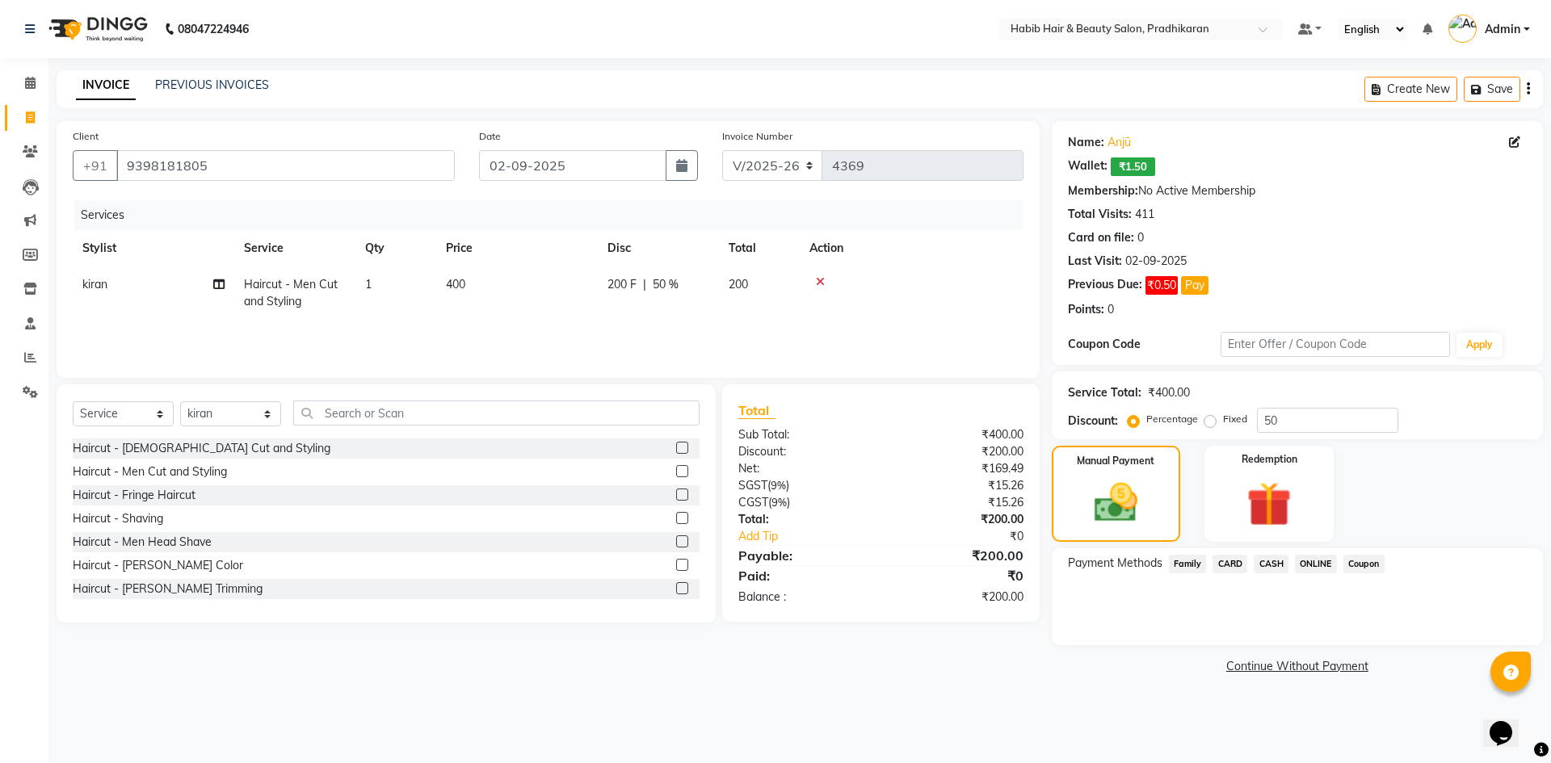
click at [1312, 566] on span "ONLINE" at bounding box center [1316, 564] width 42 height 19
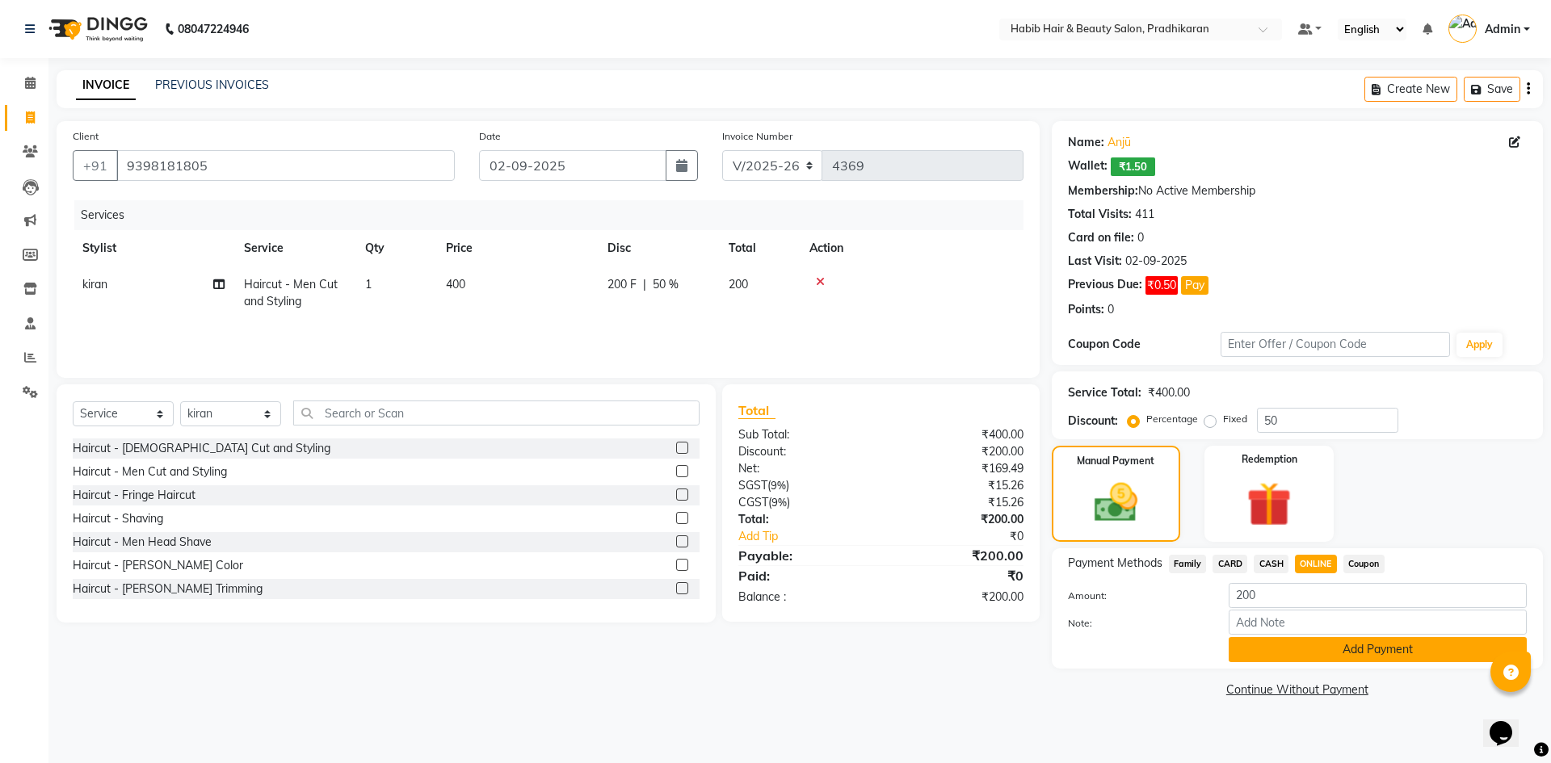
click at [1321, 657] on button "Add Payment" at bounding box center [1377, 649] width 298 height 25
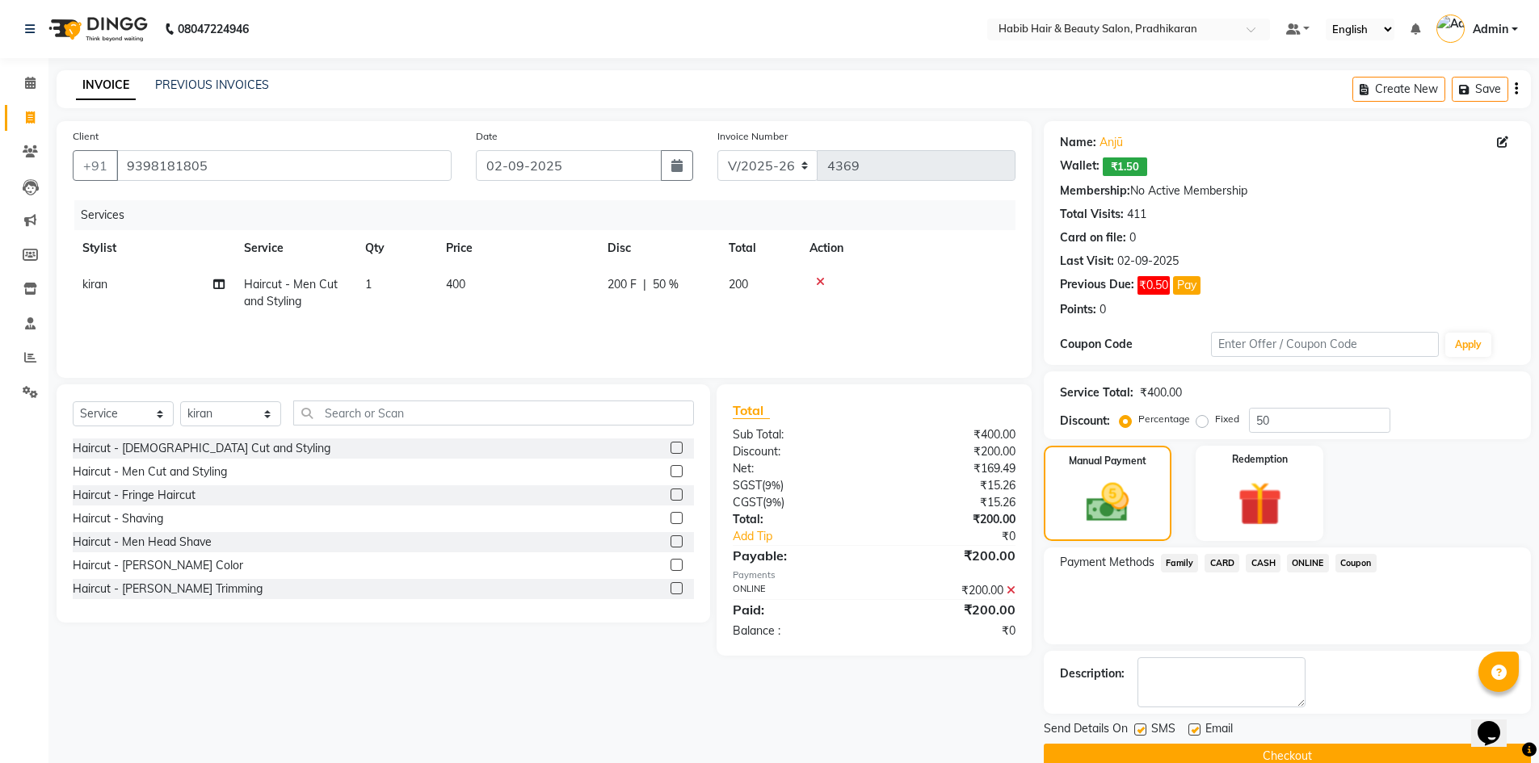
click at [1335, 748] on button "Checkout" at bounding box center [1287, 756] width 487 height 25
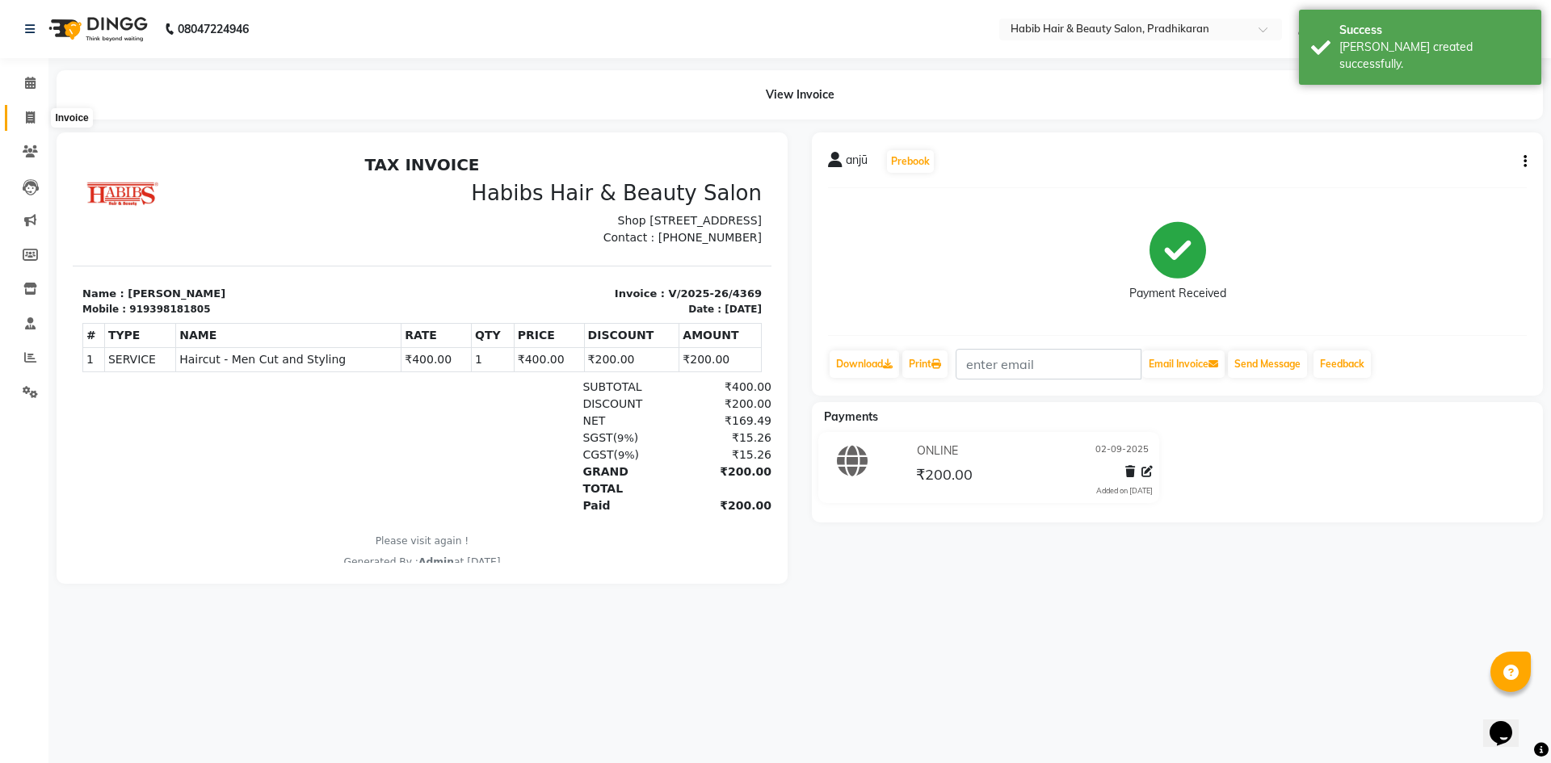
click at [38, 115] on span at bounding box center [30, 118] width 28 height 19
select select "service"
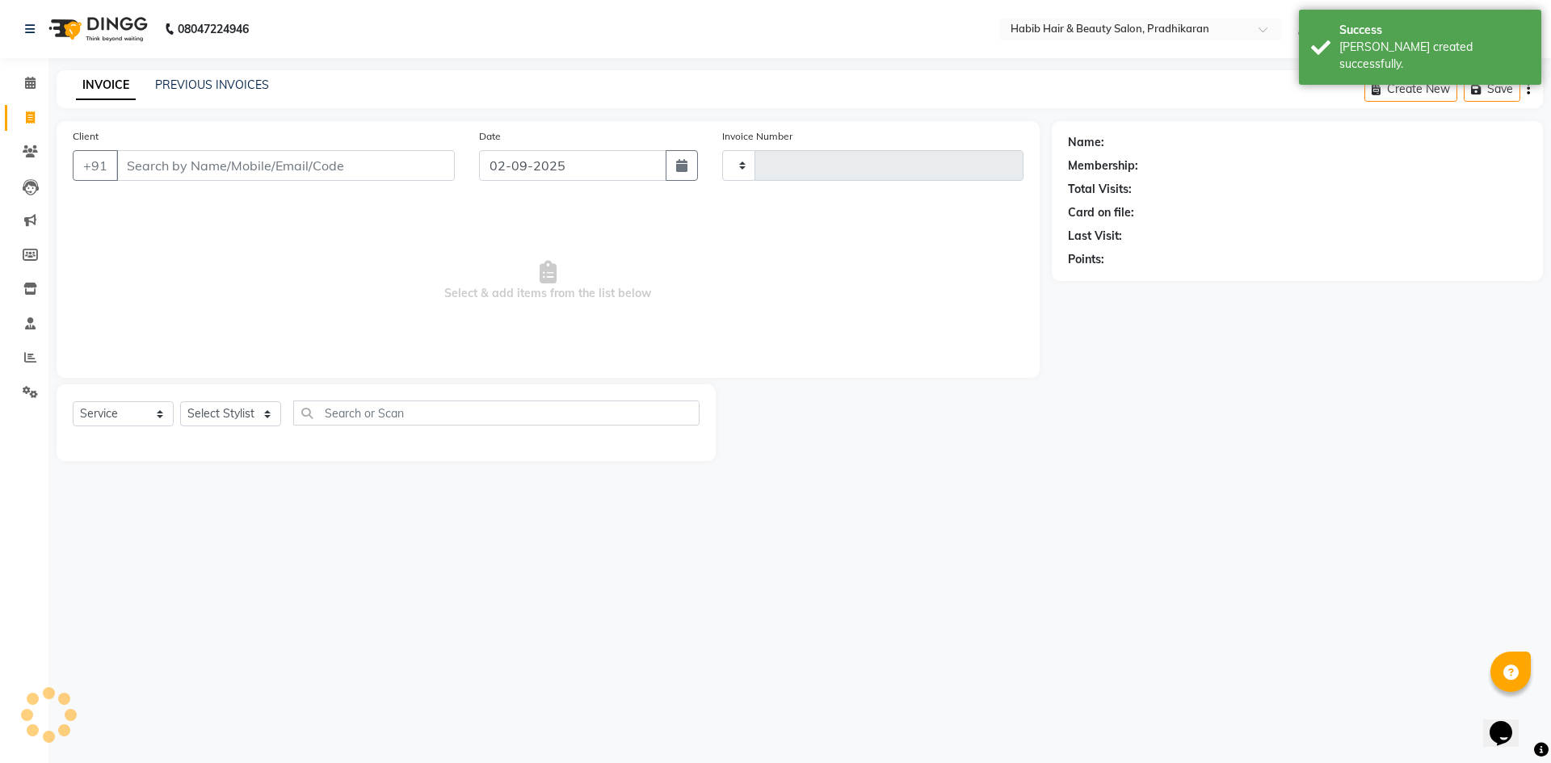
type input "4370"
select select "5583"
click at [248, 165] on input "Client" at bounding box center [285, 165] width 338 height 31
drag, startPoint x: 207, startPoint y: 77, endPoint x: 208, endPoint y: 88, distance: 11.4
click at [207, 82] on div "PREVIOUS INVOICES" at bounding box center [212, 85] width 114 height 17
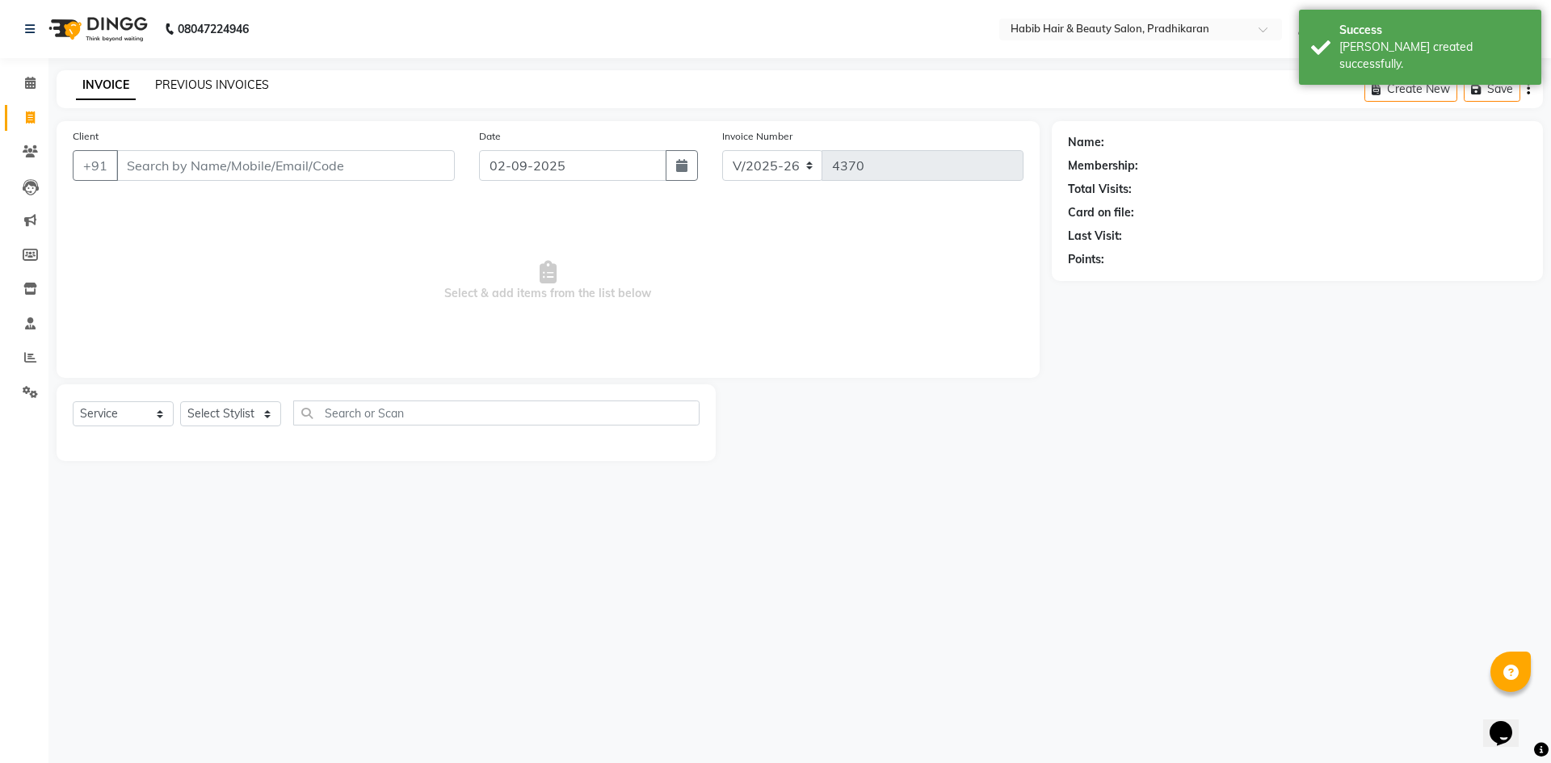
click at [209, 90] on link "PREVIOUS INVOICES" at bounding box center [212, 85] width 114 height 15
